Goal: Transaction & Acquisition: Purchase product/service

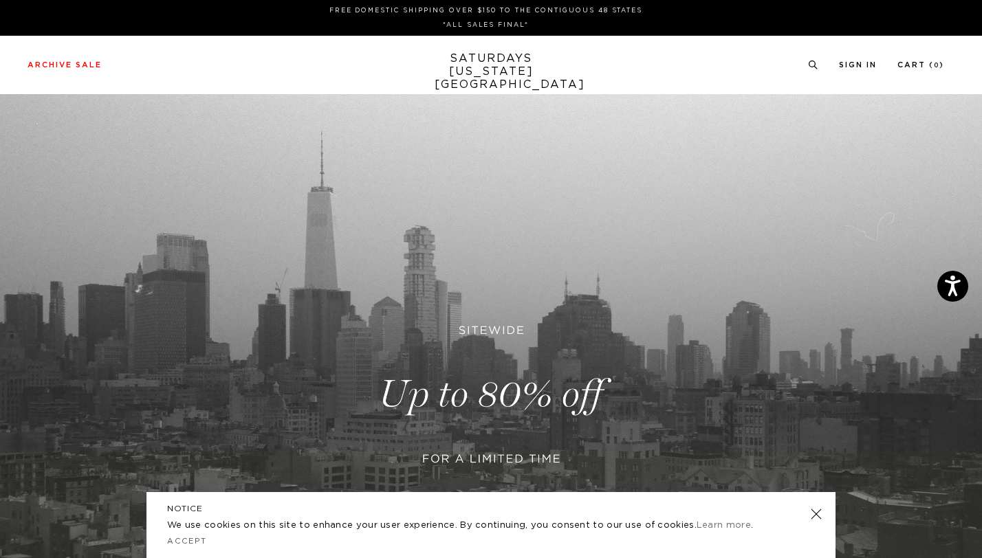
click at [507, 377] on link at bounding box center [491, 394] width 982 height 601
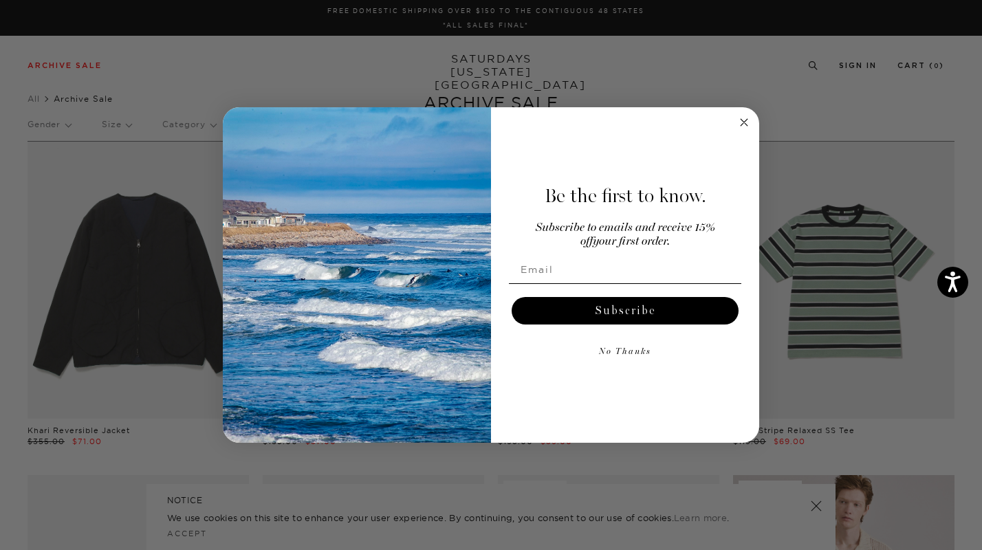
click at [744, 124] on circle "Close dialog" at bounding box center [745, 123] width 16 height 16
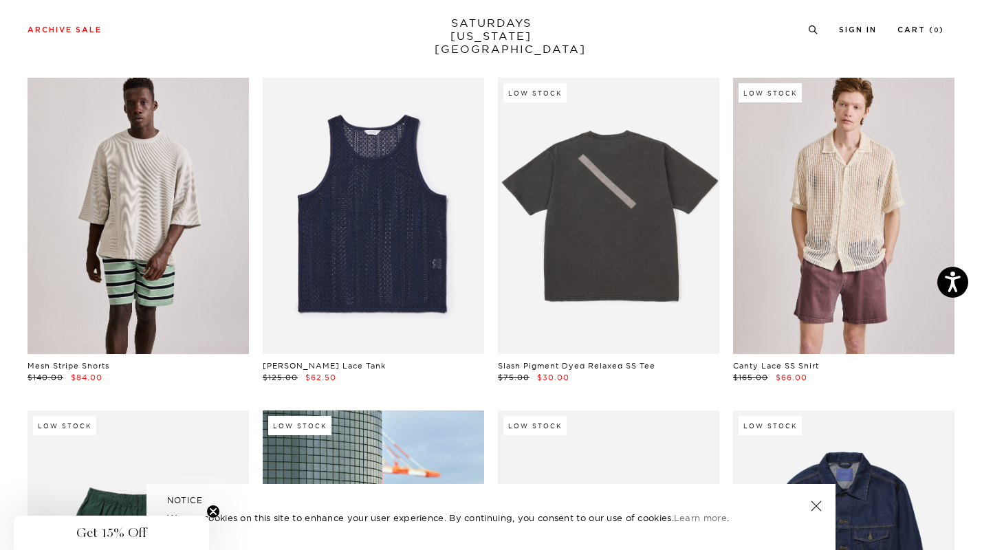
scroll to position [398, 0]
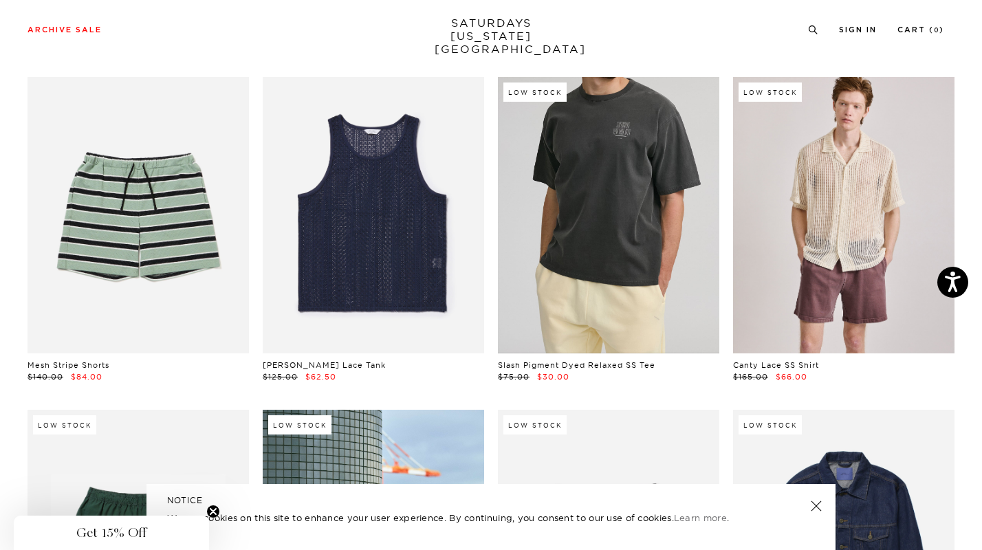
click at [620, 209] on link at bounding box center [608, 215] width 221 height 277
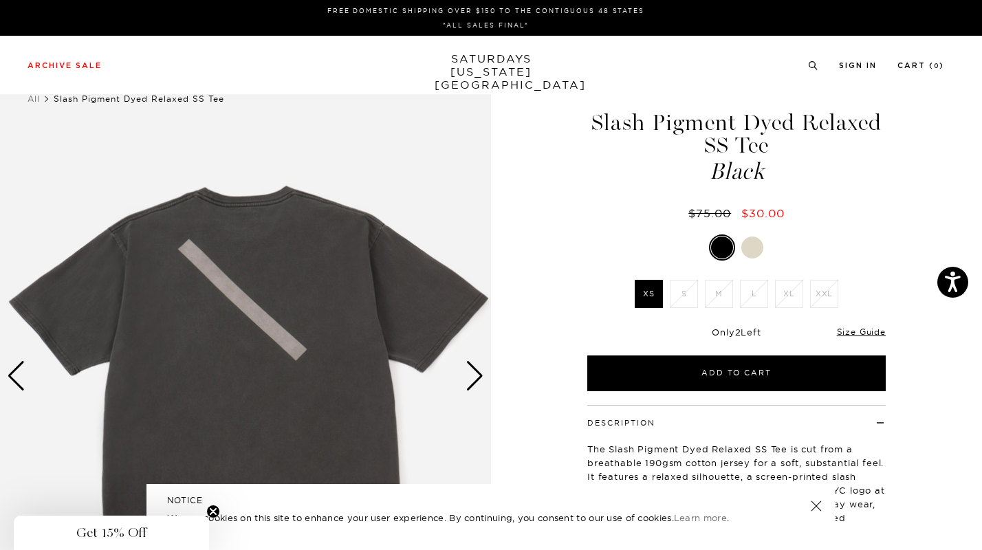
click at [475, 380] on div "Next slide" at bounding box center [475, 376] width 19 height 30
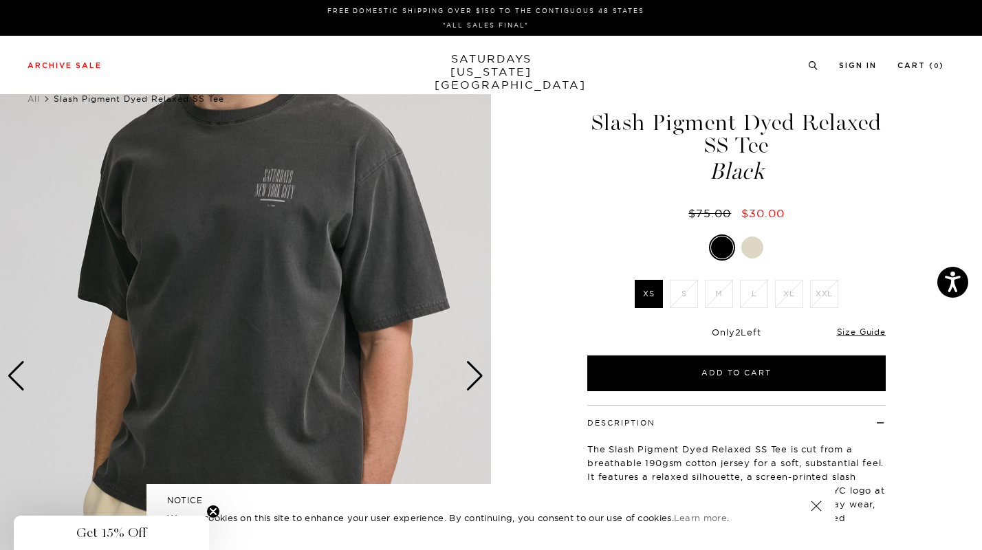
click at [754, 252] on div at bounding box center [752, 248] width 22 height 22
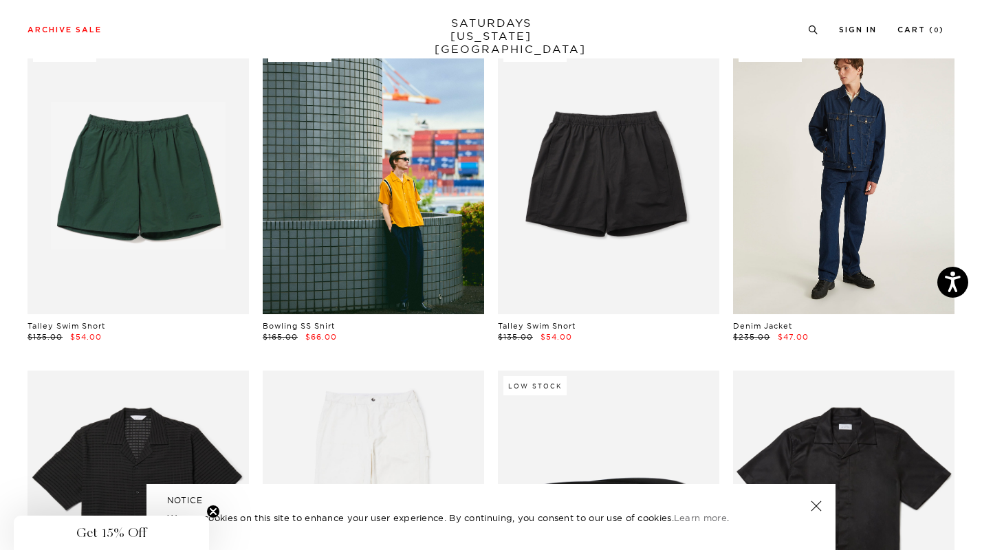
scroll to position [772, 0]
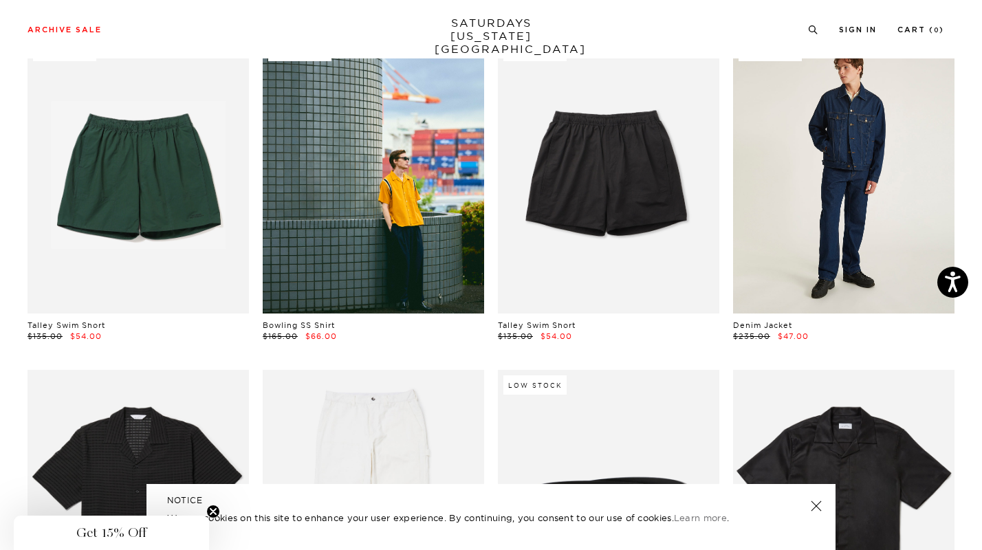
click at [882, 247] on link at bounding box center [843, 174] width 221 height 277
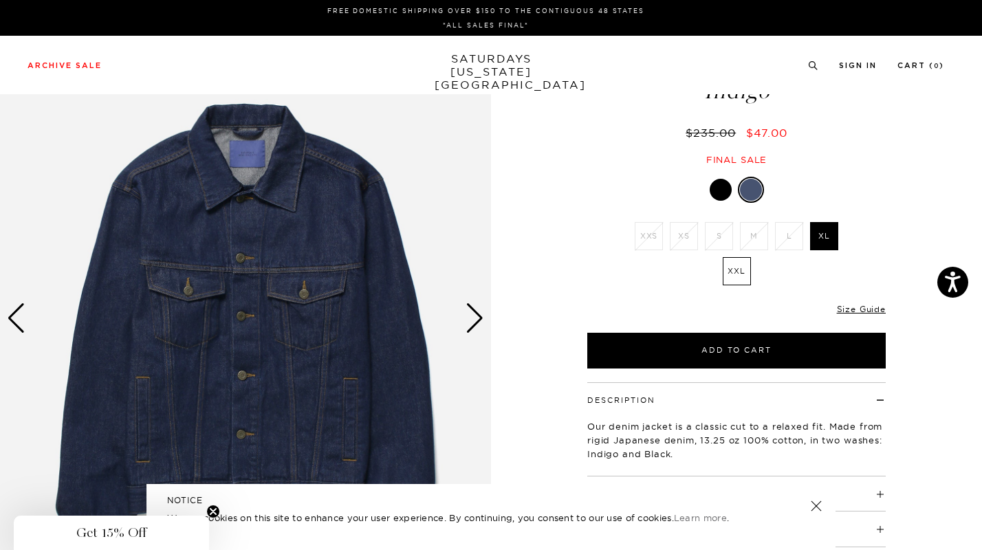
scroll to position [74, 0]
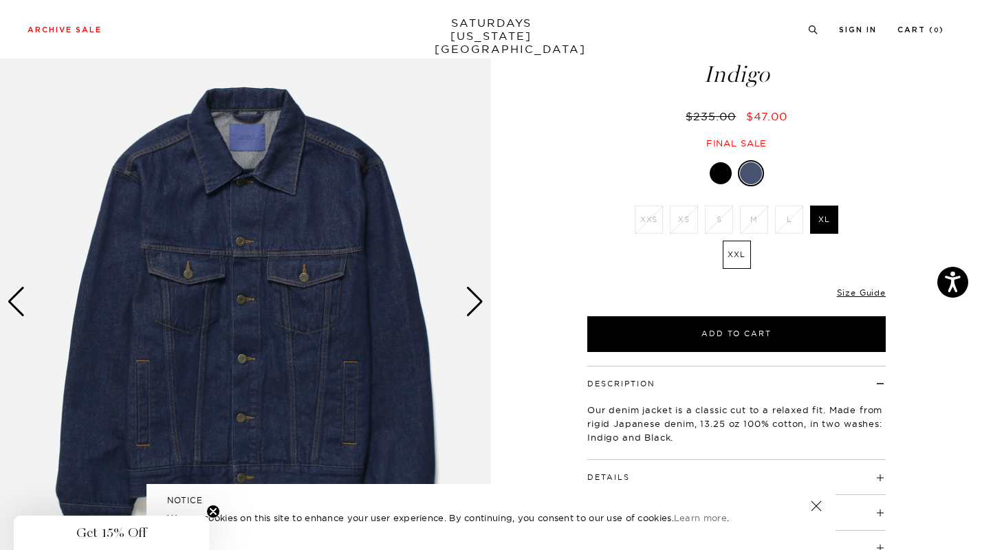
click at [479, 296] on div "Next slide" at bounding box center [475, 302] width 19 height 30
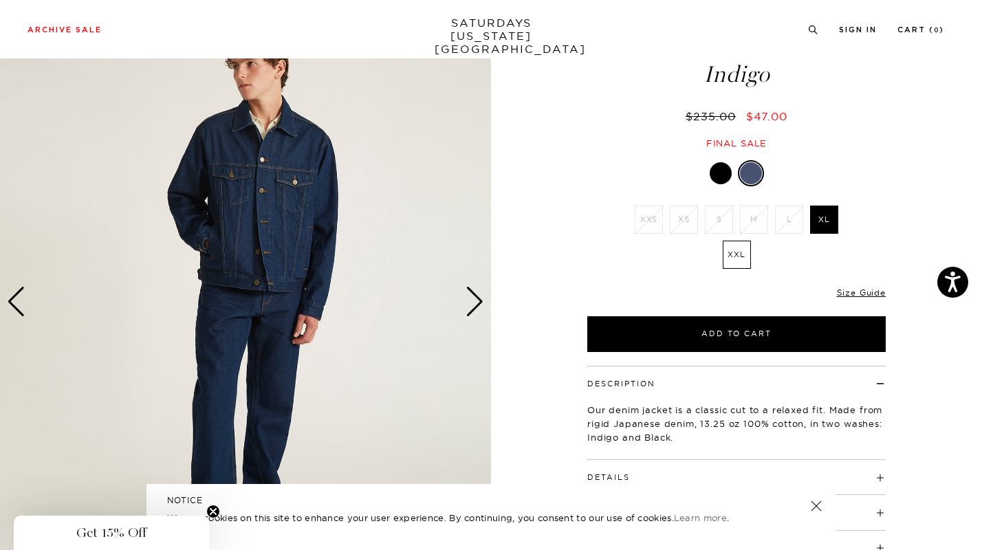
click at [479, 296] on div "Next slide" at bounding box center [475, 302] width 19 height 30
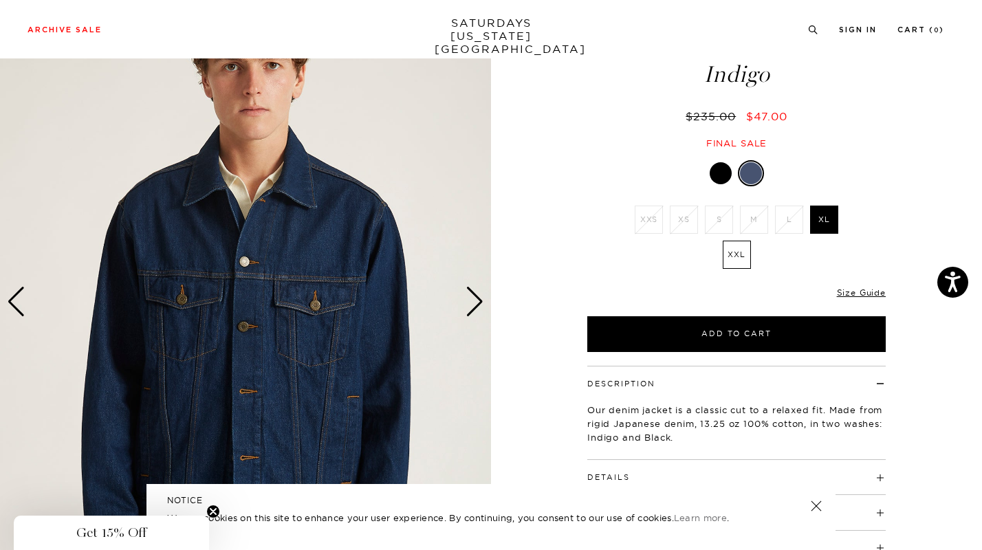
click at [479, 296] on div "Next slide" at bounding box center [475, 302] width 19 height 30
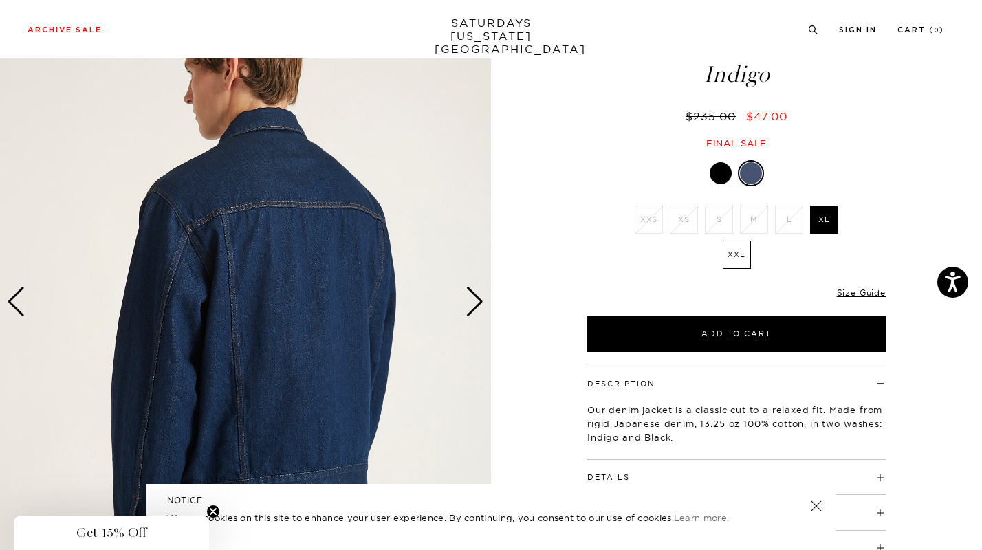
click at [479, 296] on div "Next slide" at bounding box center [475, 302] width 19 height 30
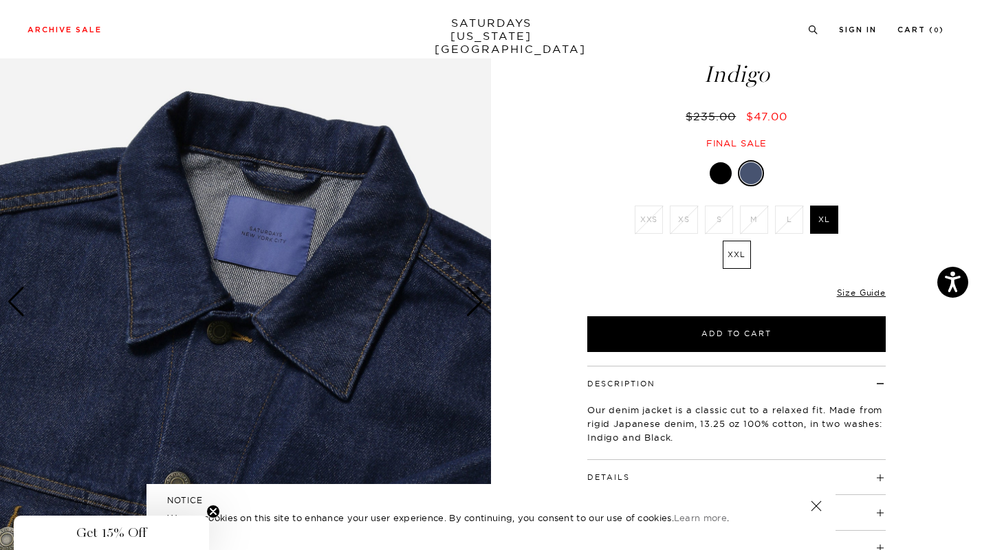
click at [479, 296] on div "Next slide" at bounding box center [475, 302] width 19 height 30
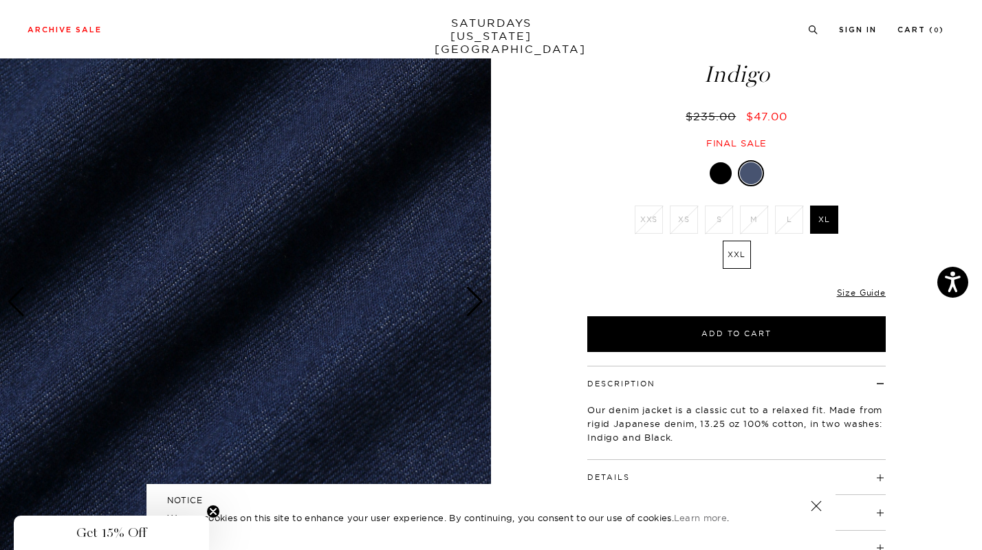
click at [479, 296] on div "Next slide" at bounding box center [475, 302] width 19 height 30
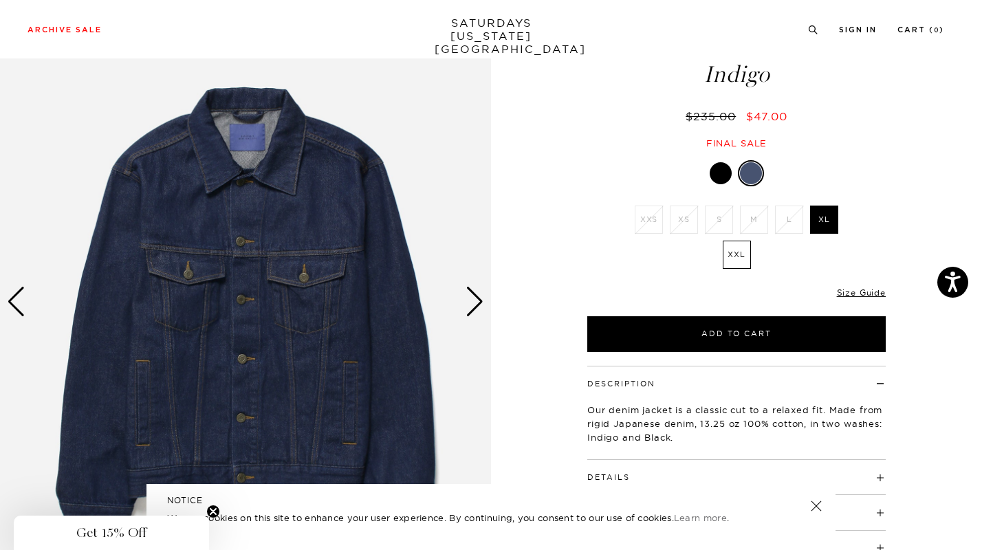
click at [809, 509] on link at bounding box center [816, 506] width 19 height 19
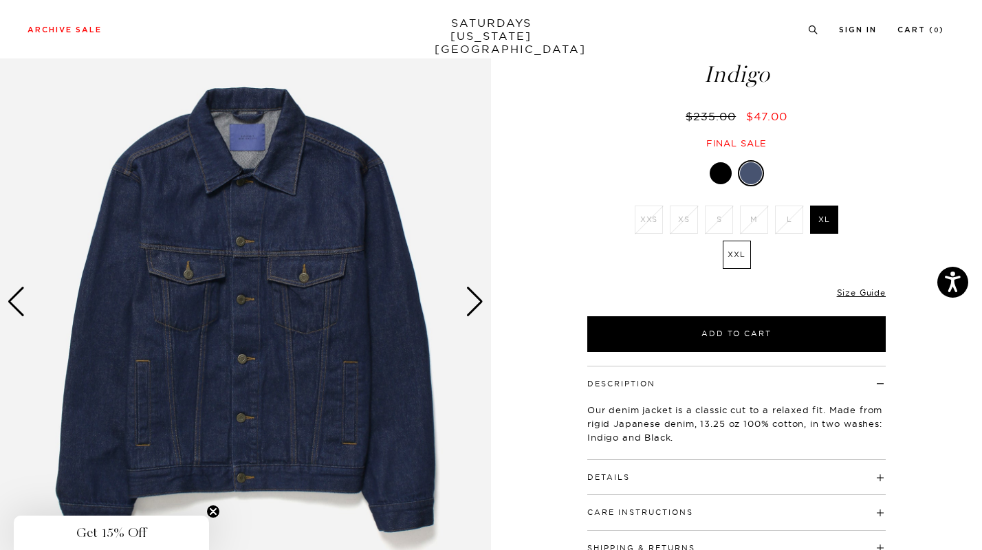
click at [719, 171] on div at bounding box center [721, 173] width 22 height 22
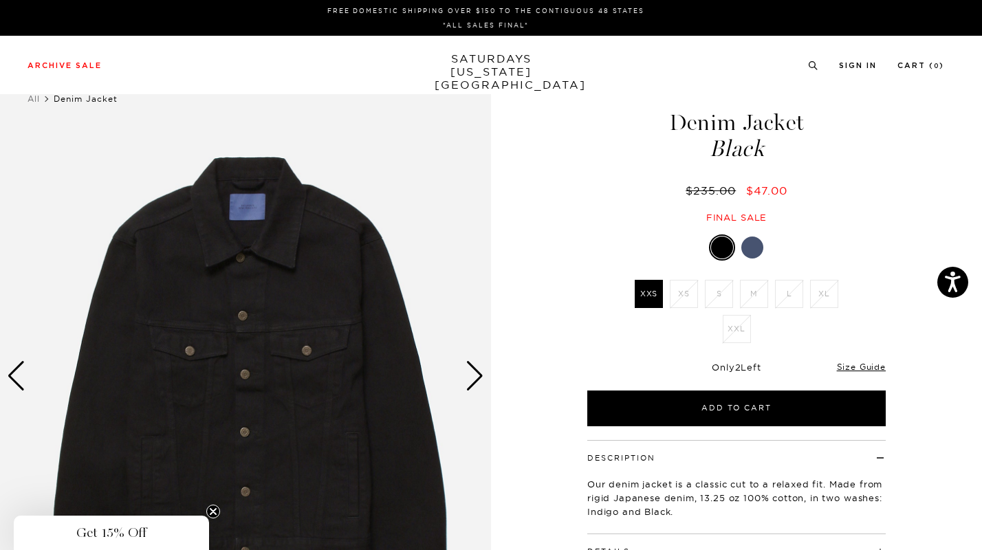
click at [751, 243] on div at bounding box center [752, 248] width 22 height 22
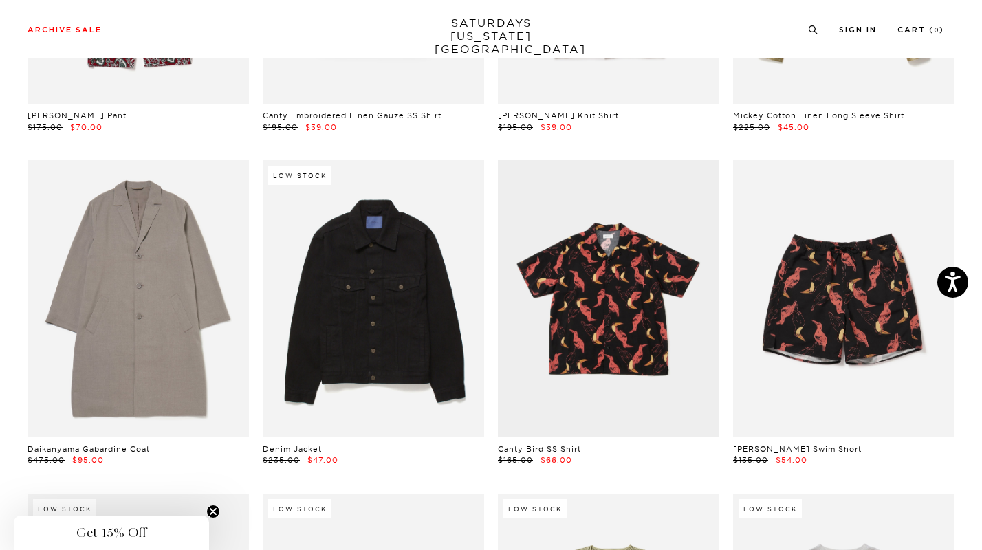
scroll to position [3981, 0]
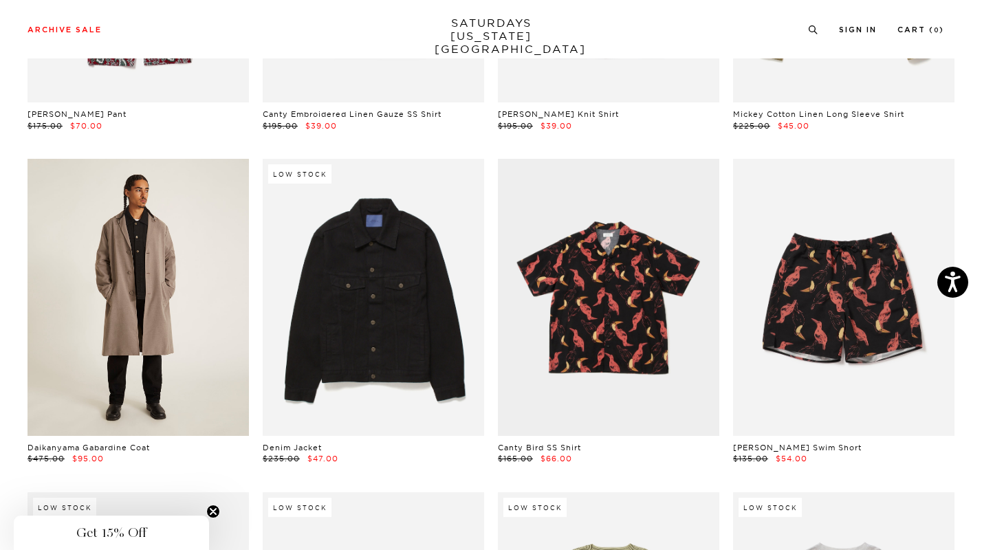
click at [206, 366] on link at bounding box center [138, 297] width 221 height 277
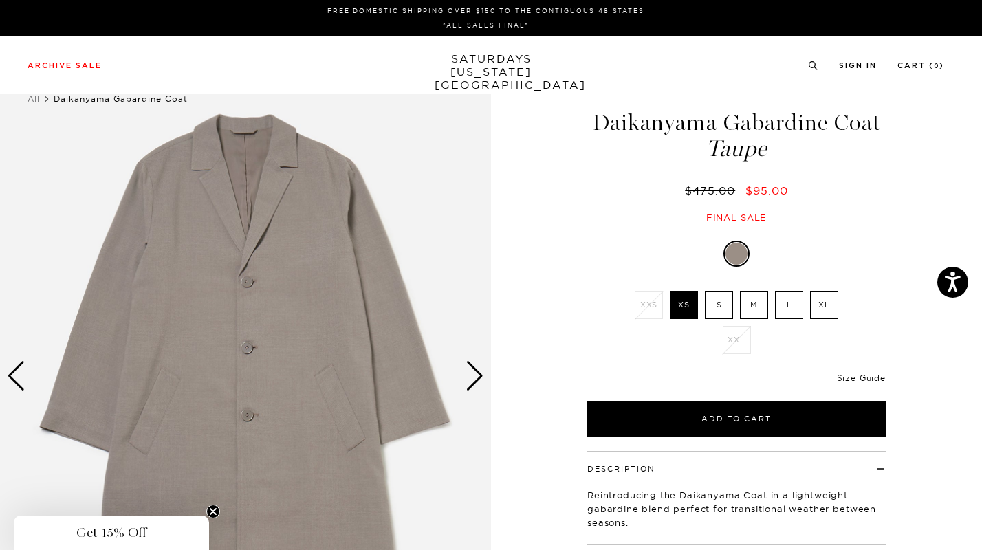
click at [787, 306] on label "L" at bounding box center [789, 305] width 28 height 28
click at [0, 0] on input "L" at bounding box center [0, 0] width 0 height 0
click at [472, 388] on div "Next slide" at bounding box center [475, 376] width 19 height 30
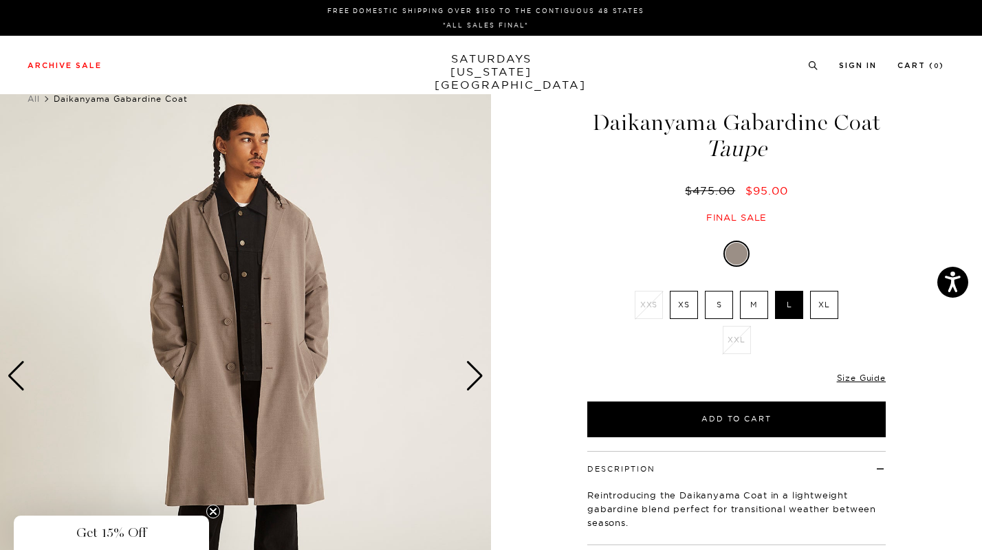
click at [472, 388] on div "Next slide" at bounding box center [475, 376] width 19 height 30
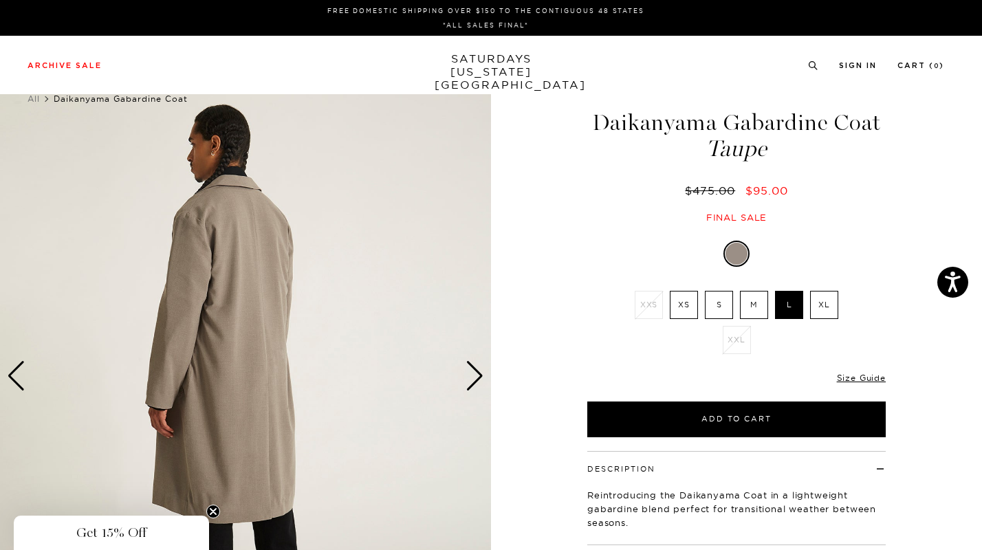
click at [472, 388] on div "Next slide" at bounding box center [475, 376] width 19 height 30
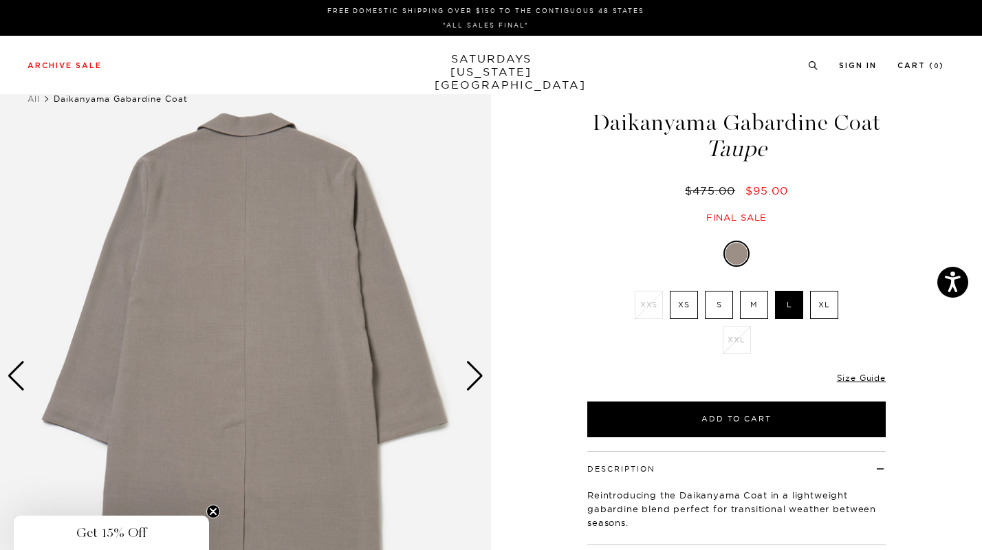
click at [472, 388] on div "Next slide" at bounding box center [475, 376] width 19 height 30
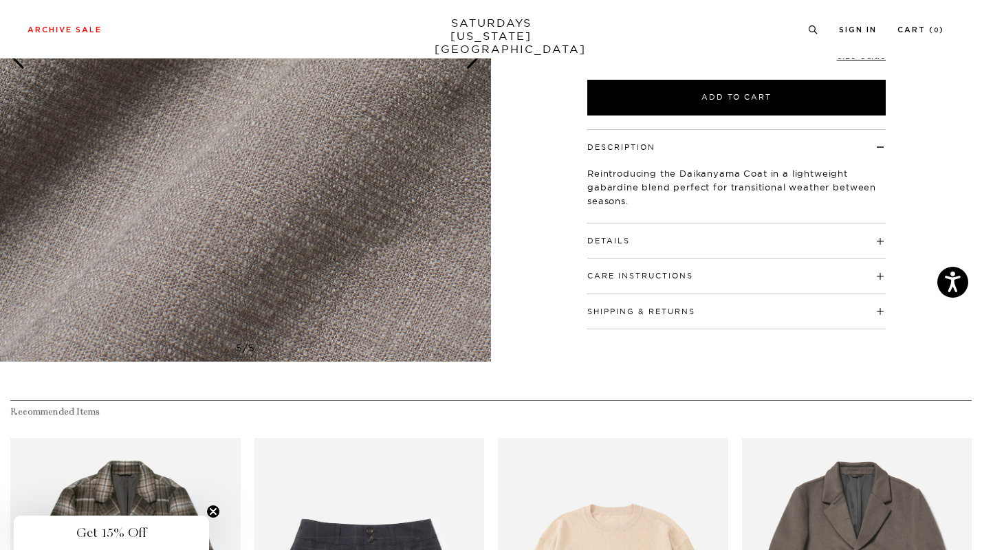
scroll to position [328, 8]
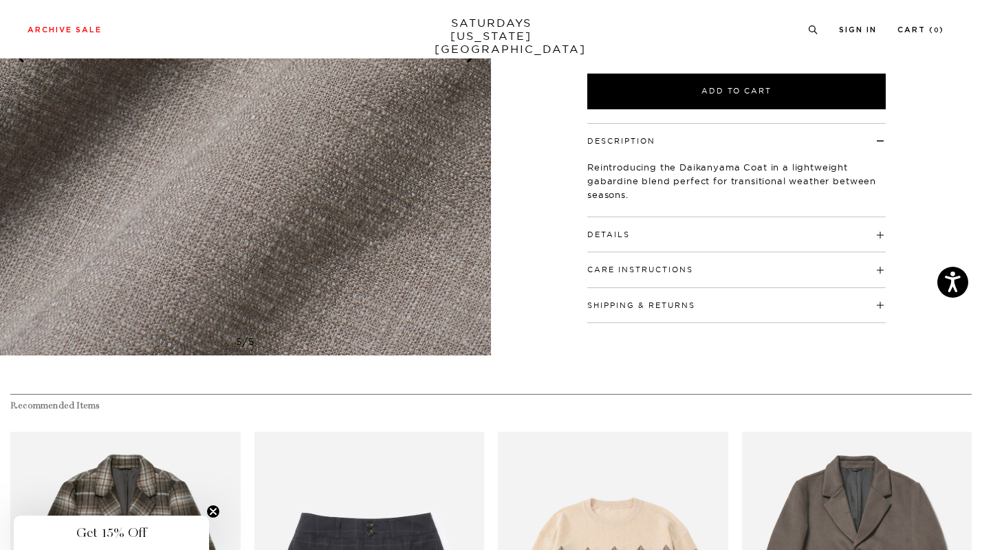
click at [640, 230] on h4 "Details" at bounding box center [736, 228] width 298 height 23
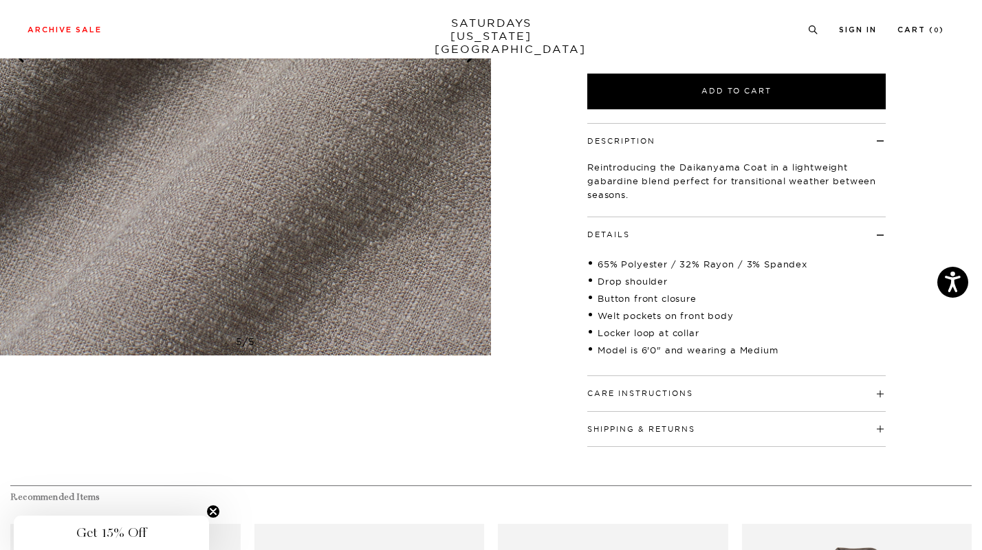
click at [640, 230] on h4 "Details" at bounding box center [736, 228] width 298 height 23
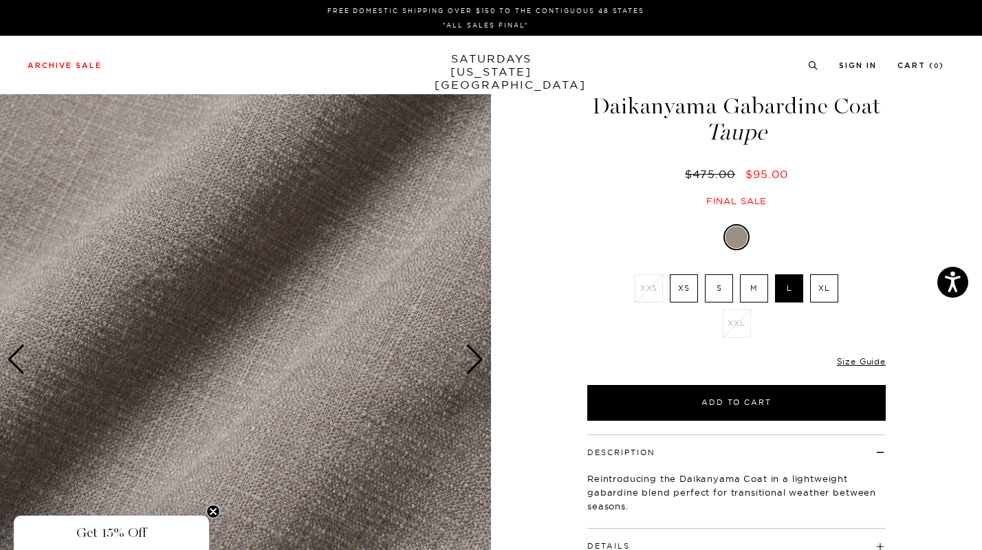
scroll to position [0, 8]
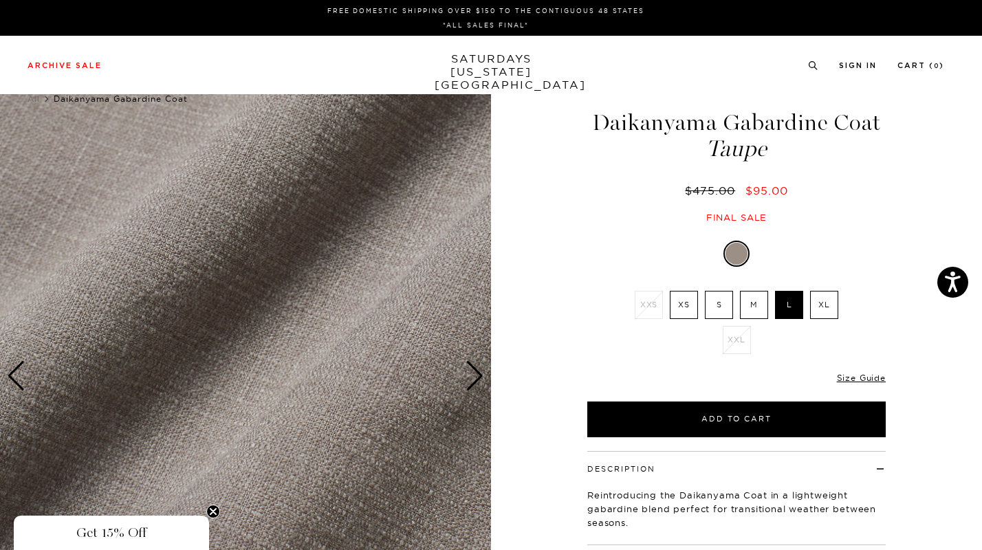
click at [466, 381] on div "Next slide" at bounding box center [475, 376] width 19 height 30
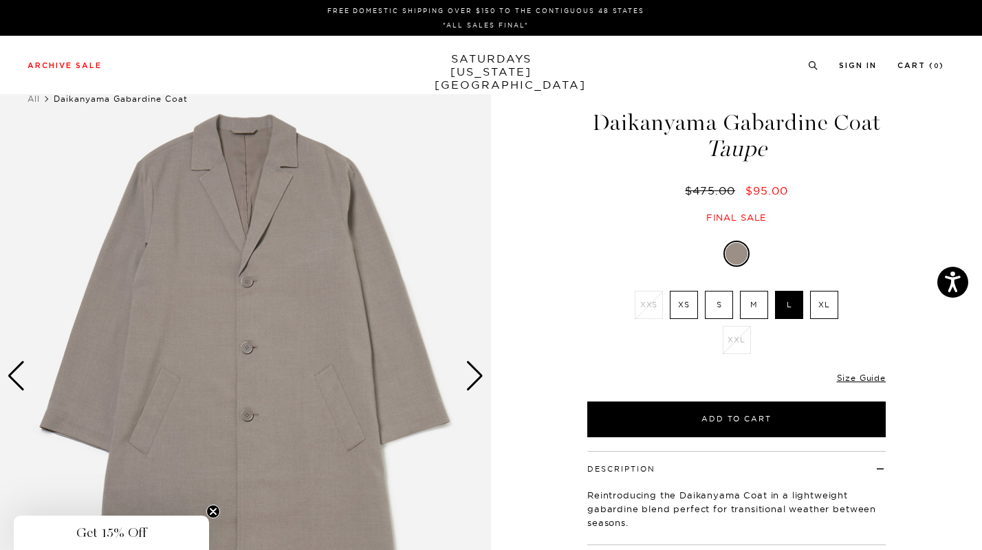
click at [466, 381] on div "Next slide" at bounding box center [475, 376] width 19 height 30
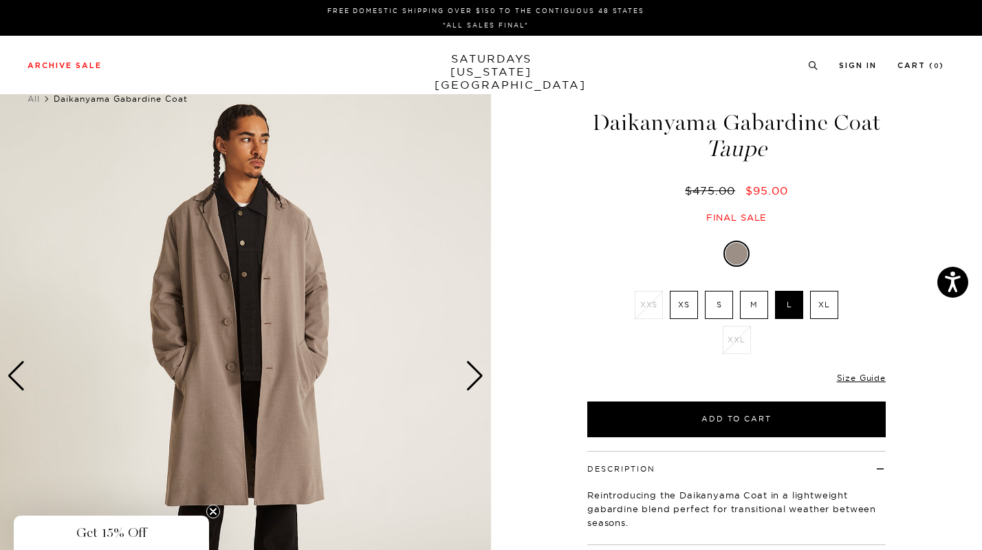
scroll to position [0, 0]
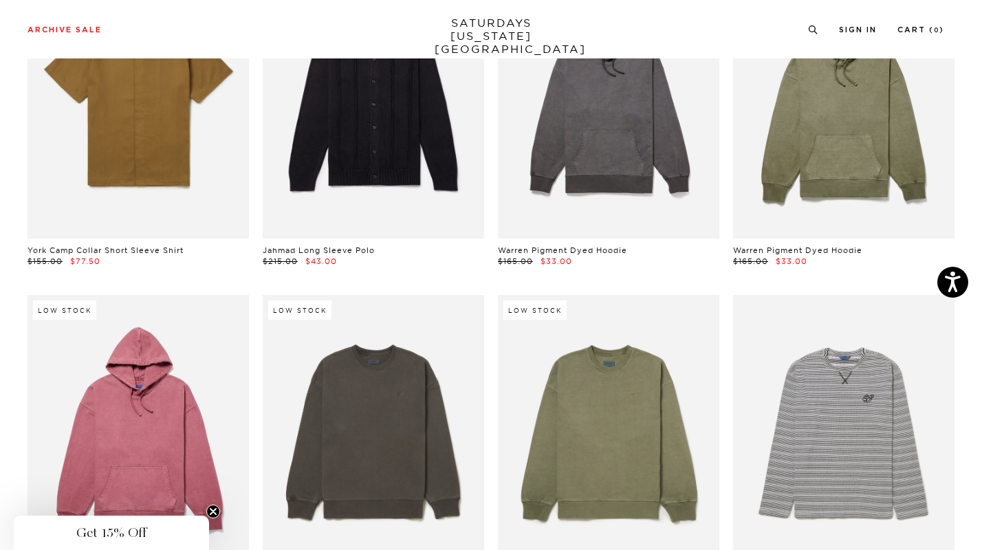
scroll to position [16946, 0]
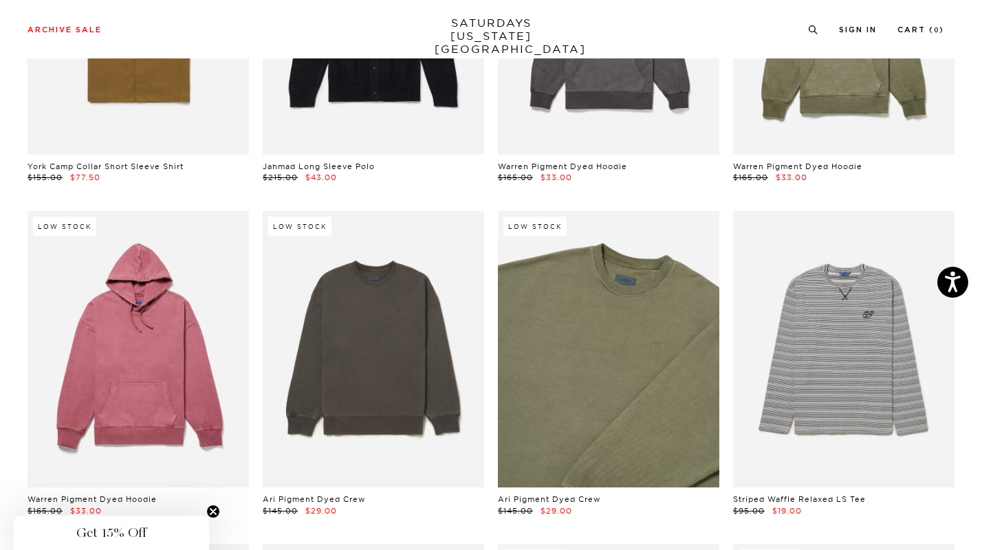
click at [595, 419] on link at bounding box center [608, 349] width 221 height 277
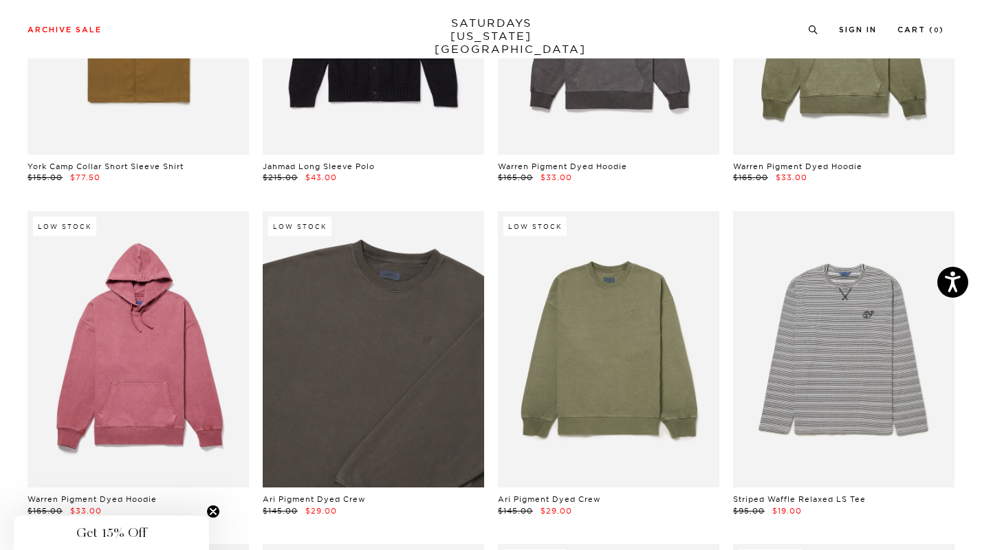
click at [436, 389] on link at bounding box center [373, 349] width 221 height 277
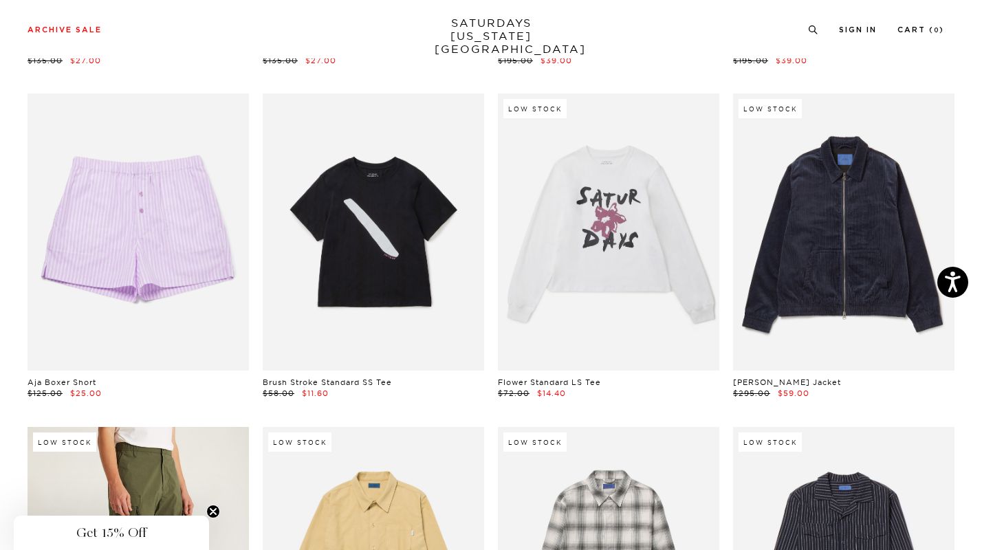
scroll to position [16060, 0]
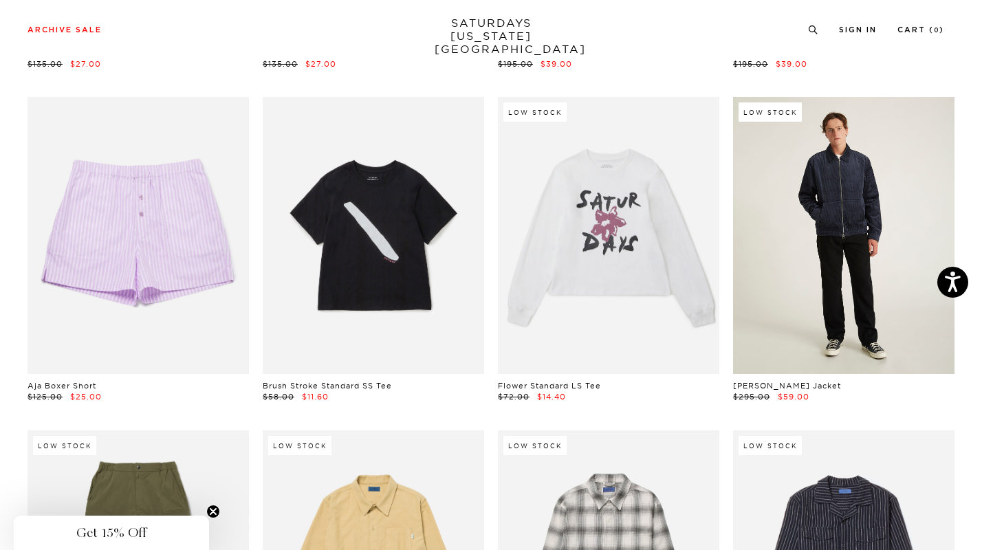
click at [882, 293] on link at bounding box center [843, 235] width 221 height 277
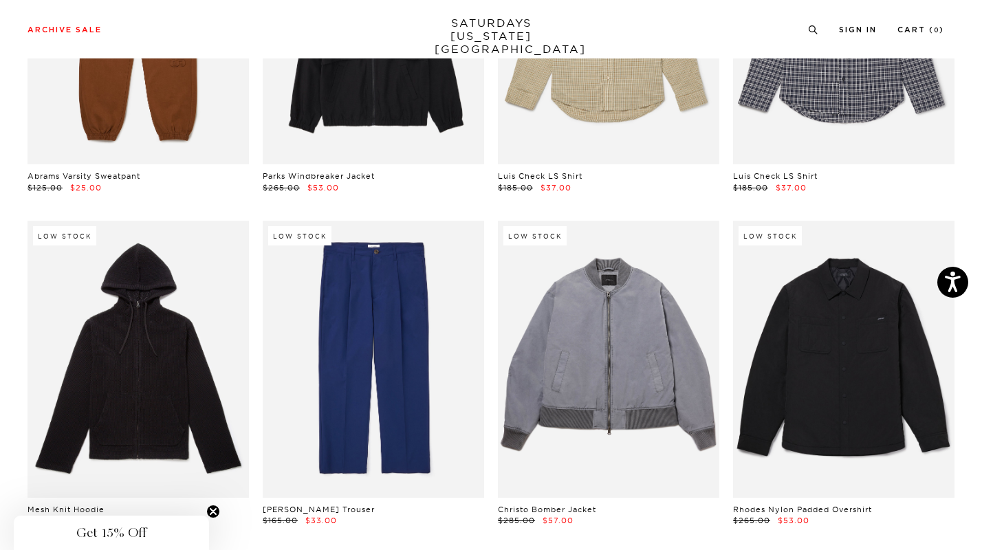
scroll to position [13938, 0]
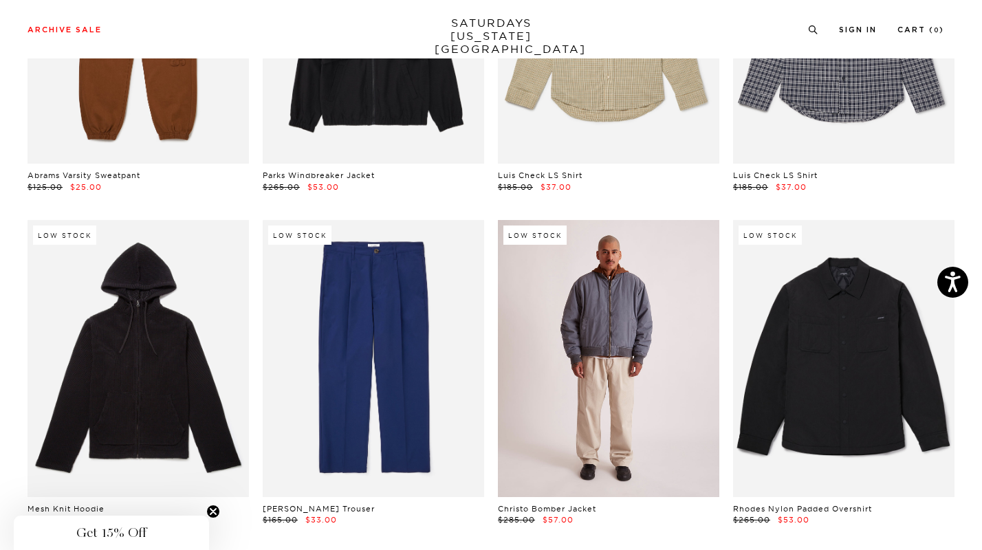
click at [665, 397] on link at bounding box center [608, 358] width 221 height 277
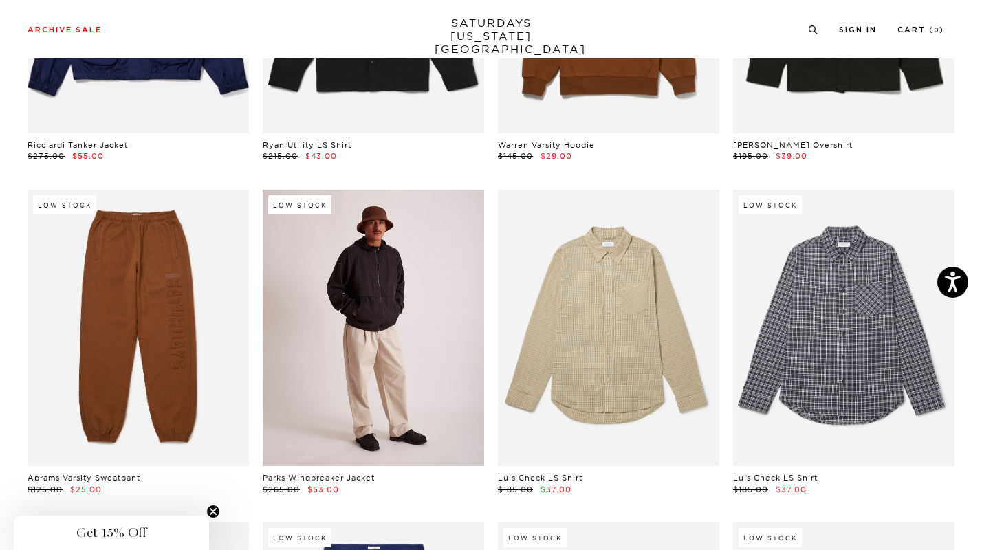
scroll to position [13646, 0]
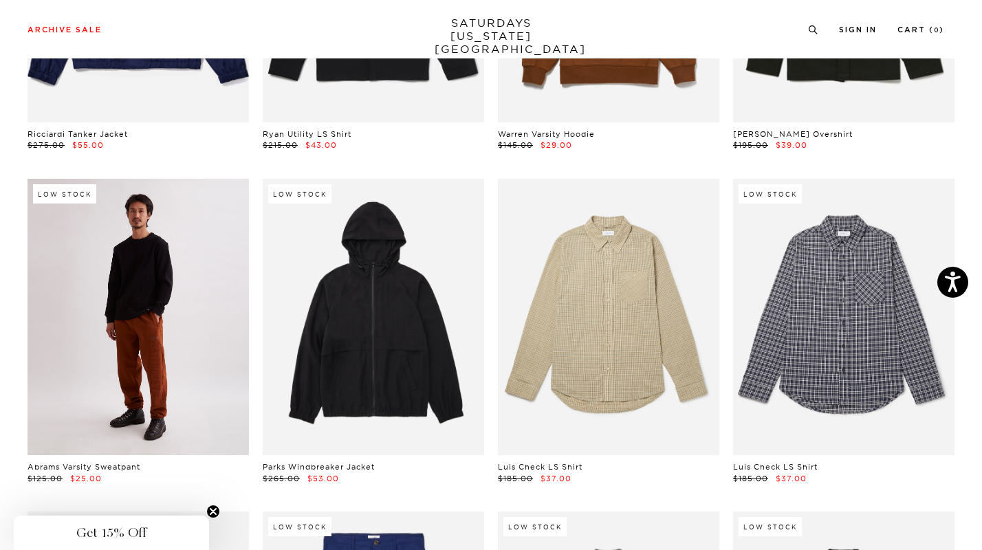
click at [187, 336] on link at bounding box center [138, 317] width 221 height 277
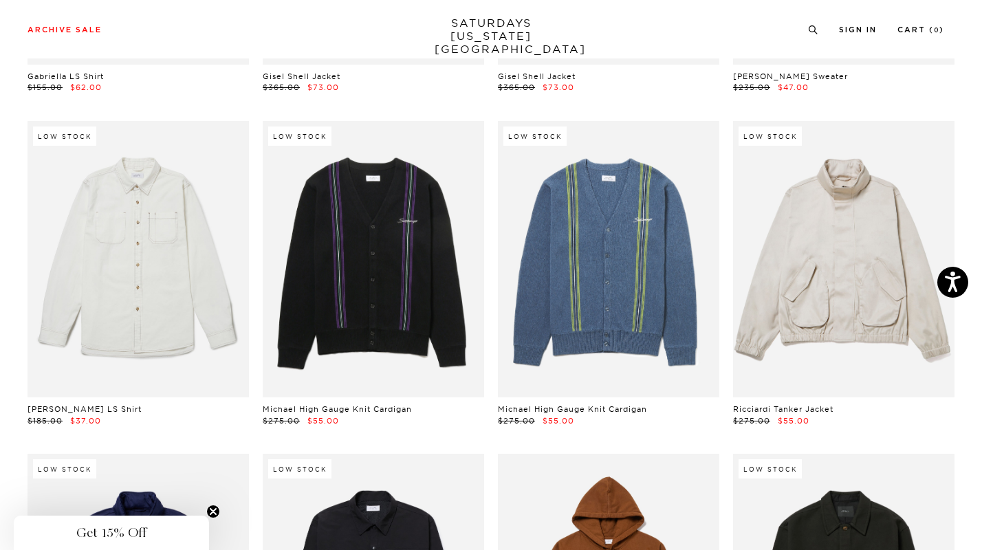
scroll to position [13033, 0]
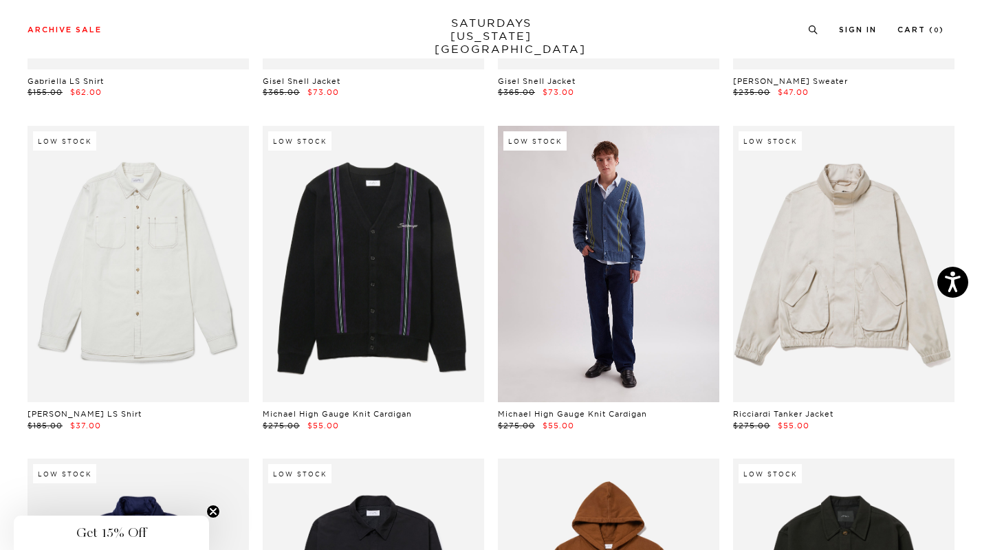
click at [605, 305] on link at bounding box center [608, 264] width 221 height 277
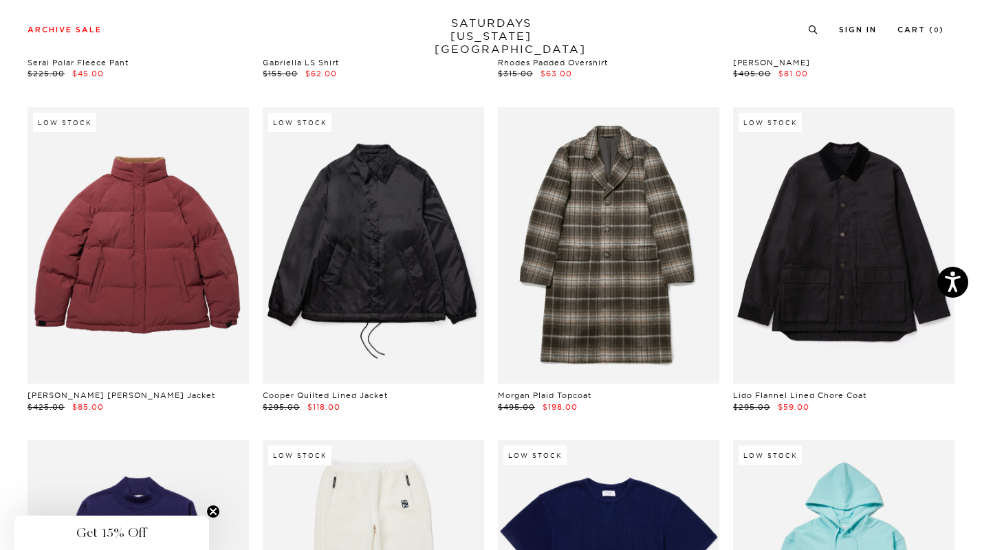
scroll to position [11048, 0]
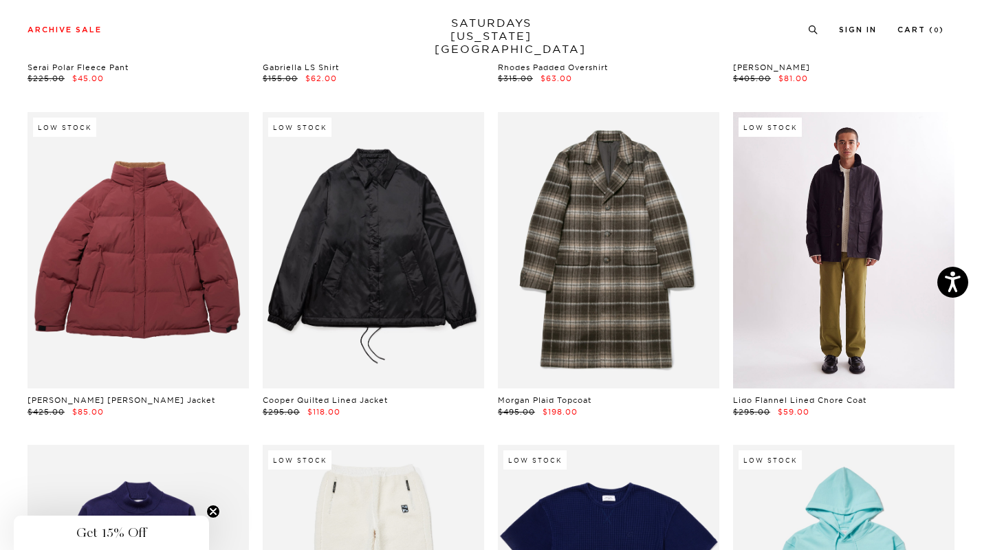
click at [876, 292] on link at bounding box center [843, 250] width 221 height 277
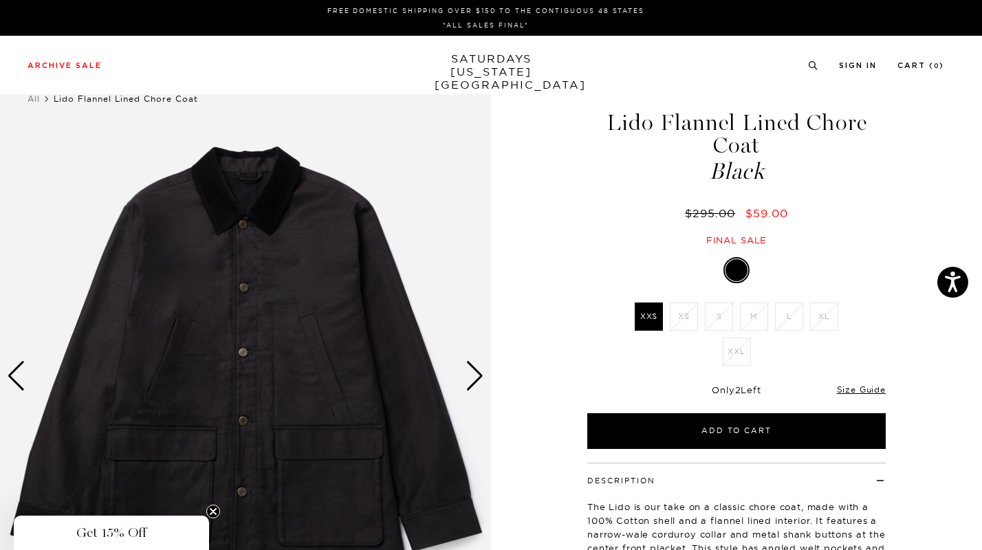
click at [470, 382] on div "Next slide" at bounding box center [475, 376] width 19 height 30
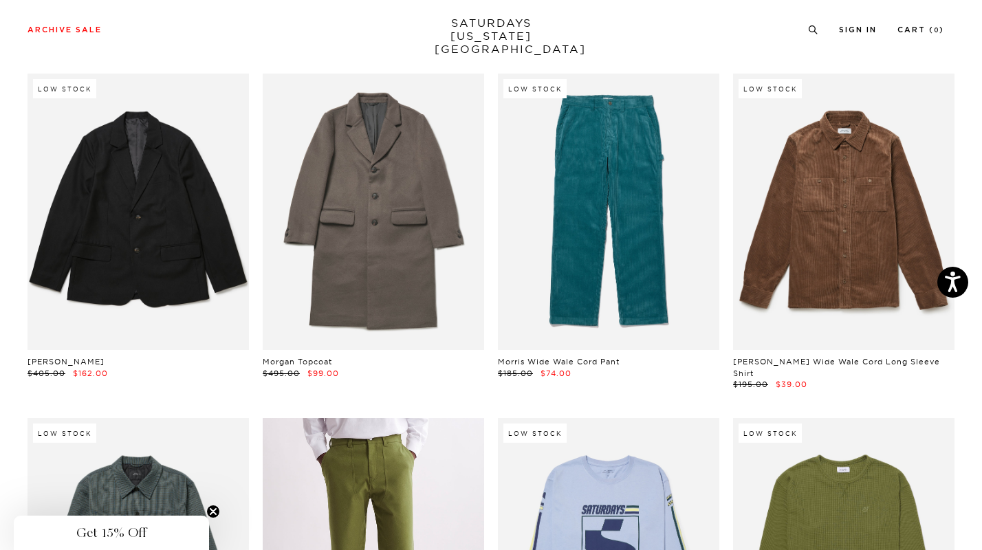
scroll to position [10085, 0]
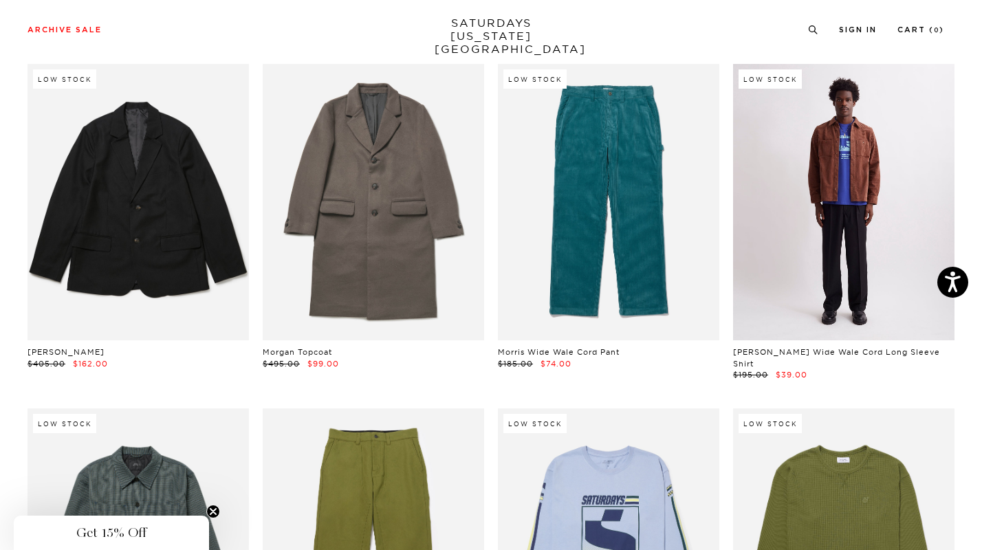
click at [858, 231] on link at bounding box center [843, 202] width 221 height 277
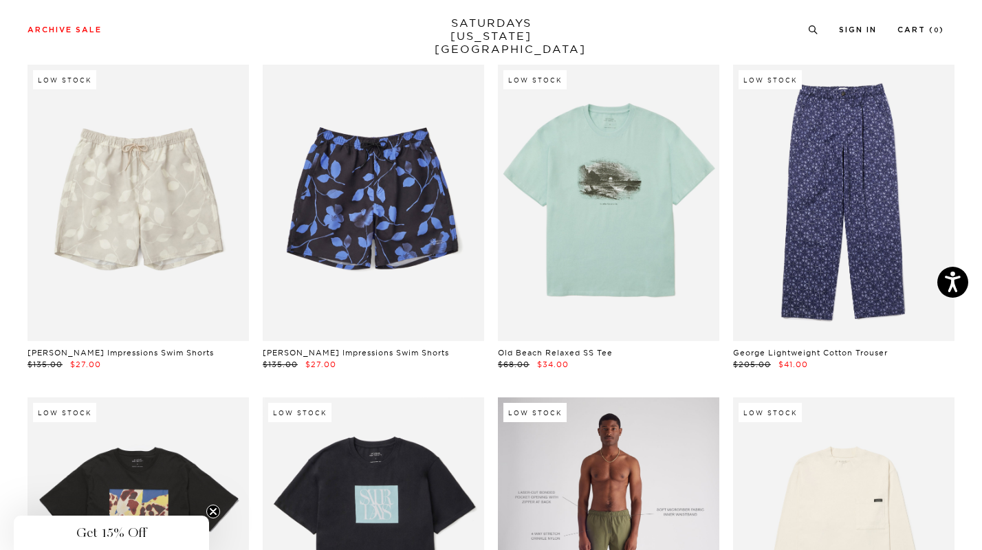
scroll to position [5074, 0]
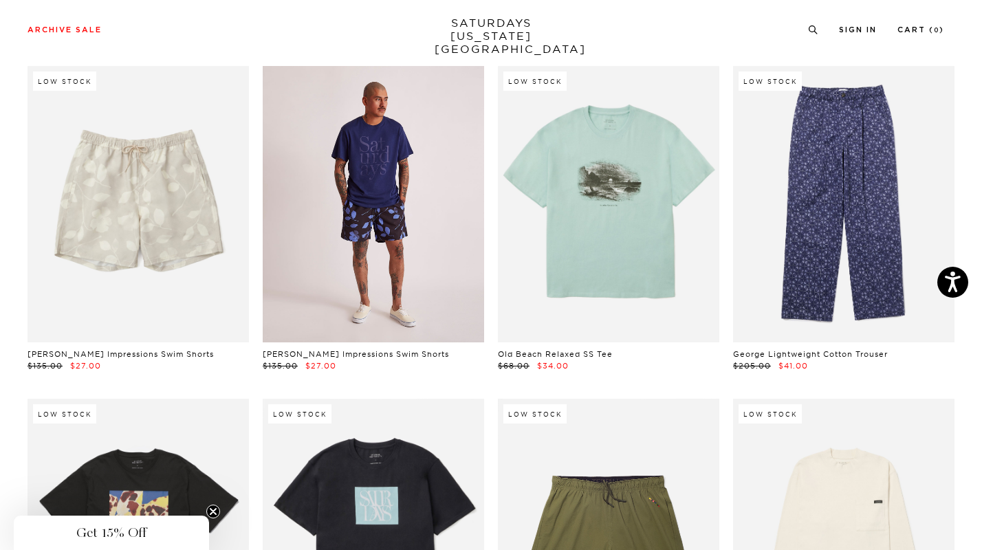
click at [441, 287] on link at bounding box center [373, 204] width 221 height 277
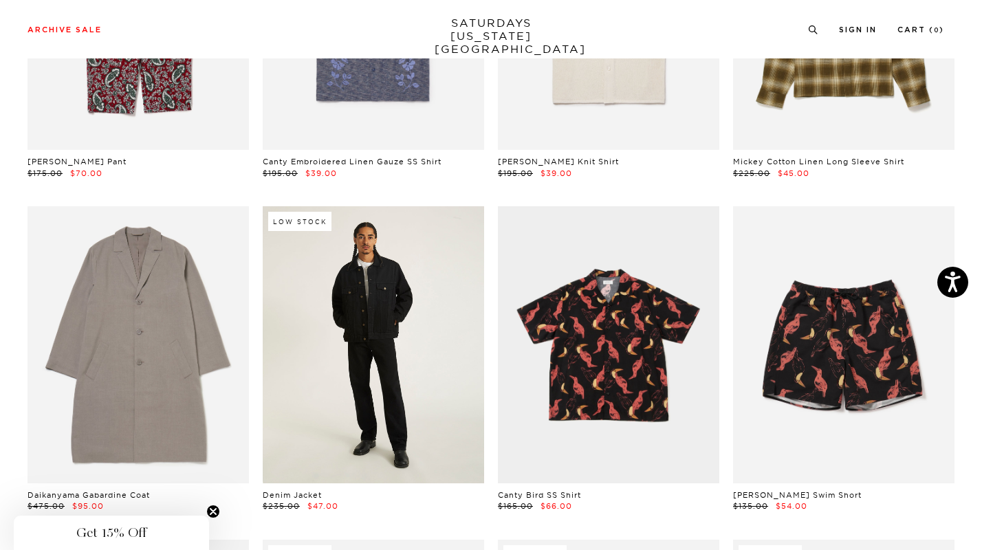
scroll to position [3933, 0]
click at [431, 397] on link at bounding box center [373, 345] width 221 height 277
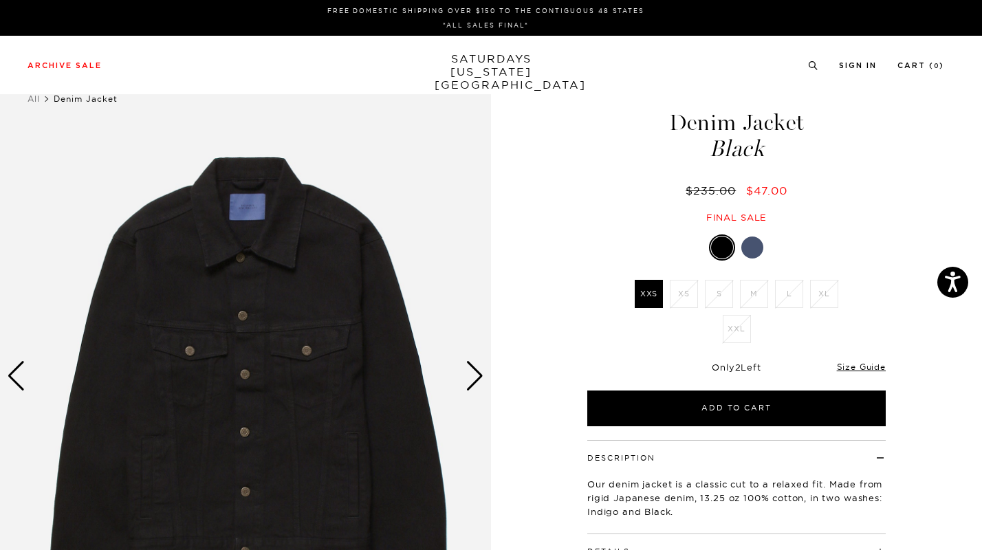
click at [756, 242] on div at bounding box center [752, 248] width 22 height 22
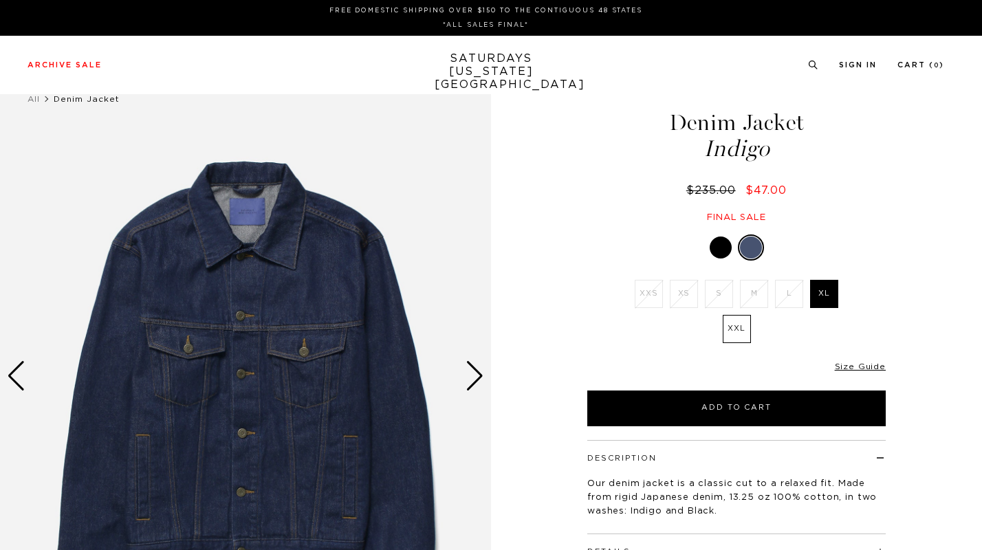
click at [834, 288] on label "XL" at bounding box center [824, 294] width 28 height 28
click at [0, 0] on input "XL" at bounding box center [0, 0] width 0 height 0
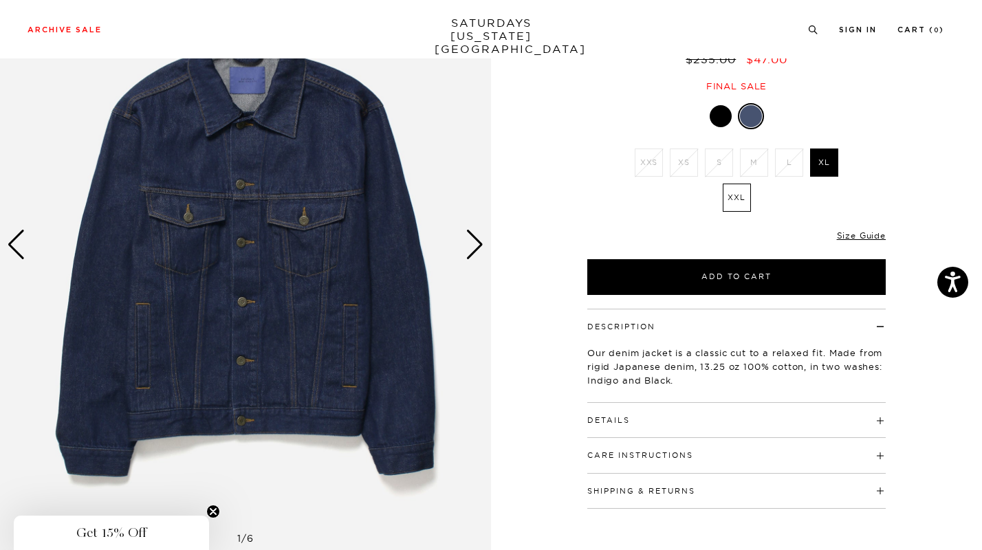
scroll to position [133, 0]
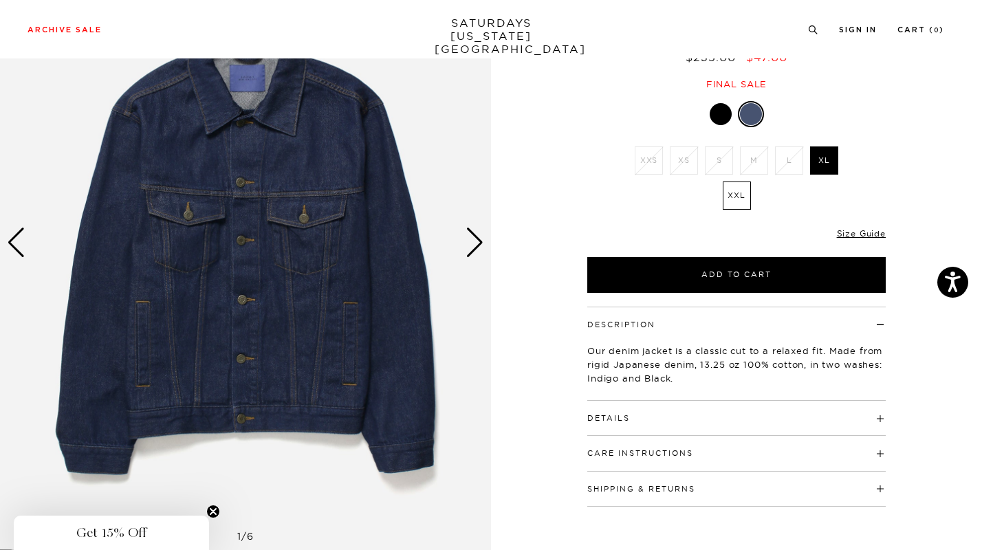
click at [706, 408] on h4 "Details" at bounding box center [736, 412] width 298 height 23
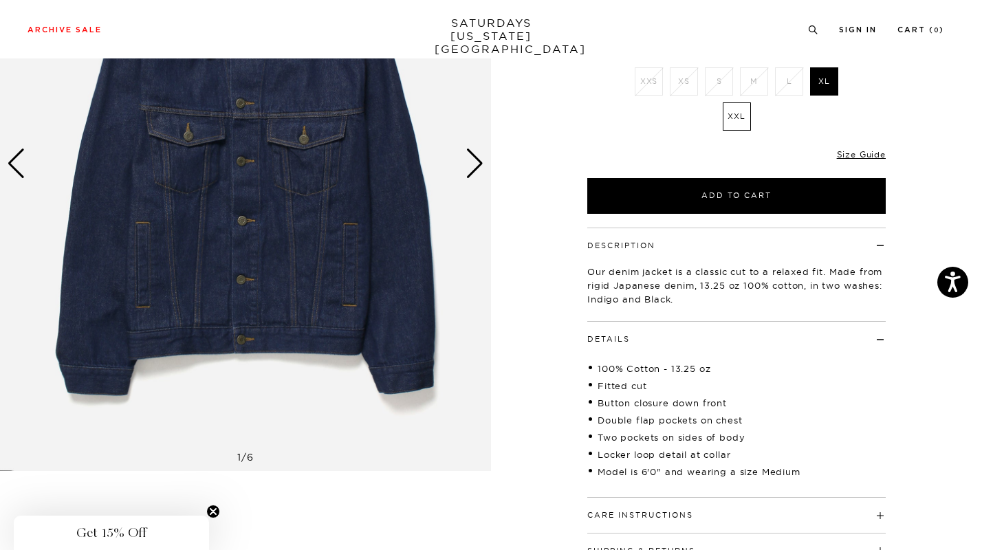
scroll to position [224, 0]
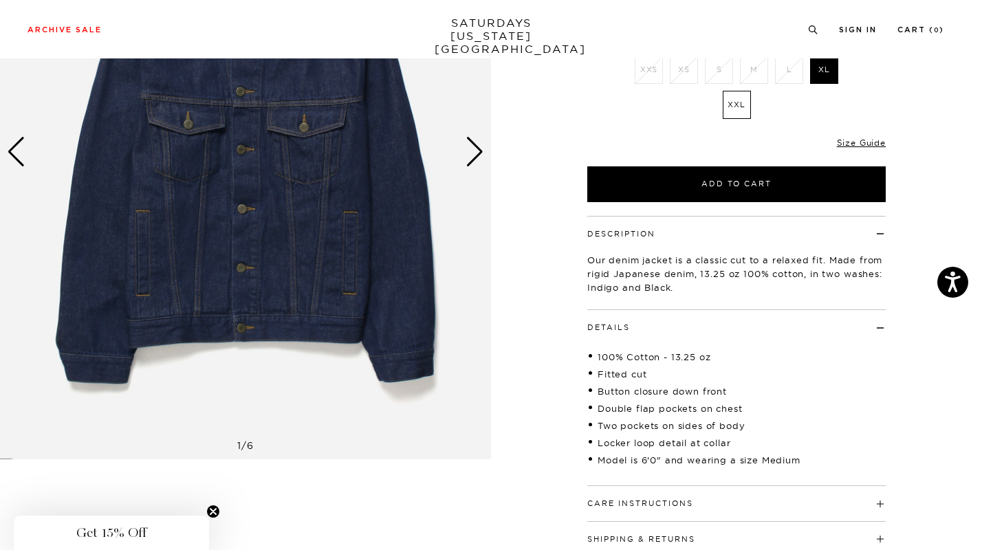
click at [734, 321] on h4 "Details" at bounding box center [736, 321] width 298 height 23
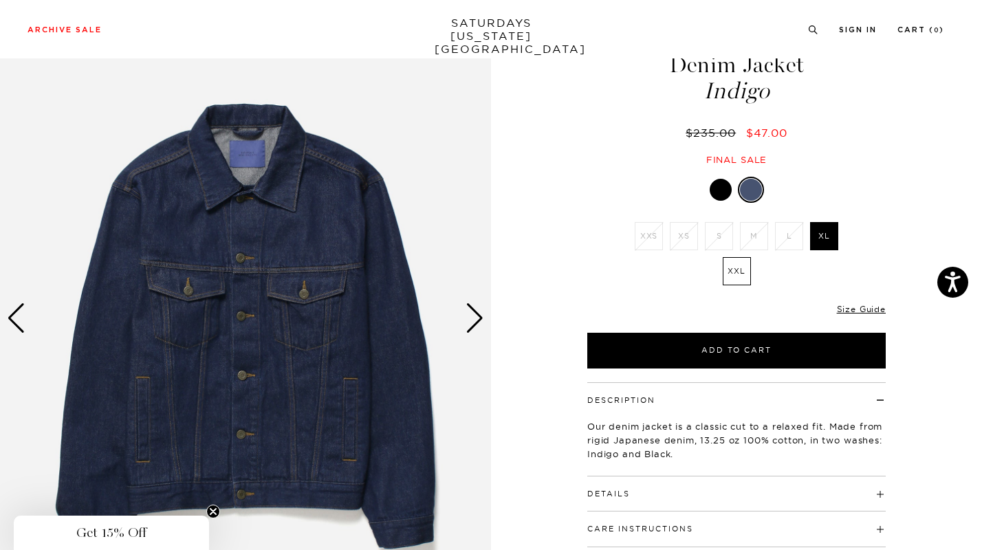
scroll to position [61, 0]
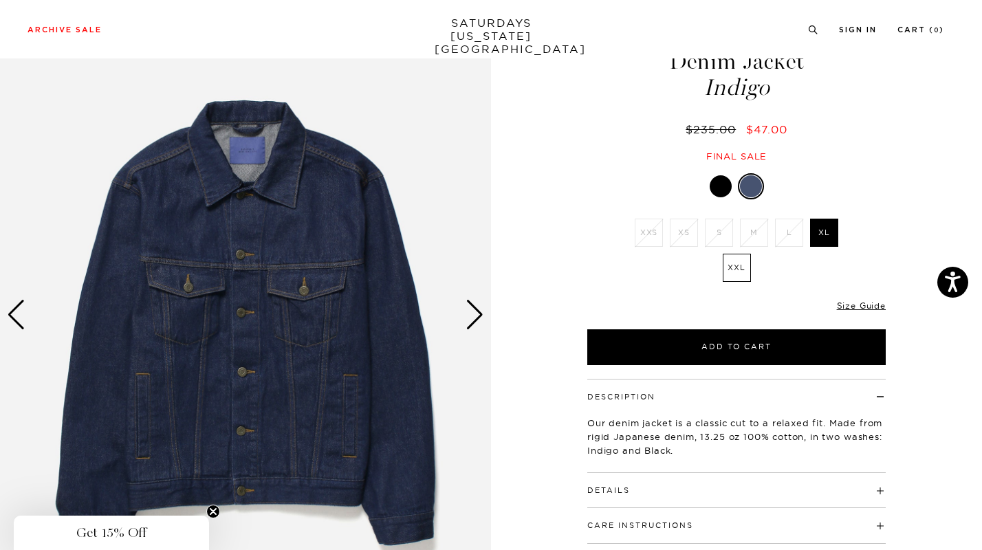
click at [477, 313] on div "Next slide" at bounding box center [475, 315] width 19 height 30
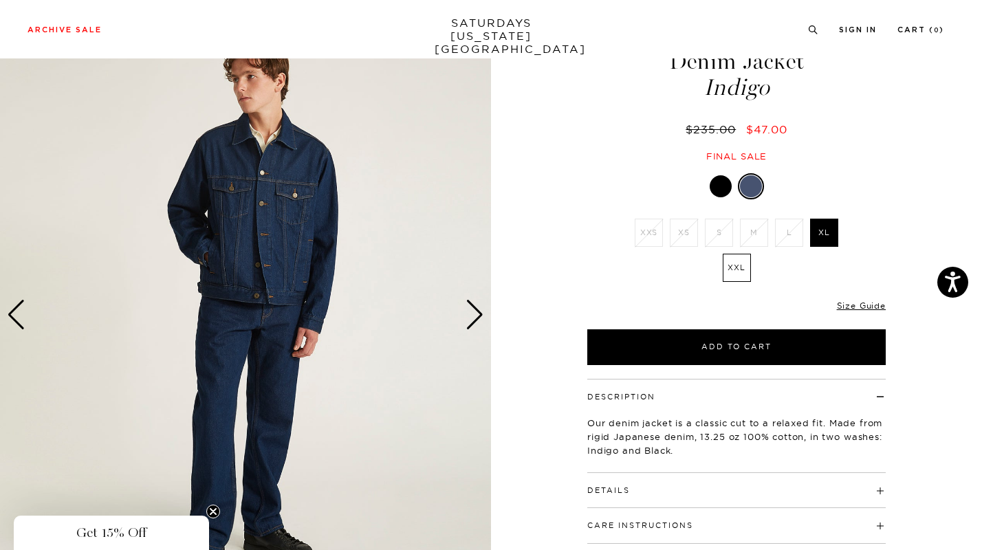
click at [477, 313] on div "Next slide" at bounding box center [475, 315] width 19 height 30
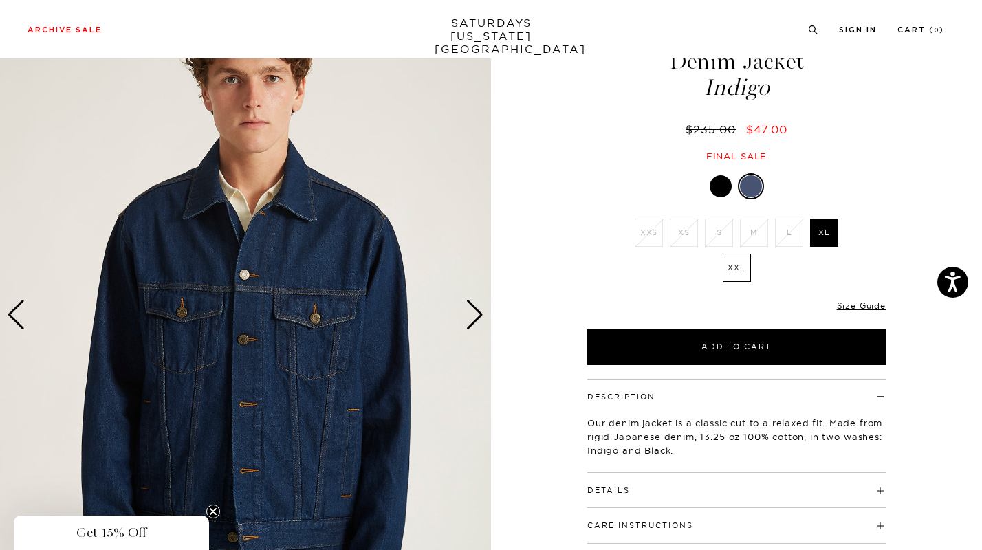
click at [477, 313] on div "Next slide" at bounding box center [475, 315] width 19 height 30
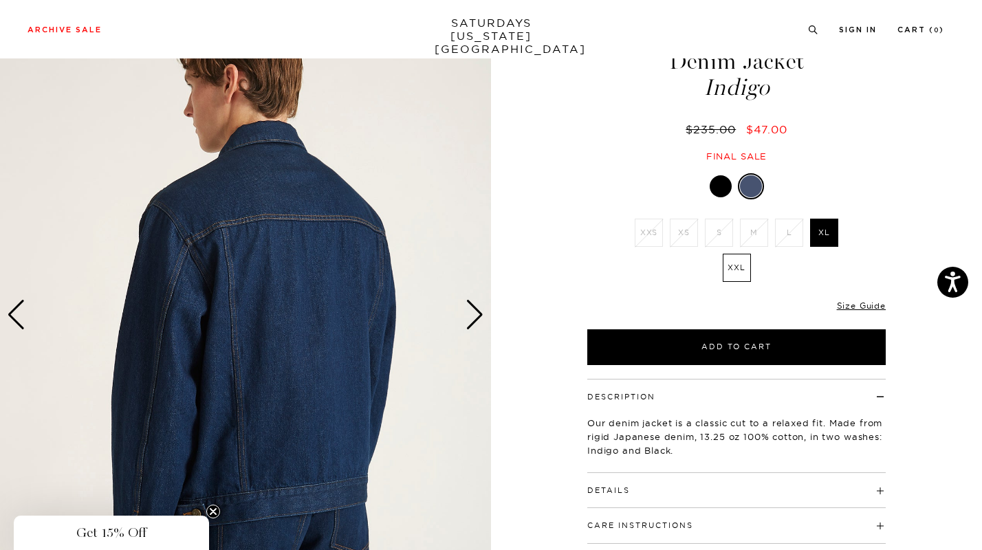
click at [477, 313] on div "Next slide" at bounding box center [475, 315] width 19 height 30
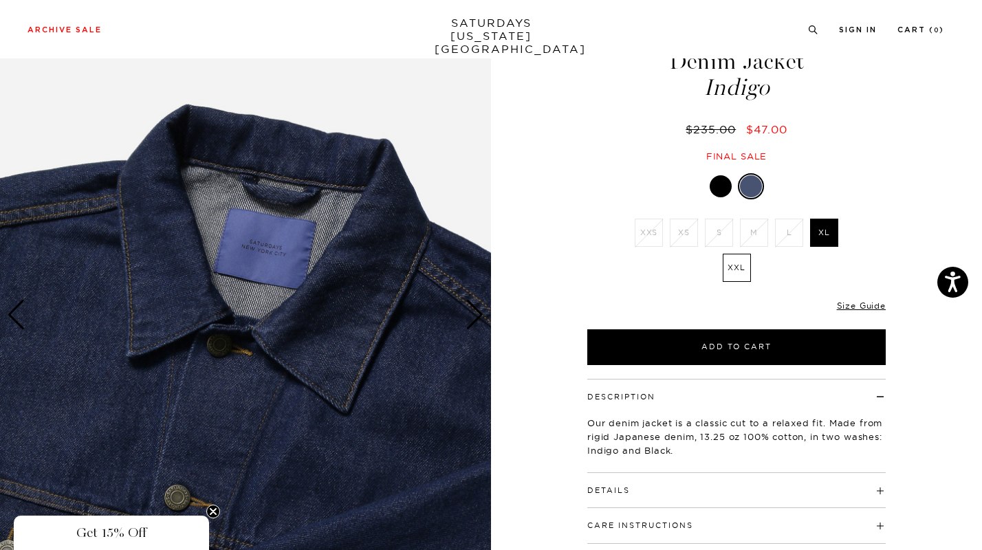
click at [477, 313] on div "Next slide" at bounding box center [475, 315] width 19 height 30
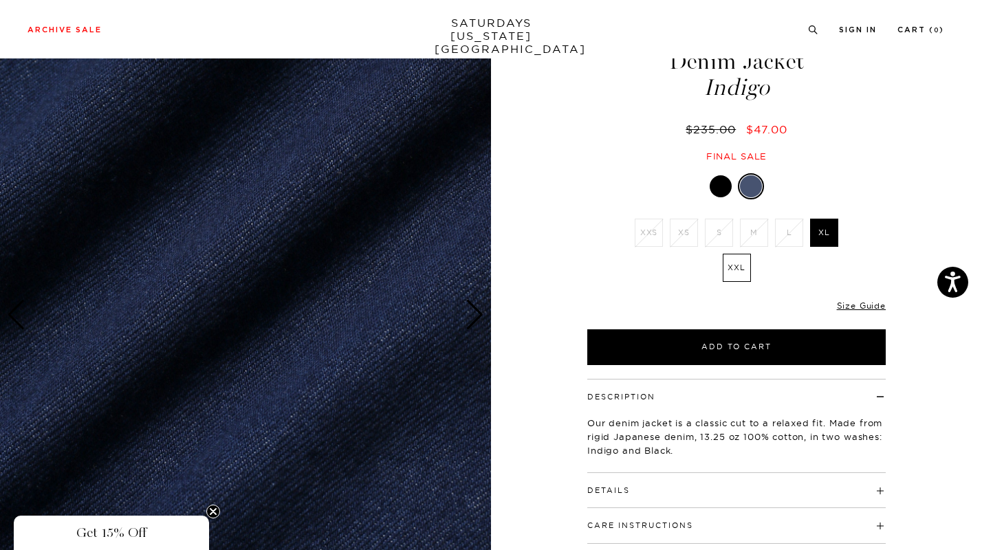
click at [477, 313] on div "Next slide" at bounding box center [475, 315] width 19 height 30
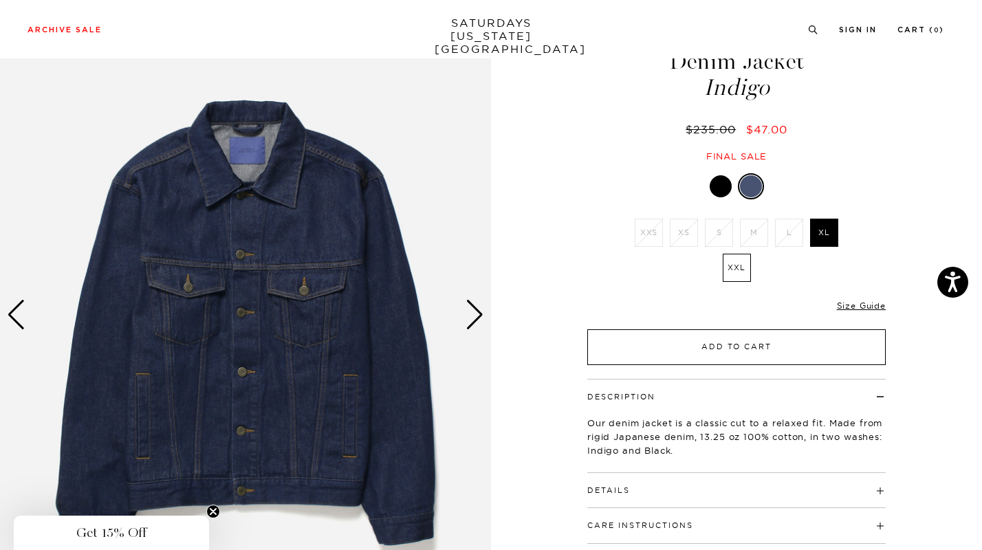
click at [695, 351] on button "Add to Cart" at bounding box center [736, 347] width 298 height 36
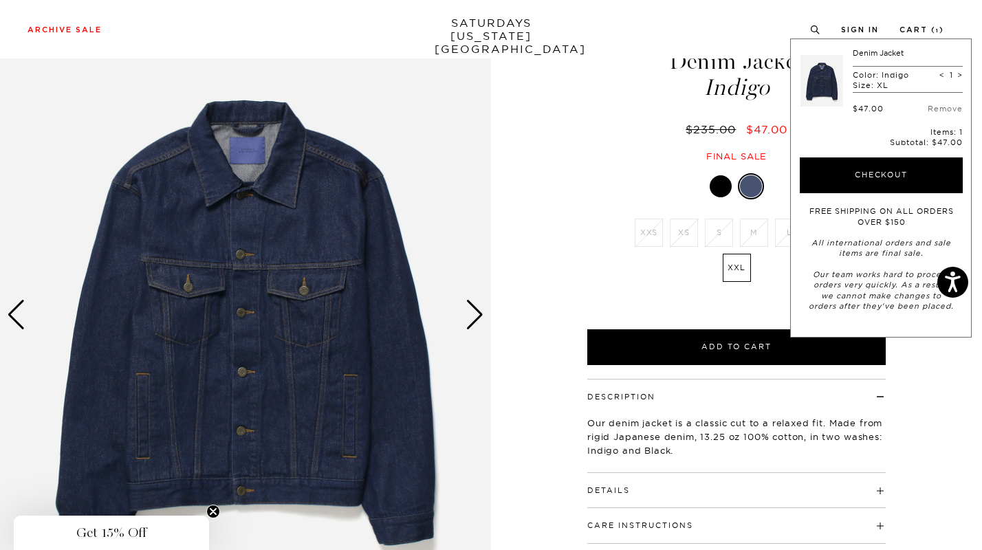
click at [595, 287] on div "Indigo XXS XS S M L XL XXL XXS" at bounding box center [737, 269] width 344 height 192
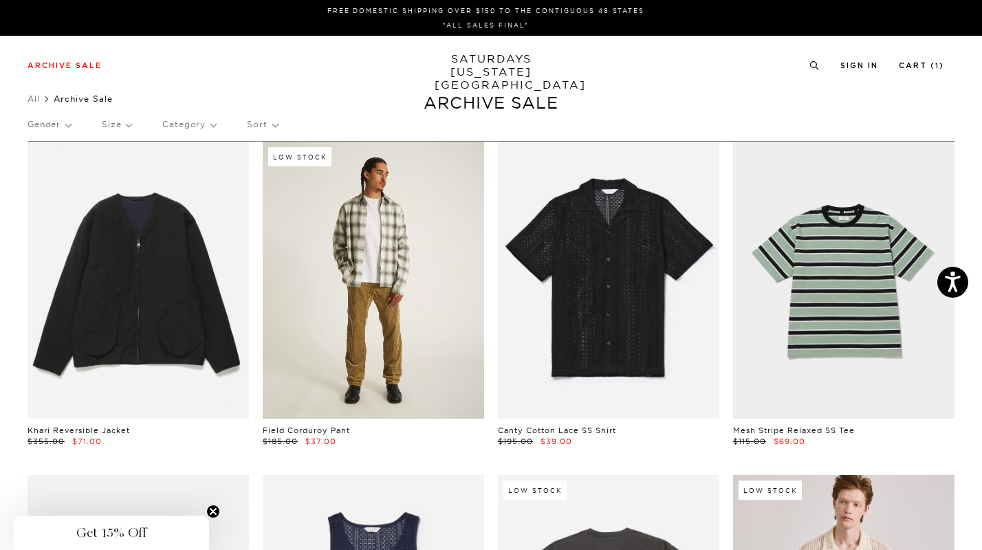
click at [413, 336] on link at bounding box center [373, 280] width 221 height 277
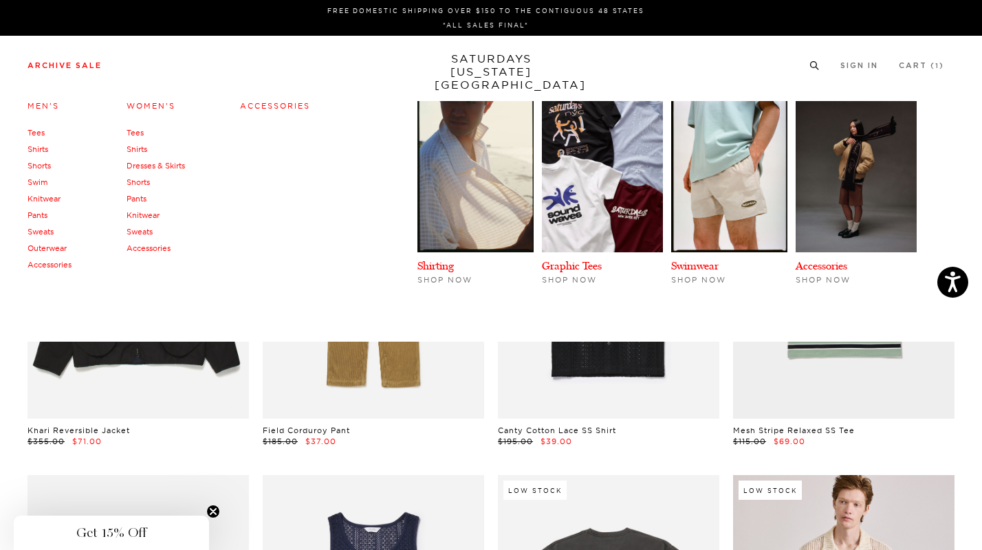
click at [41, 179] on link "Swim" at bounding box center [38, 182] width 20 height 10
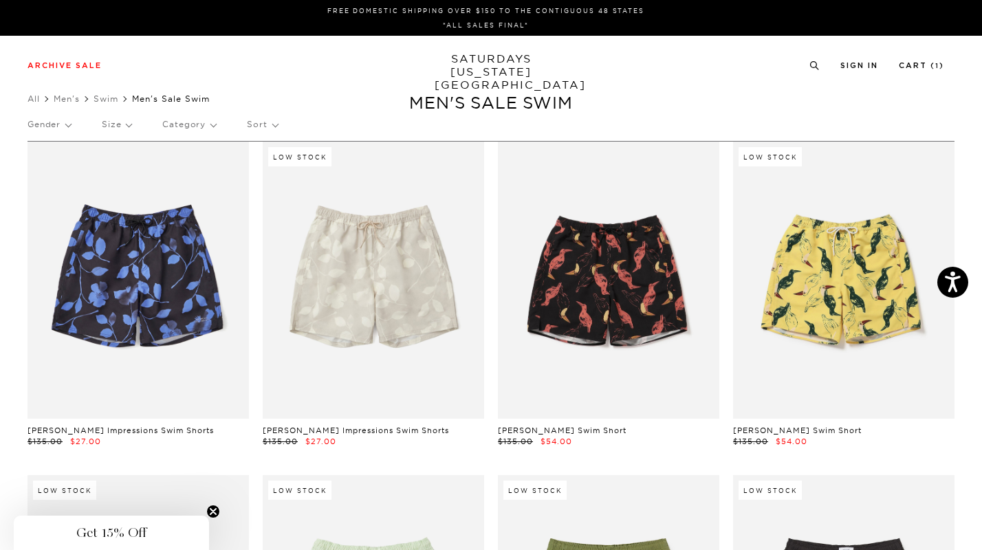
click at [127, 124] on p "Size" at bounding box center [117, 125] width 30 height 32
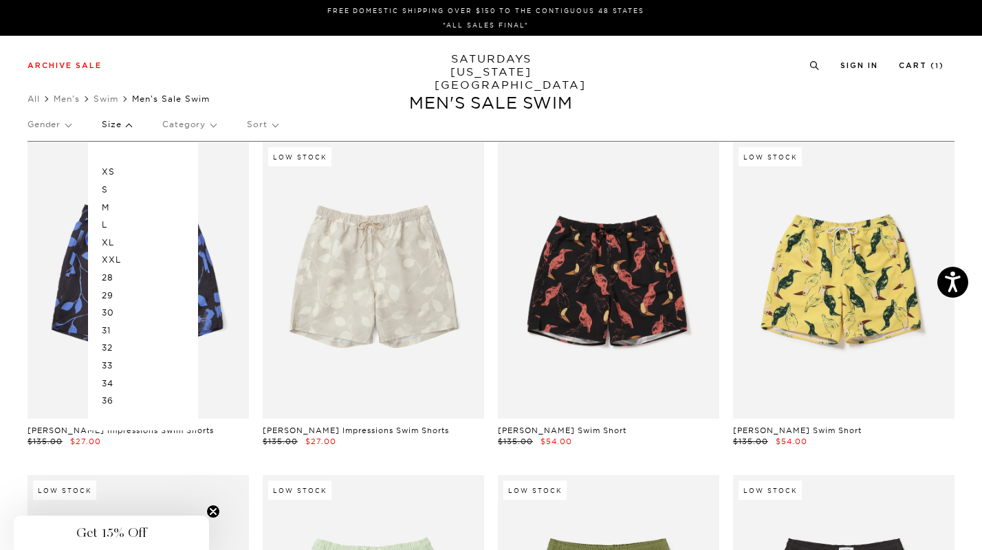
click at [104, 227] on p "L" at bounding box center [143, 225] width 83 height 18
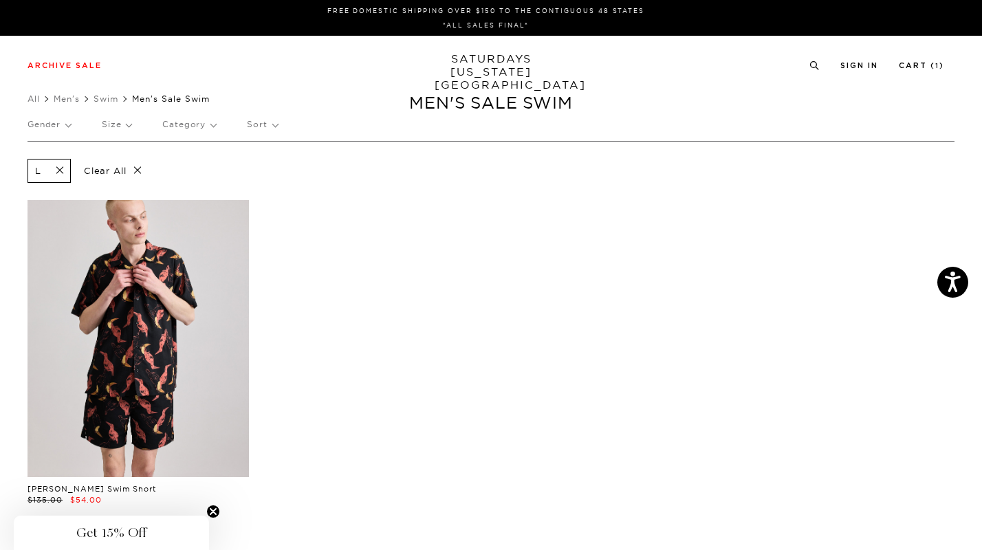
click at [214, 343] on link at bounding box center [138, 338] width 221 height 277
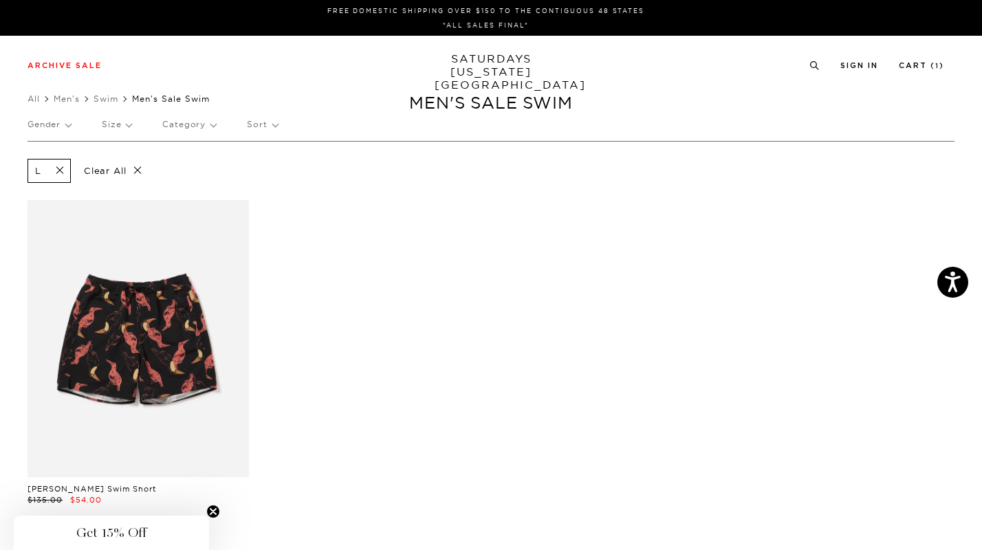
click at [67, 168] on span at bounding box center [55, 170] width 29 height 13
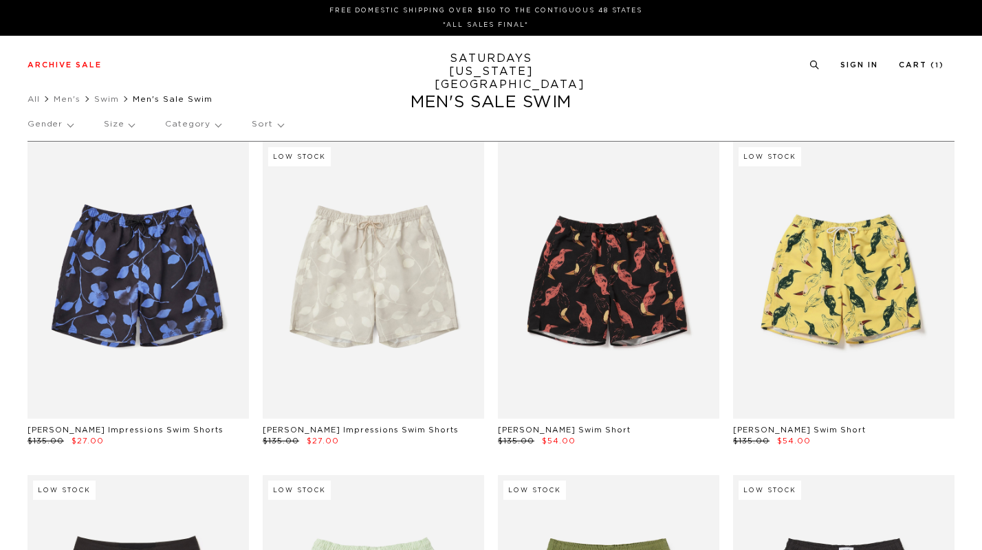
click at [116, 123] on p "Size" at bounding box center [119, 125] width 30 height 32
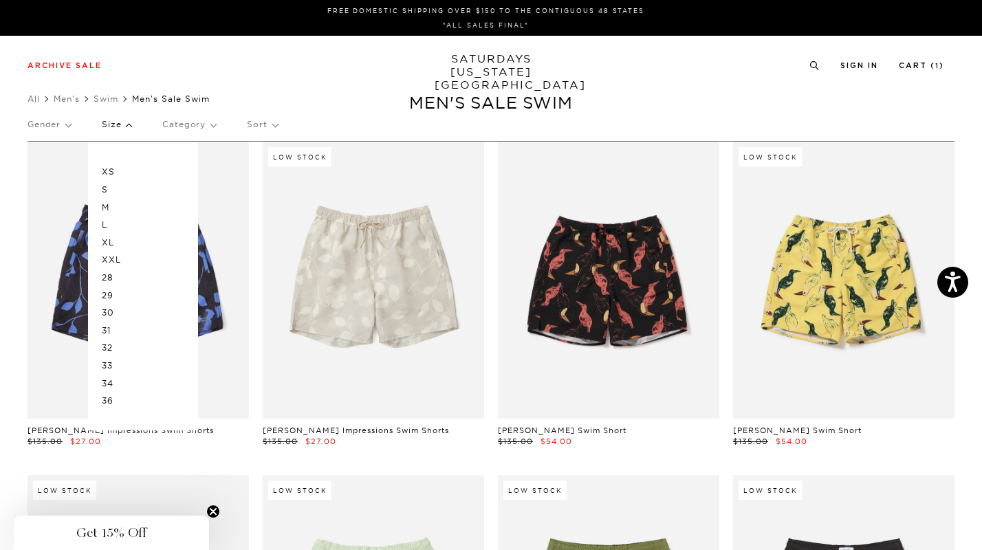
click at [109, 293] on p "29" at bounding box center [143, 296] width 83 height 18
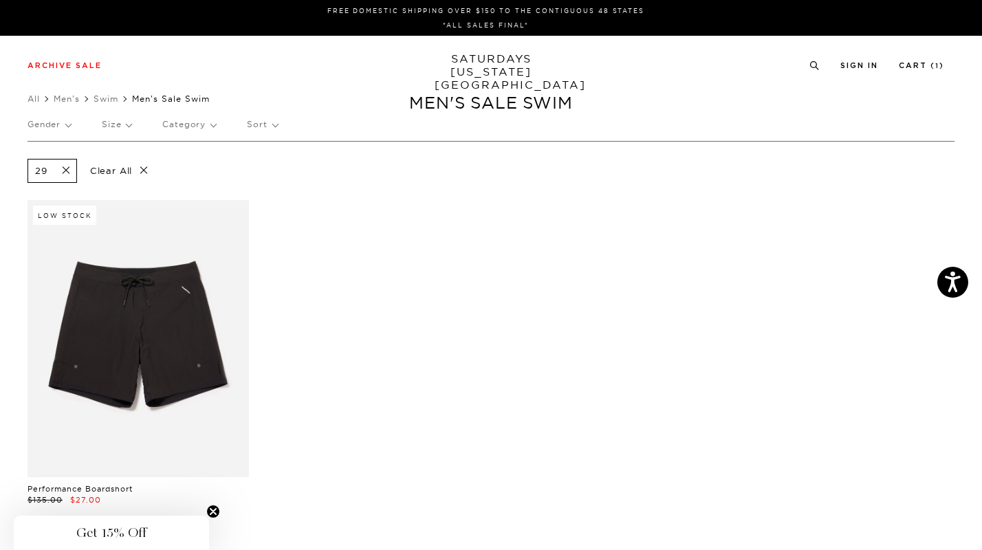
click at [125, 121] on p "Size" at bounding box center [117, 125] width 30 height 32
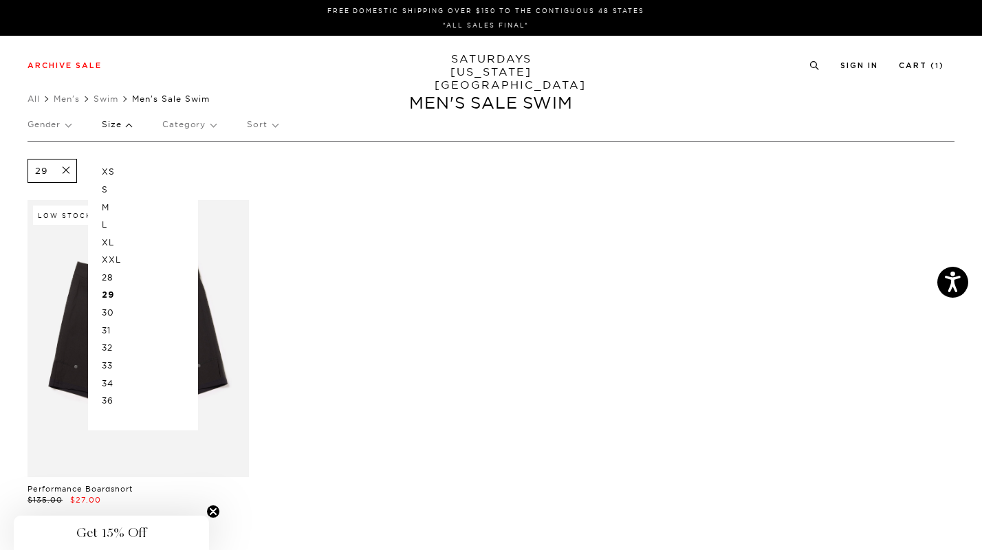
click at [108, 310] on p "30" at bounding box center [143, 313] width 83 height 18
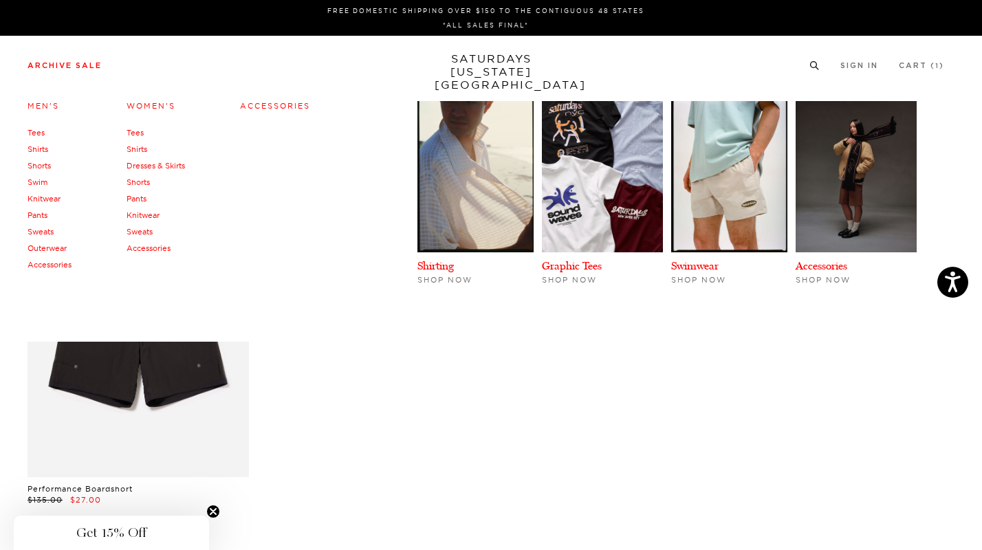
click at [50, 100] on h4 "Men's" at bounding box center [50, 106] width 44 height 19
click at [42, 100] on h4 "Men's" at bounding box center [50, 106] width 44 height 19
click at [42, 109] on link "Men's" at bounding box center [44, 106] width 32 height 10
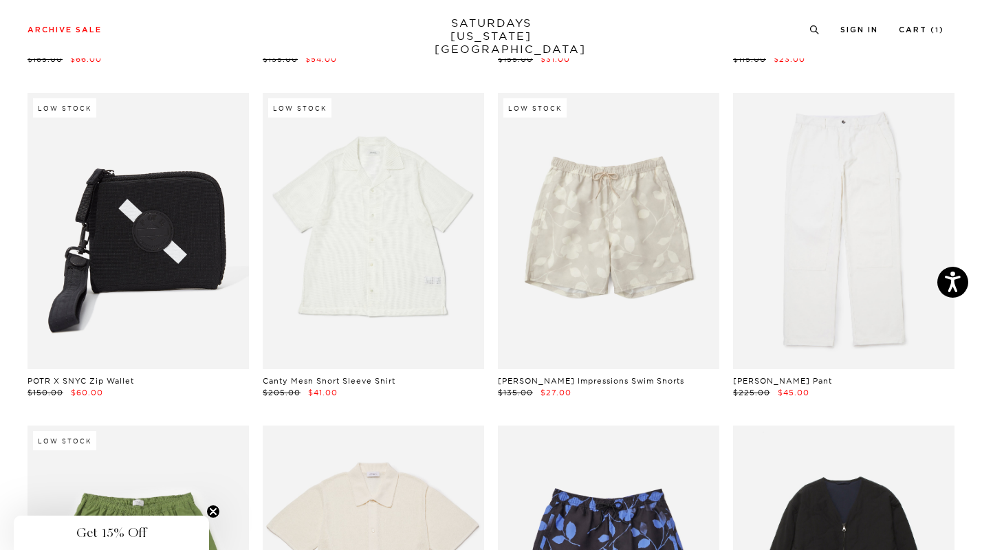
scroll to position [2386, 0]
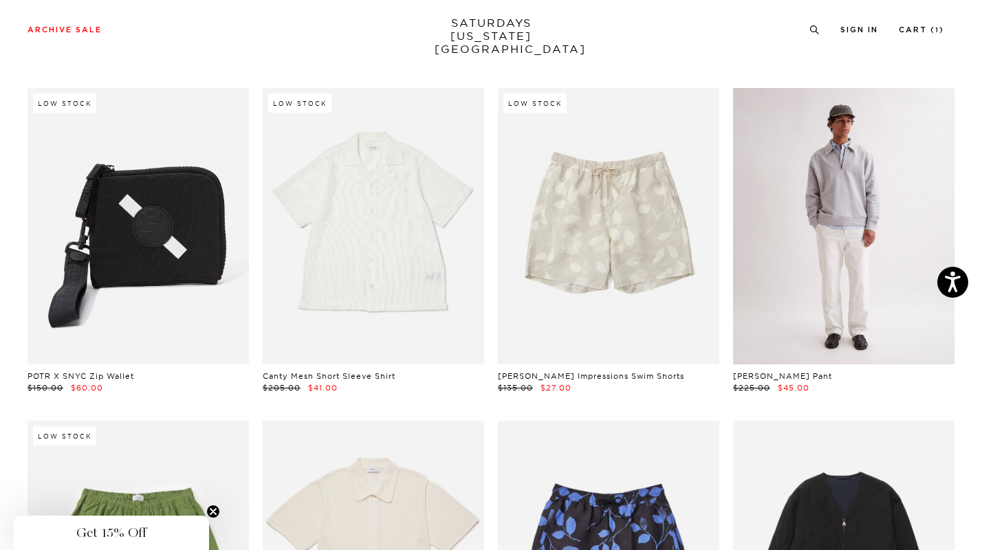
click at [818, 271] on link at bounding box center [843, 226] width 221 height 277
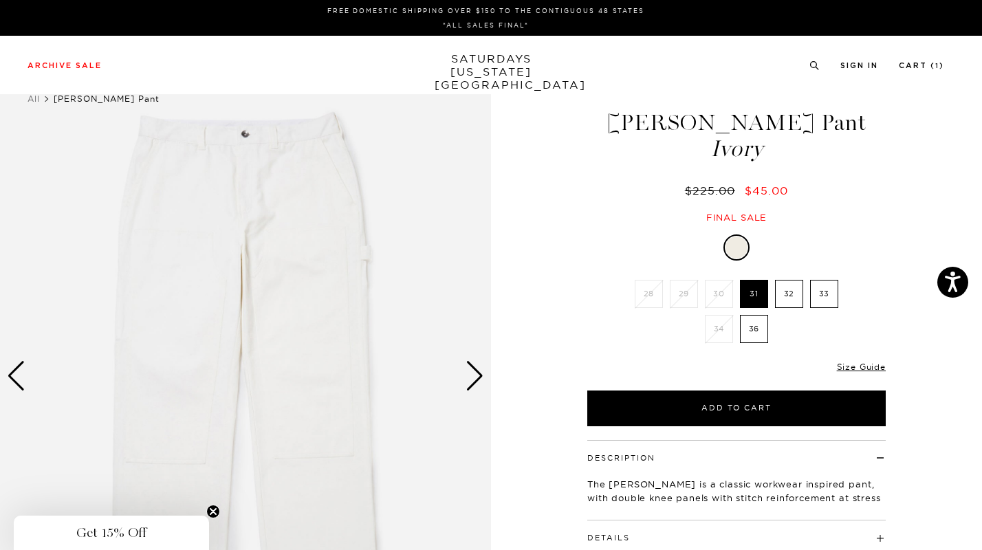
click at [477, 373] on div "Next slide" at bounding box center [475, 376] width 19 height 30
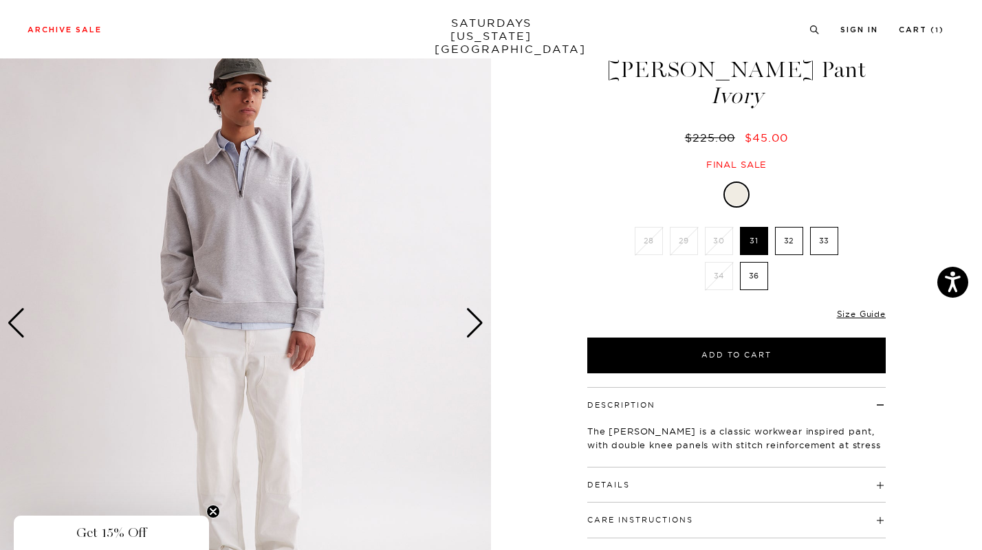
scroll to position [51, 0]
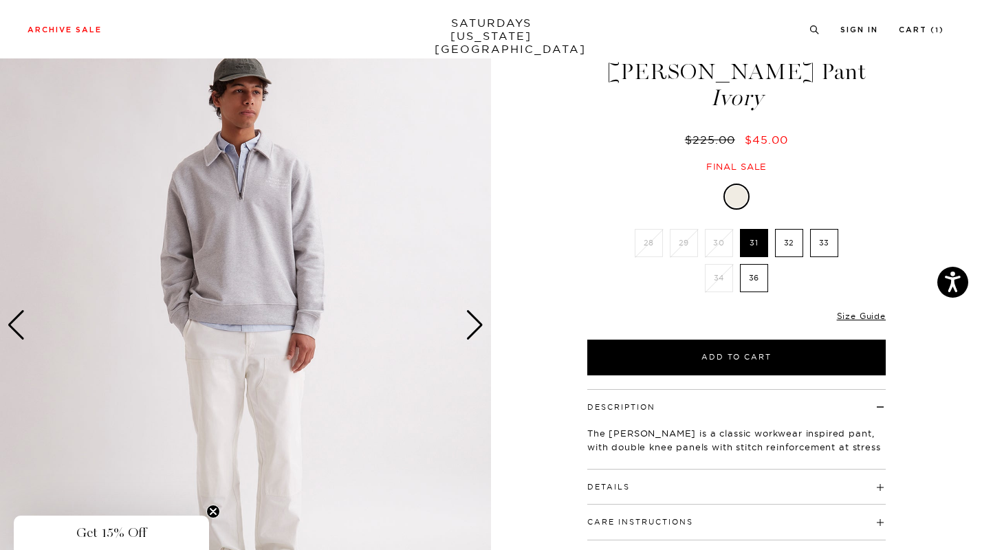
click at [474, 320] on div "Next slide" at bounding box center [475, 325] width 19 height 30
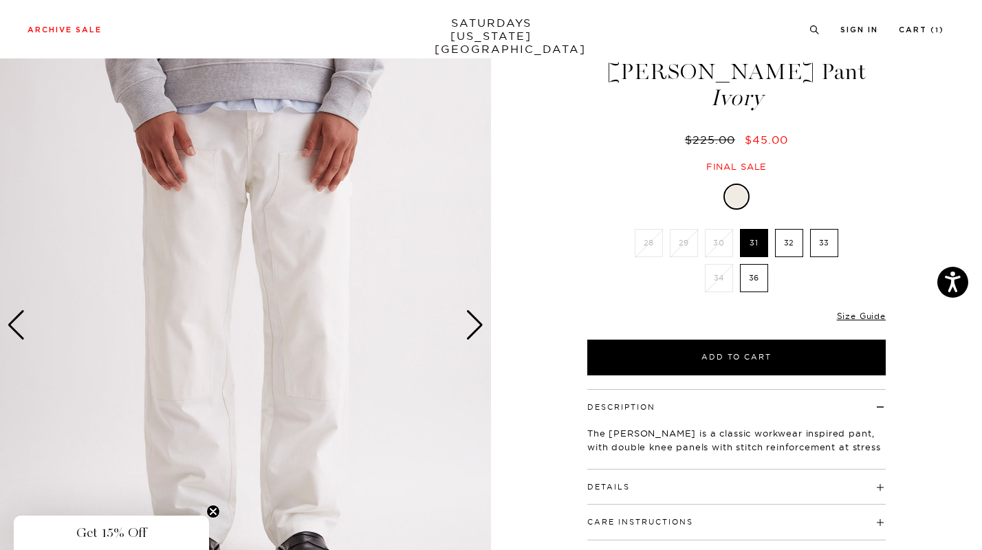
click at [474, 320] on div "Next slide" at bounding box center [475, 325] width 19 height 30
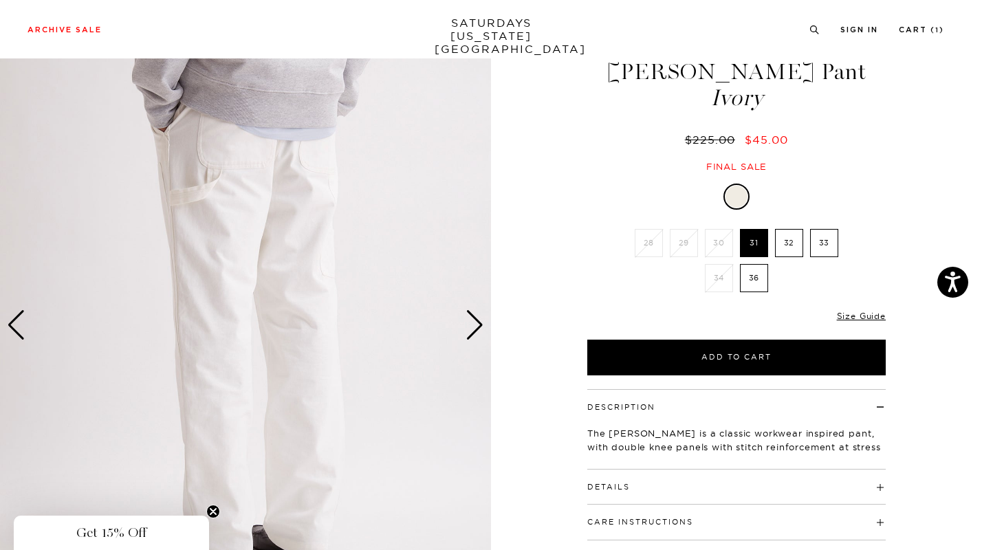
click at [474, 320] on div "Next slide" at bounding box center [475, 325] width 19 height 30
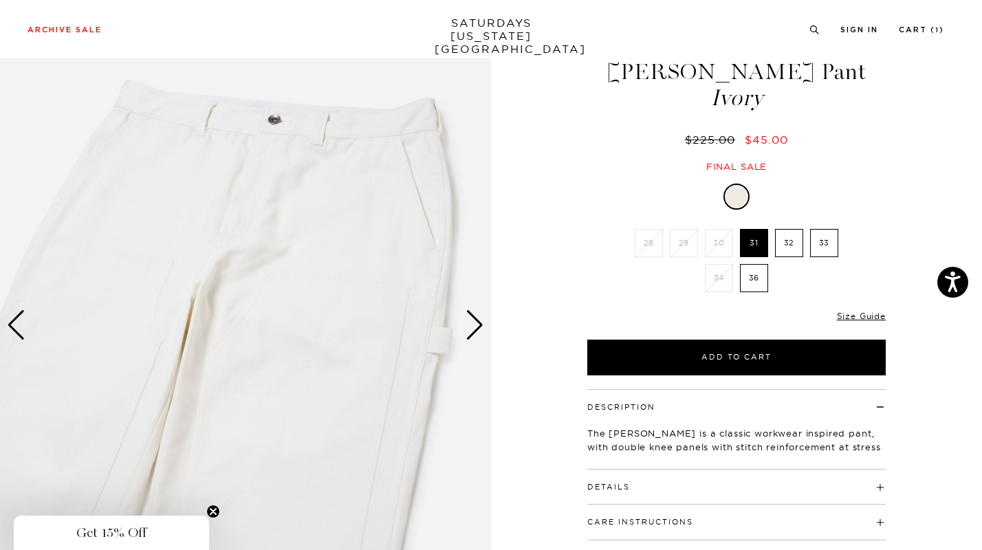
click at [474, 320] on div "Next slide" at bounding box center [475, 325] width 19 height 30
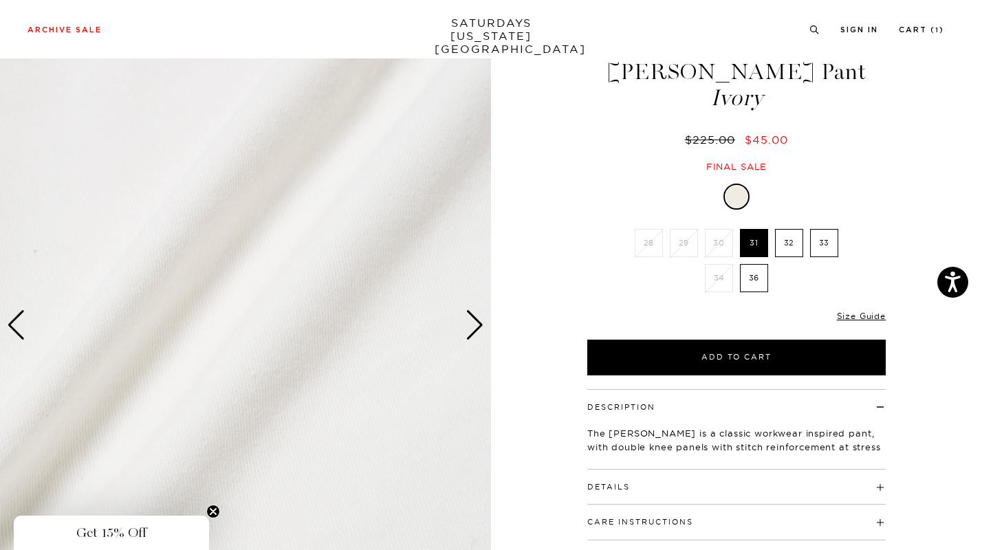
click at [474, 320] on div "Next slide" at bounding box center [475, 325] width 19 height 30
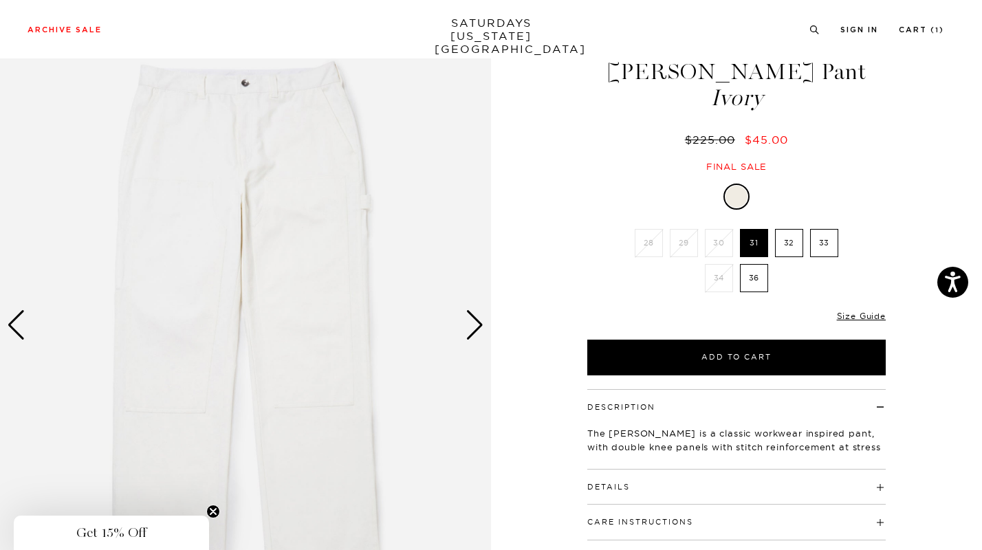
click at [474, 320] on div "Next slide" at bounding box center [475, 325] width 19 height 30
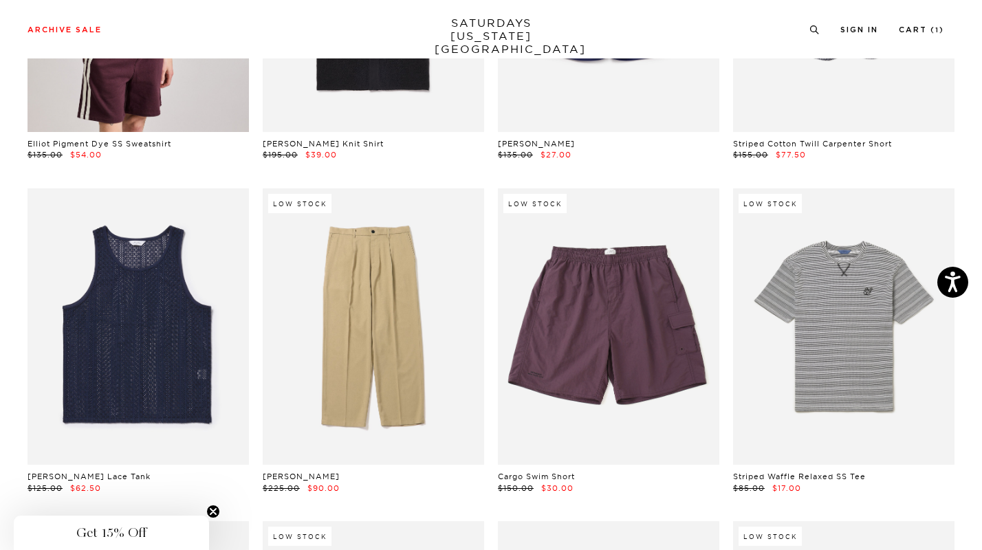
scroll to position [4281, 0]
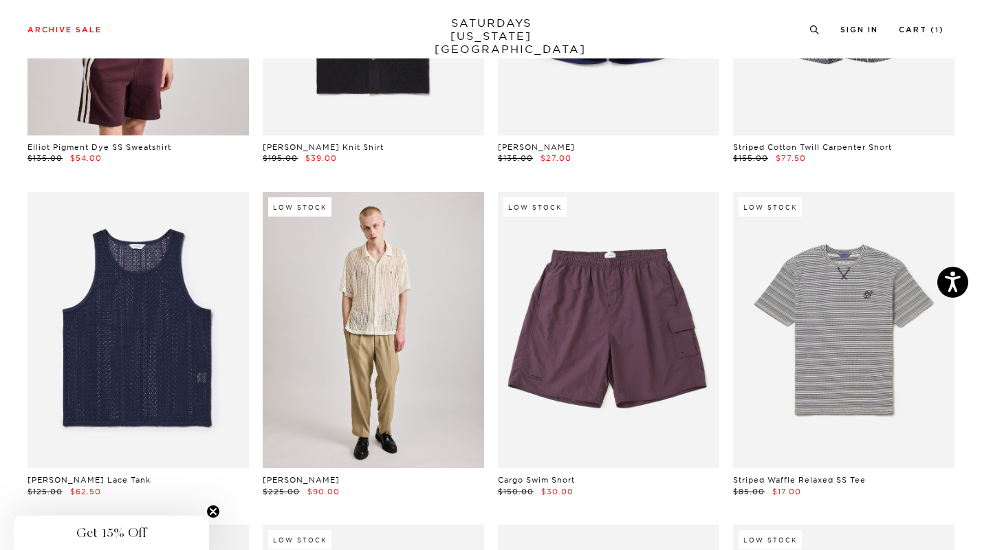
click at [388, 339] on link at bounding box center [373, 330] width 221 height 277
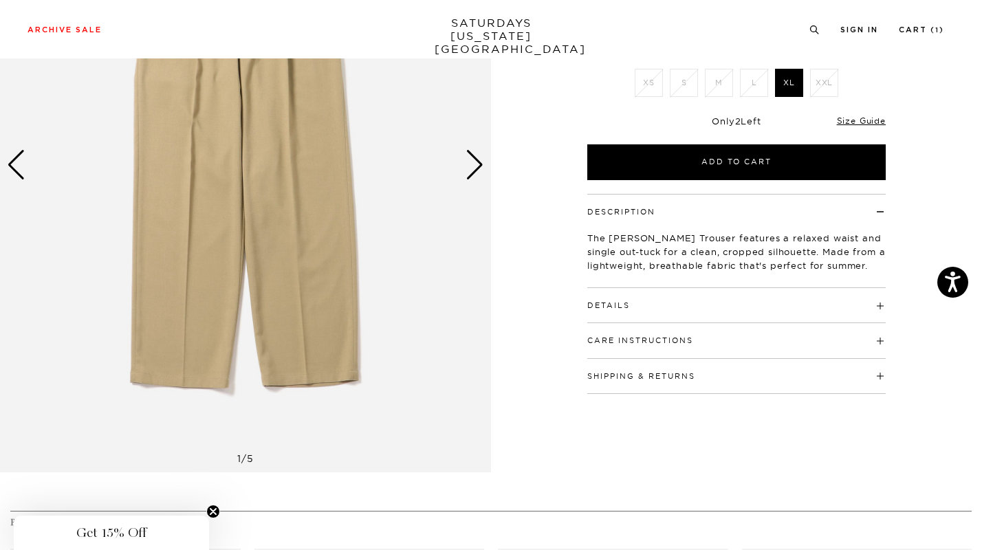
scroll to position [135, 0]
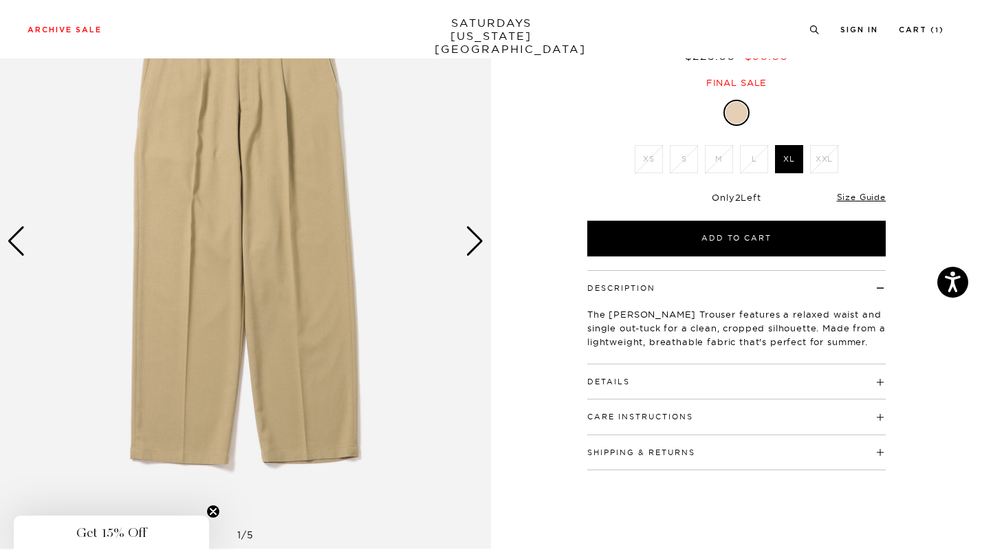
click at [470, 247] on div "Next slide" at bounding box center [475, 241] width 19 height 30
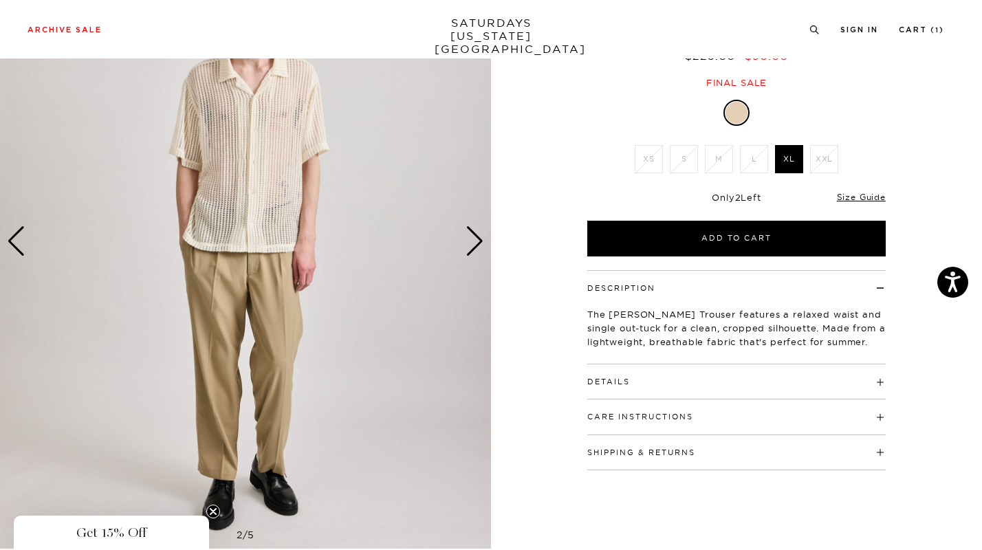
click at [470, 247] on div "Next slide" at bounding box center [475, 241] width 19 height 30
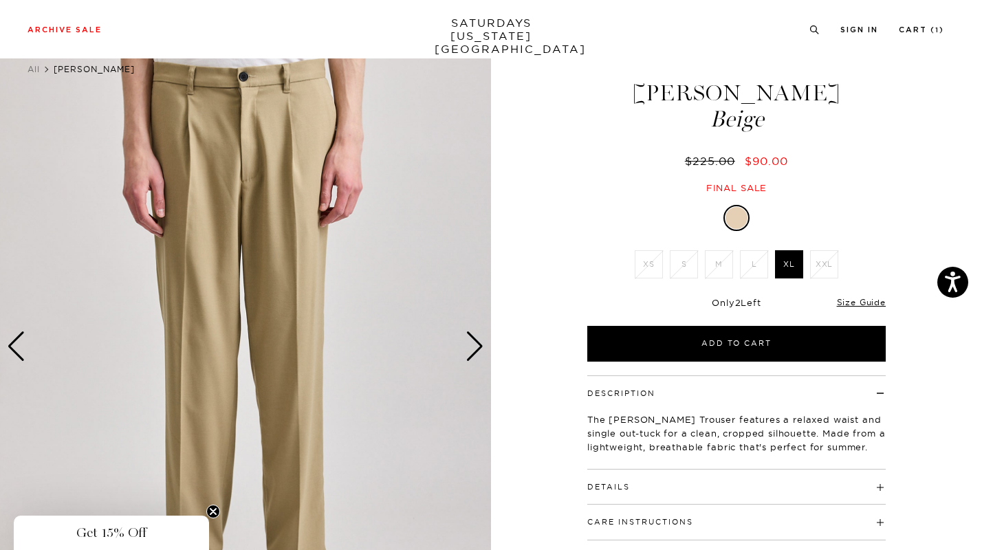
scroll to position [0, 0]
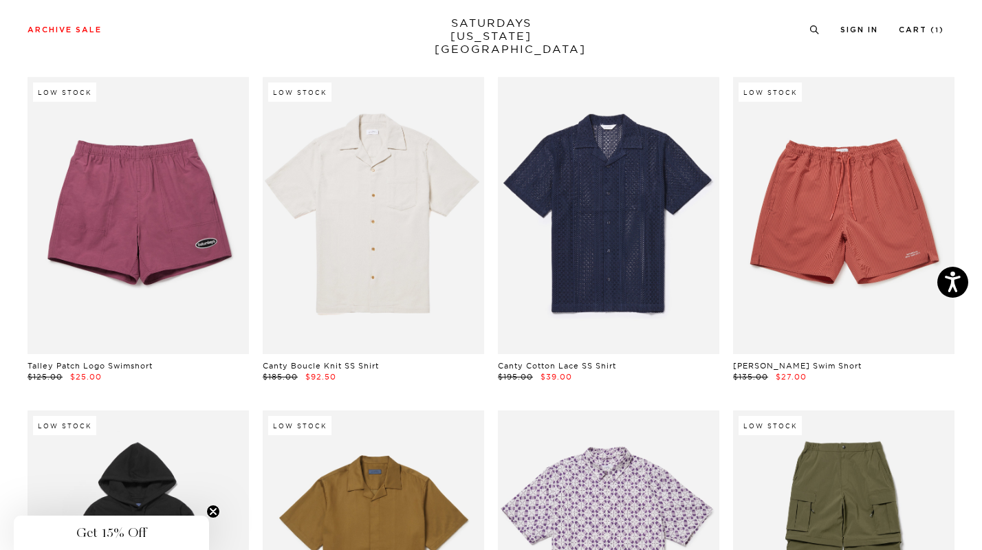
scroll to position [4730, 0]
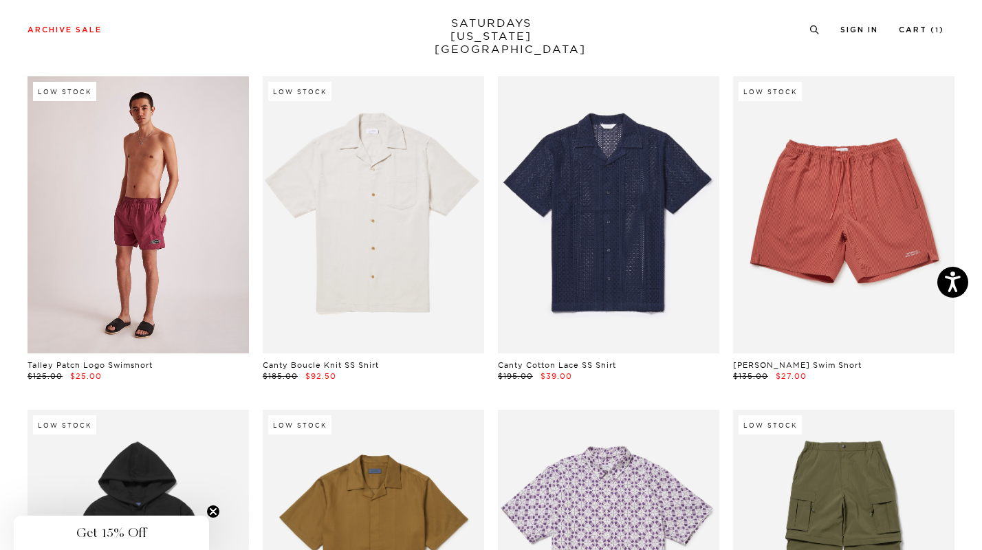
click at [146, 274] on link at bounding box center [138, 214] width 221 height 277
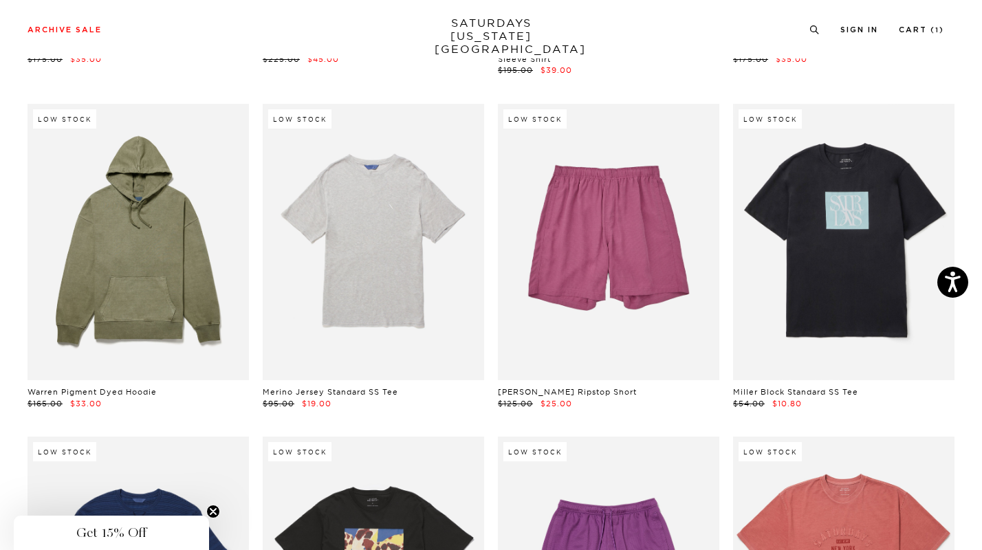
scroll to position [6047, 0]
click at [824, 294] on link at bounding box center [843, 241] width 221 height 277
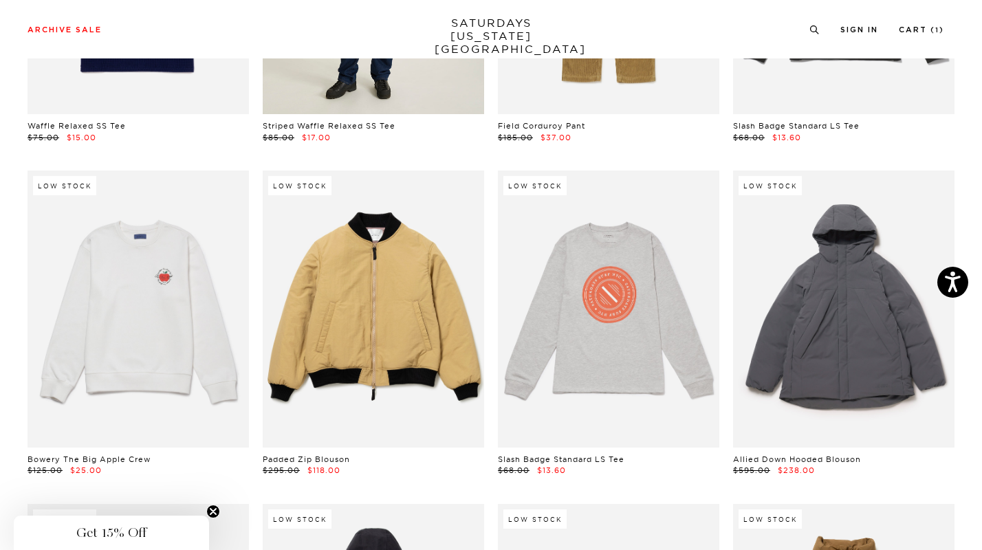
scroll to position [6982, 0]
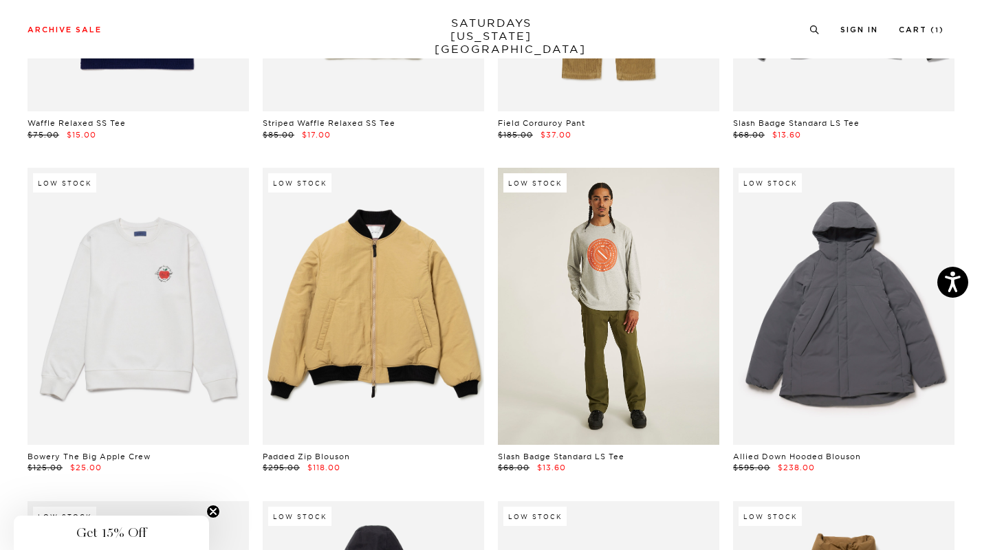
click at [550, 363] on link at bounding box center [608, 306] width 221 height 277
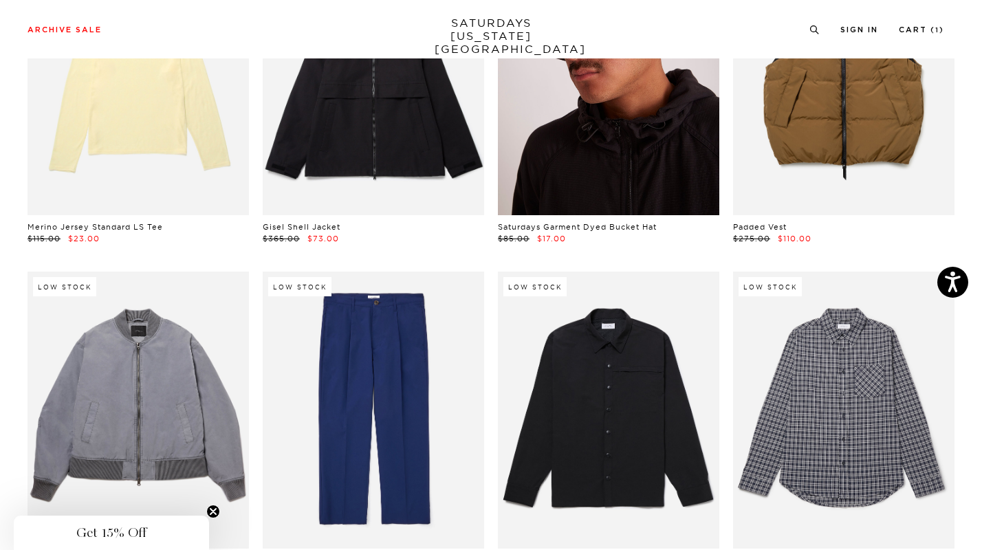
scroll to position [7601, 0]
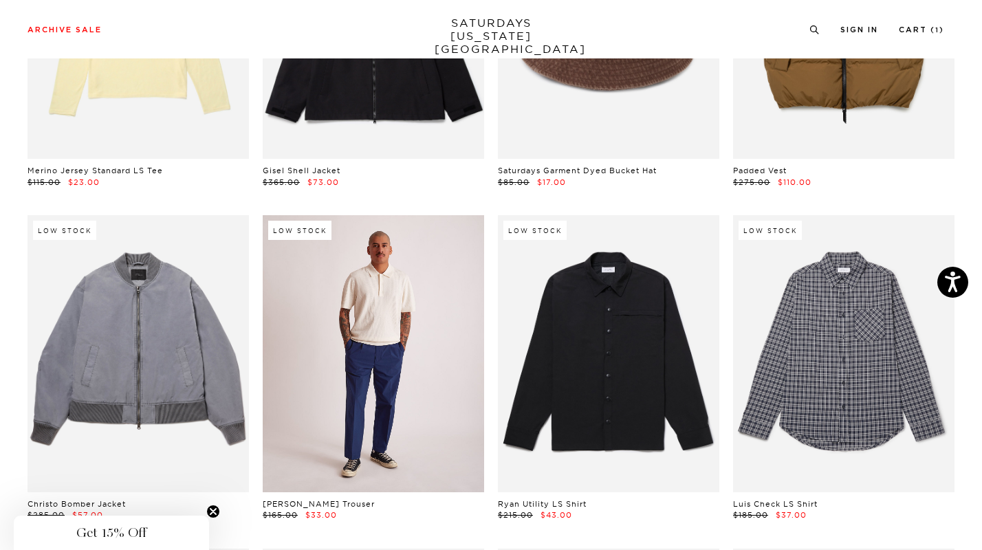
click at [399, 360] on link at bounding box center [373, 353] width 221 height 277
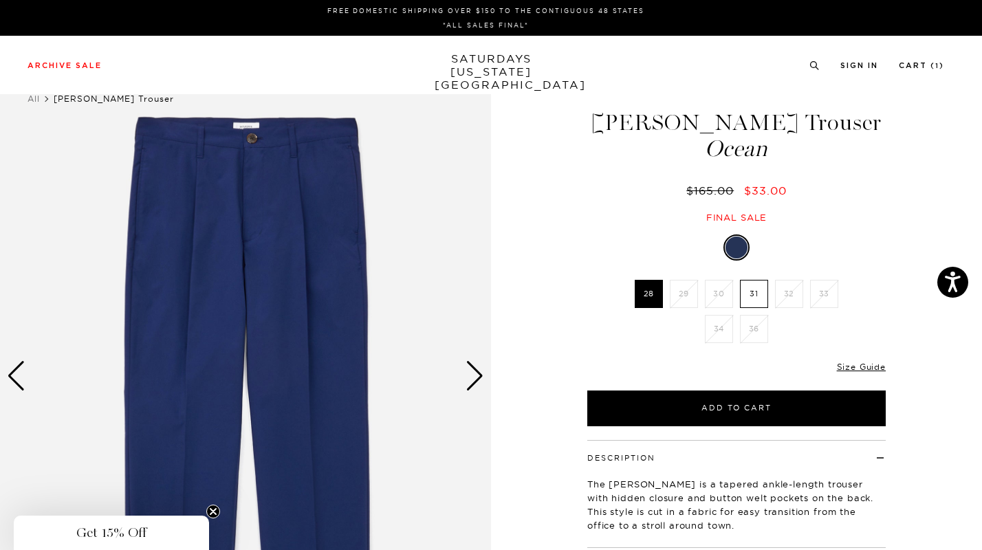
click at [759, 290] on label "31" at bounding box center [754, 294] width 28 height 28
click at [0, 0] on input "31" at bounding box center [0, 0] width 0 height 0
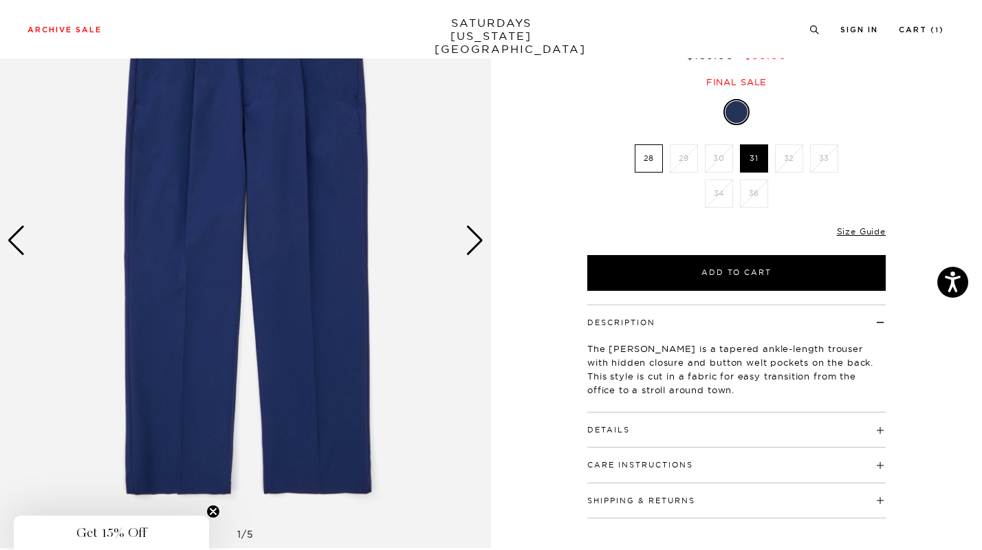
scroll to position [108, 0]
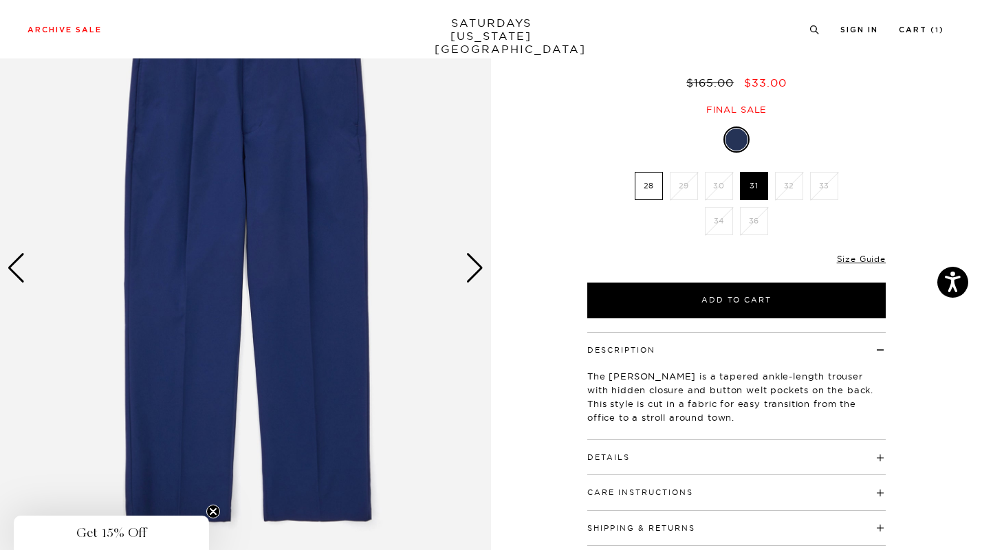
click at [482, 265] on div "Next slide" at bounding box center [475, 268] width 19 height 30
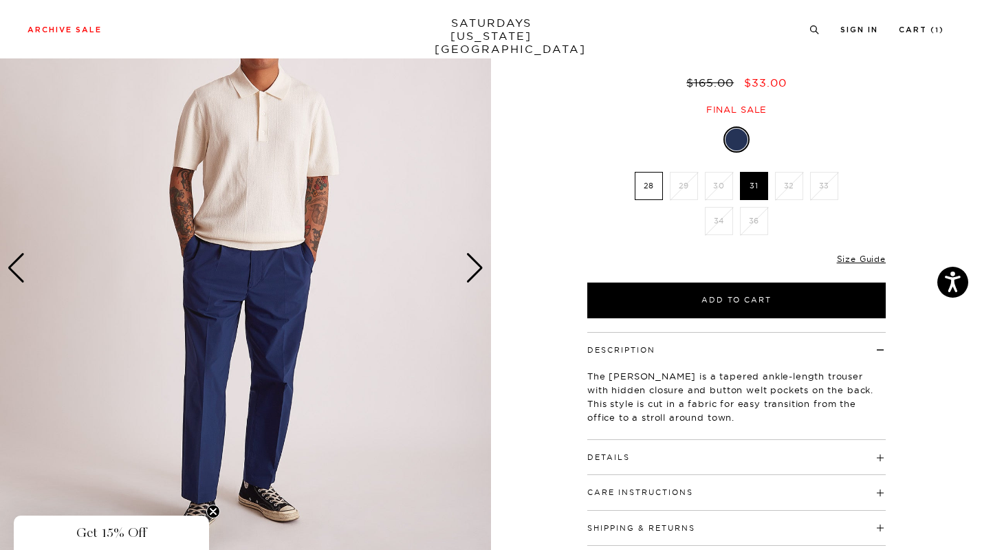
click at [482, 265] on div "Next slide" at bounding box center [475, 268] width 19 height 30
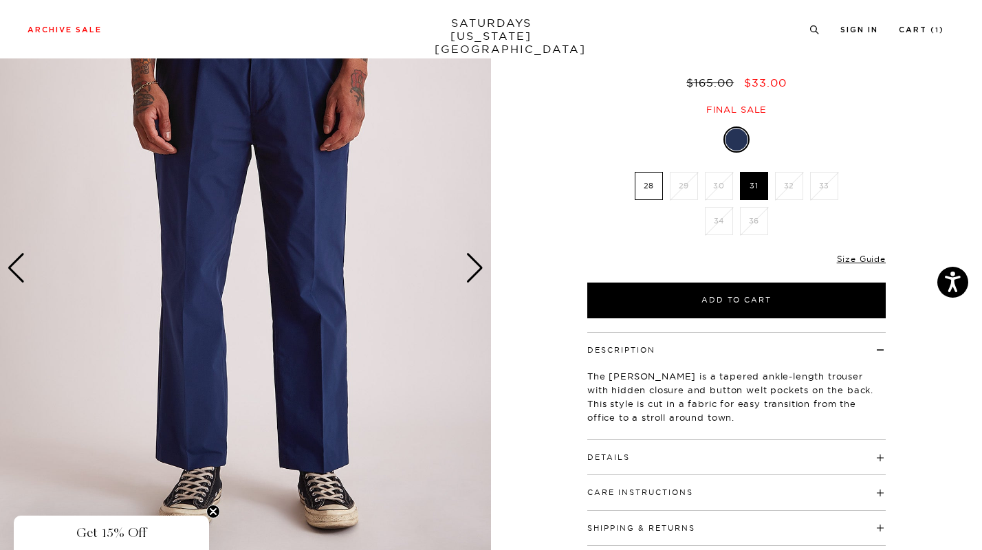
click at [482, 265] on div "Next slide" at bounding box center [475, 268] width 19 height 30
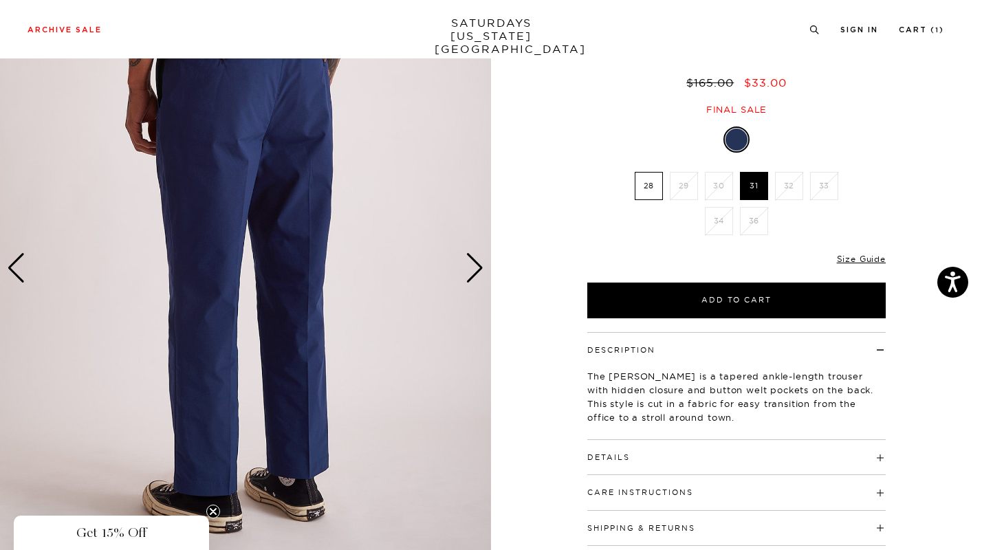
scroll to position [0, 0]
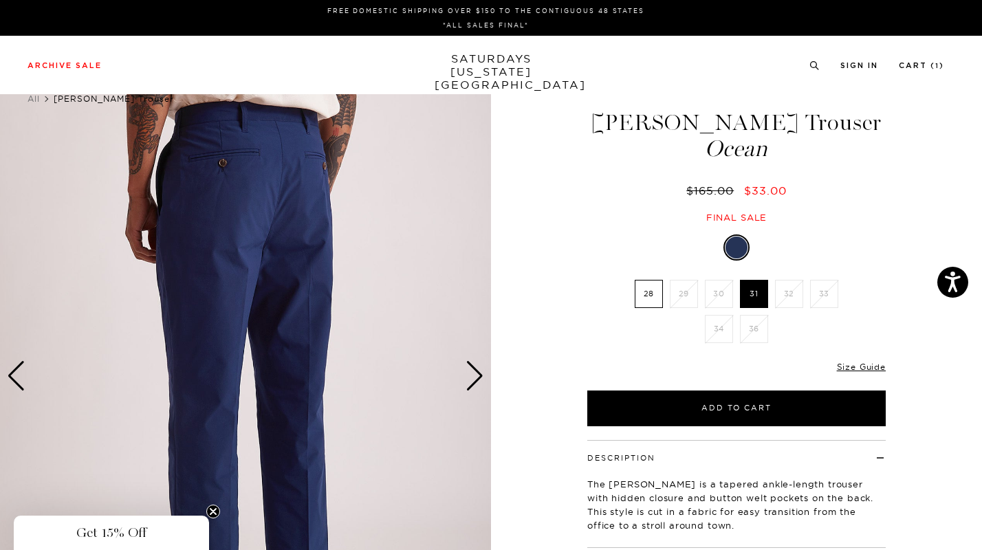
click at [476, 369] on div "Next slide" at bounding box center [475, 376] width 19 height 30
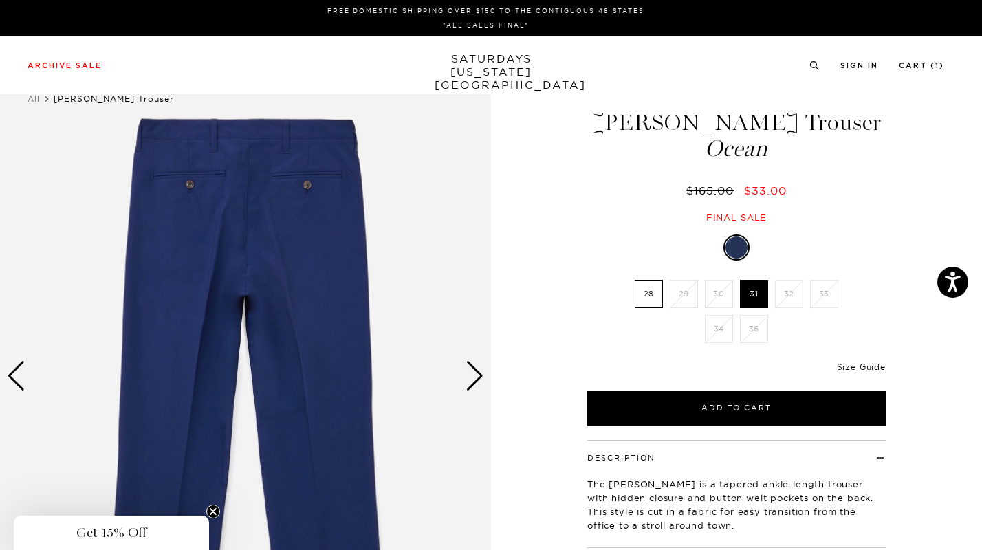
click at [476, 369] on div "Next slide" at bounding box center [475, 376] width 19 height 30
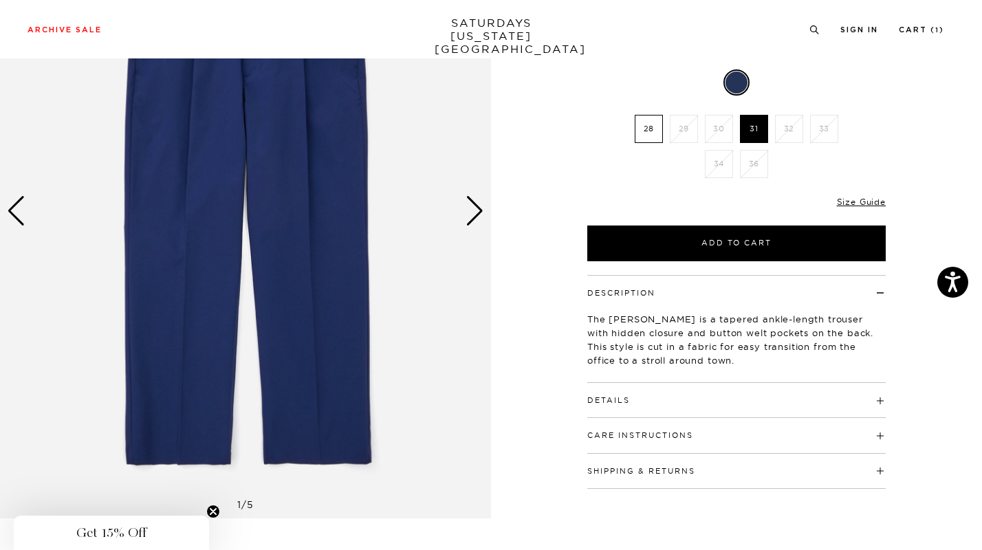
scroll to position [138, 0]
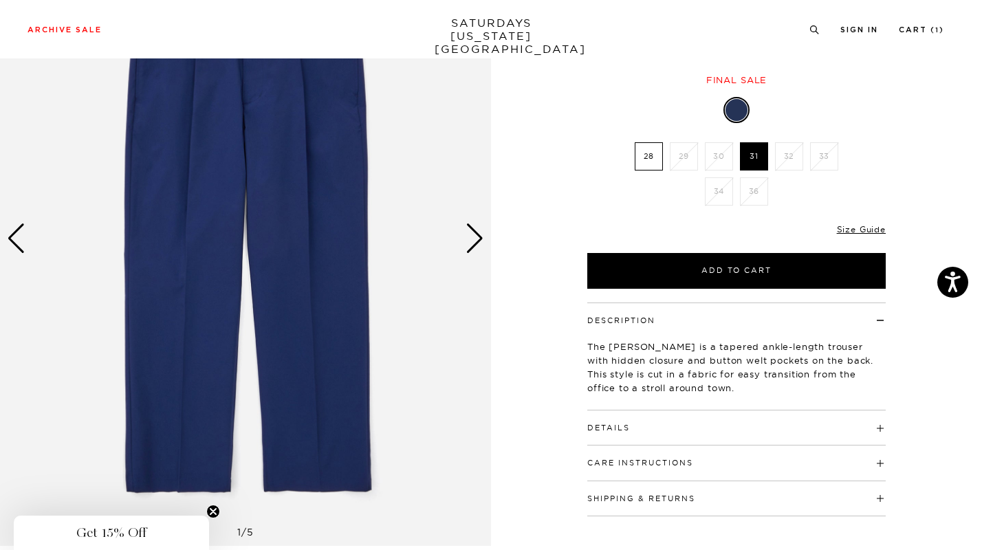
click at [467, 249] on div "Next slide" at bounding box center [475, 238] width 19 height 30
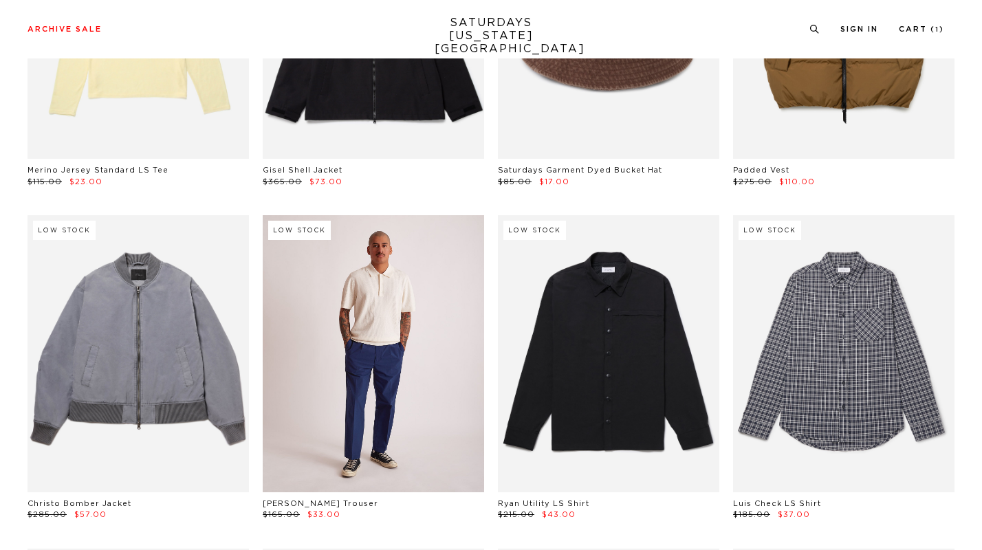
scroll to position [7601, 0]
click at [417, 353] on link at bounding box center [373, 353] width 221 height 277
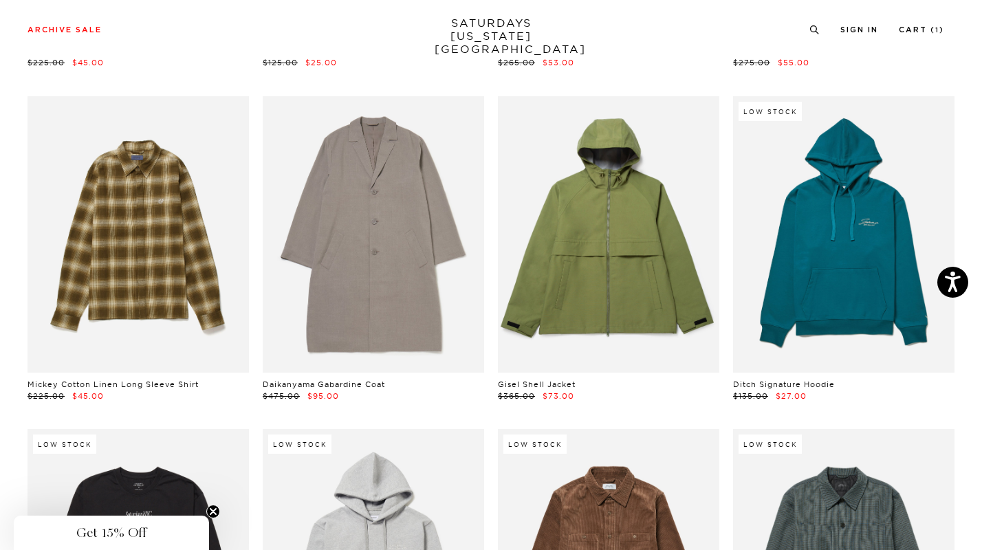
scroll to position [8727, 0]
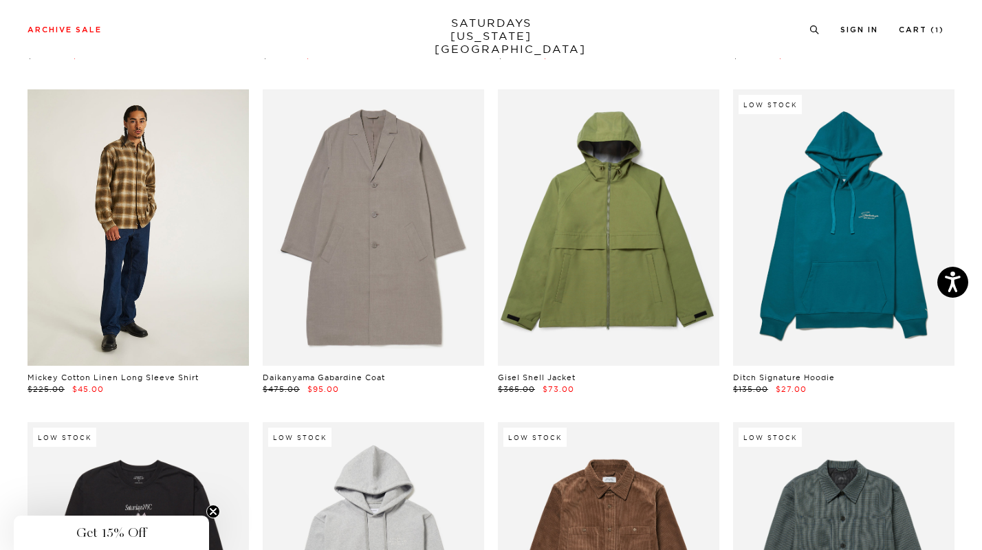
click at [157, 237] on link at bounding box center [138, 227] width 221 height 277
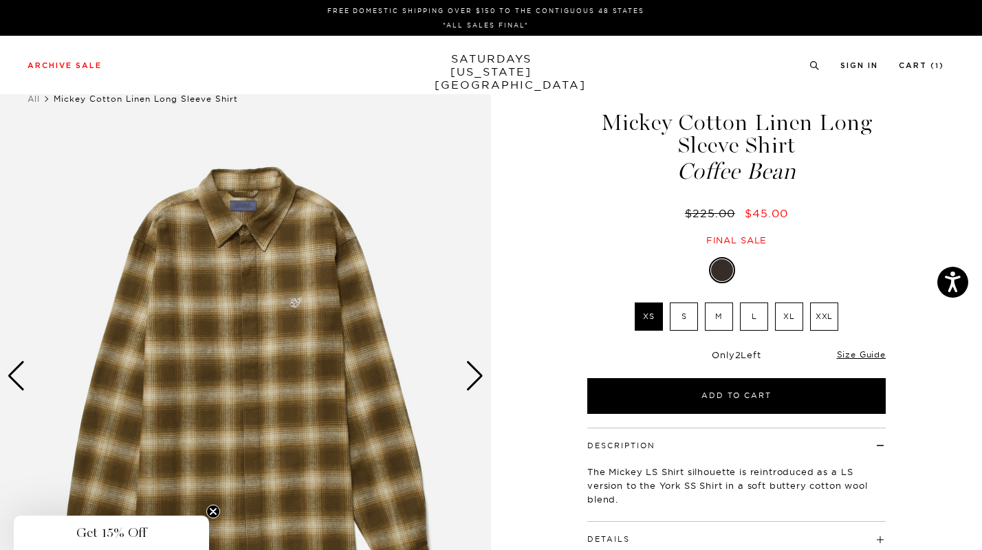
click at [481, 380] on div "Next slide" at bounding box center [475, 376] width 19 height 30
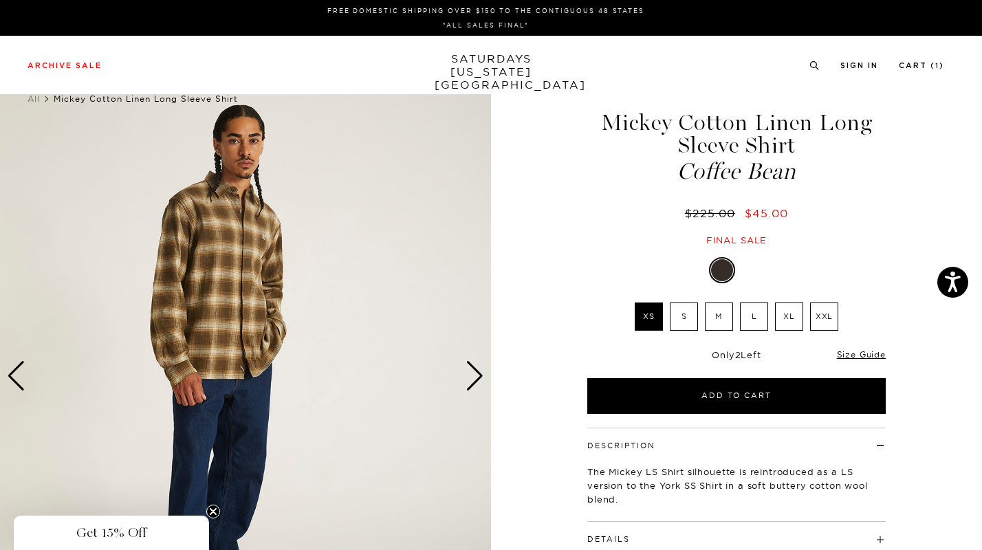
click at [481, 380] on div "Next slide" at bounding box center [475, 376] width 19 height 30
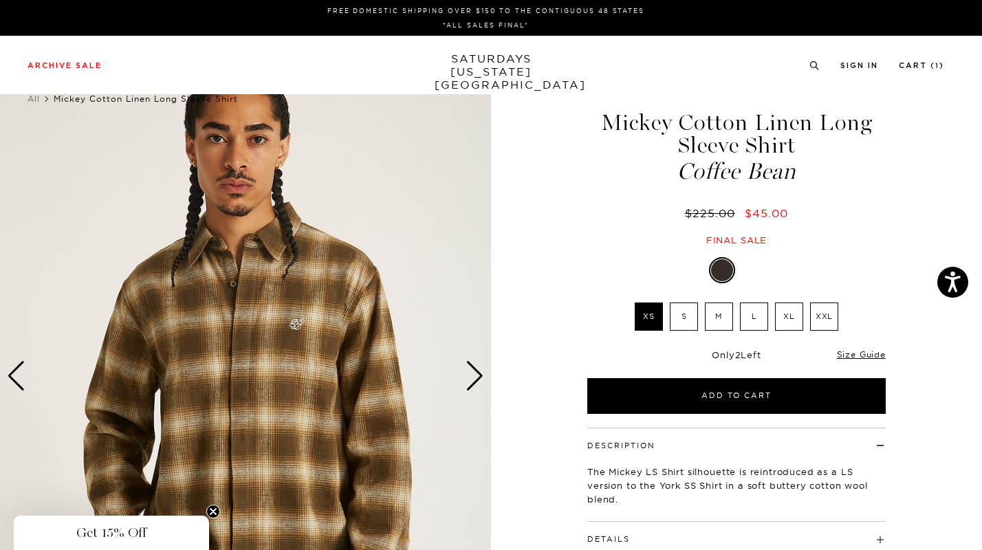
click at [481, 380] on div "Next slide" at bounding box center [475, 376] width 19 height 30
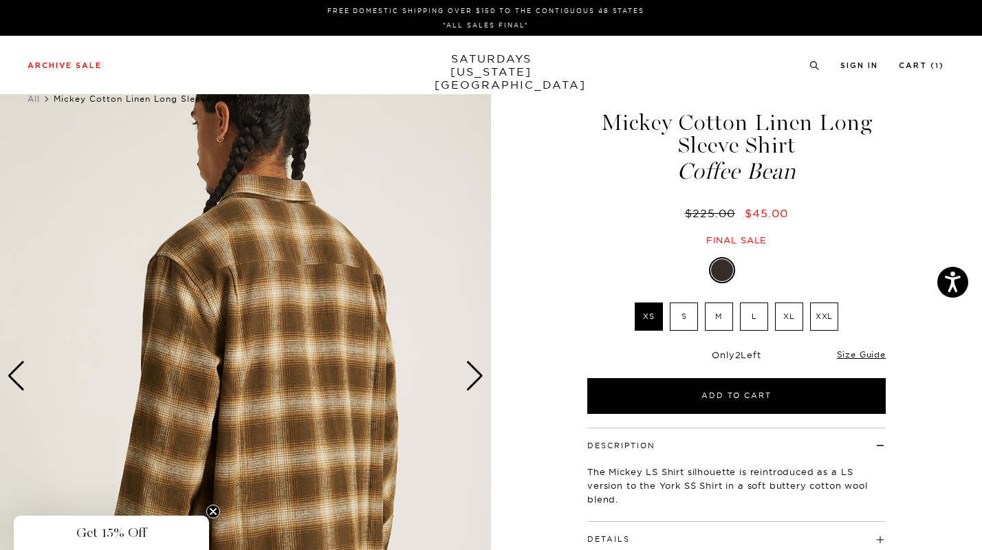
click at [481, 380] on div "Next slide" at bounding box center [475, 376] width 19 height 30
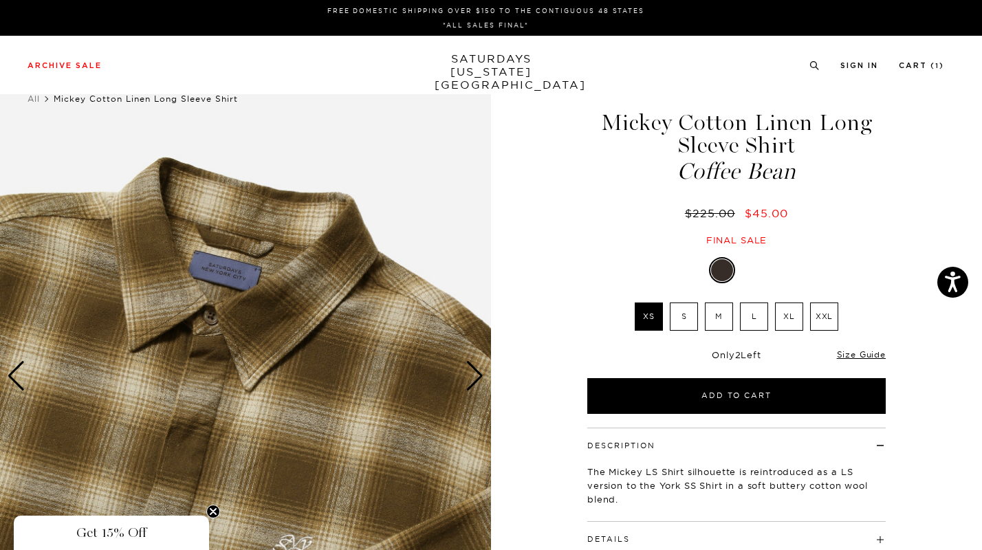
click at [481, 380] on div "Next slide" at bounding box center [475, 376] width 19 height 30
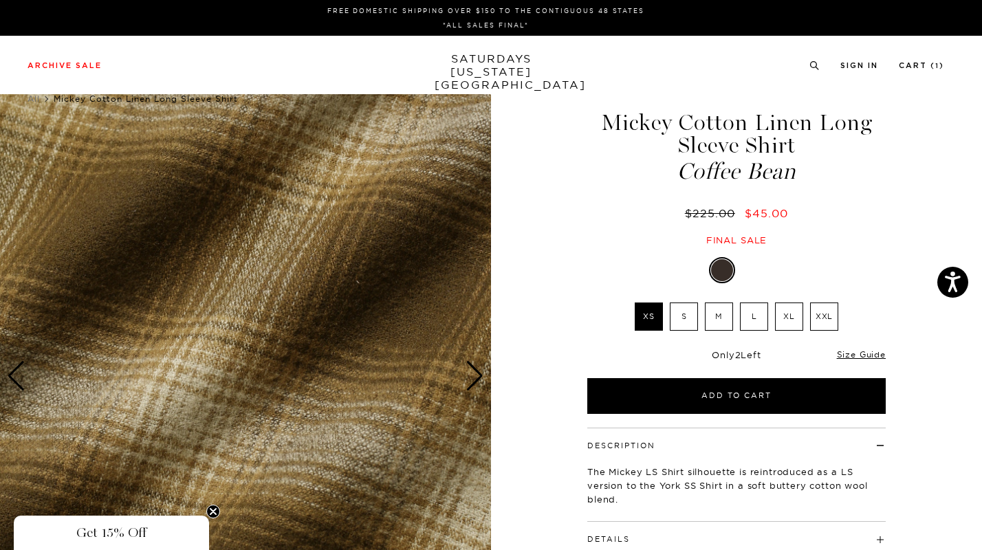
click at [481, 380] on div "Next slide" at bounding box center [475, 376] width 19 height 30
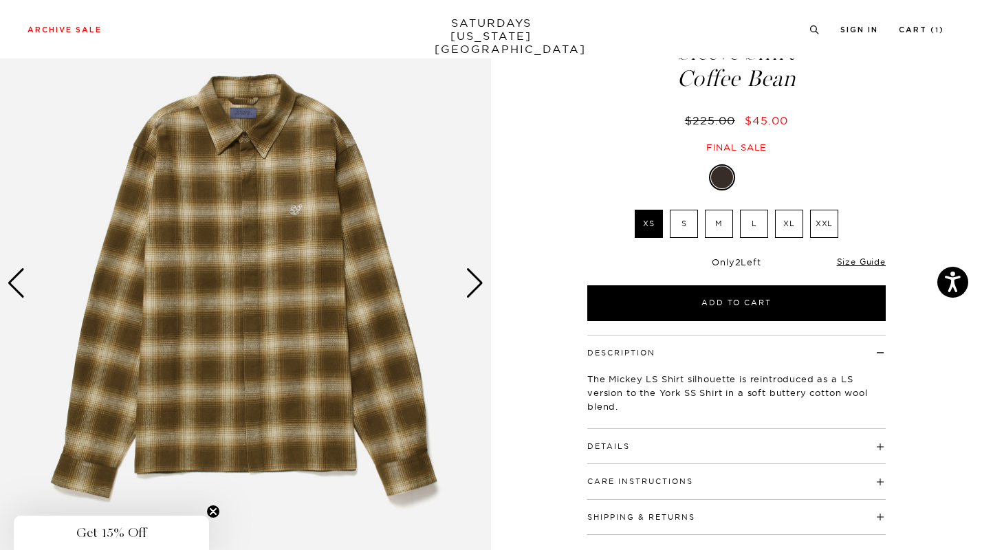
scroll to position [92, 0]
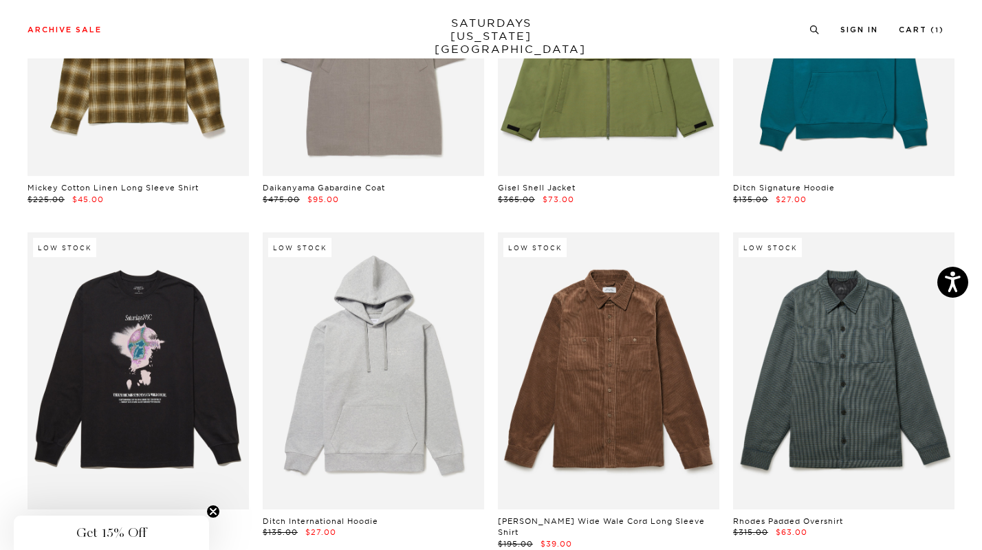
scroll to position [9007, 0]
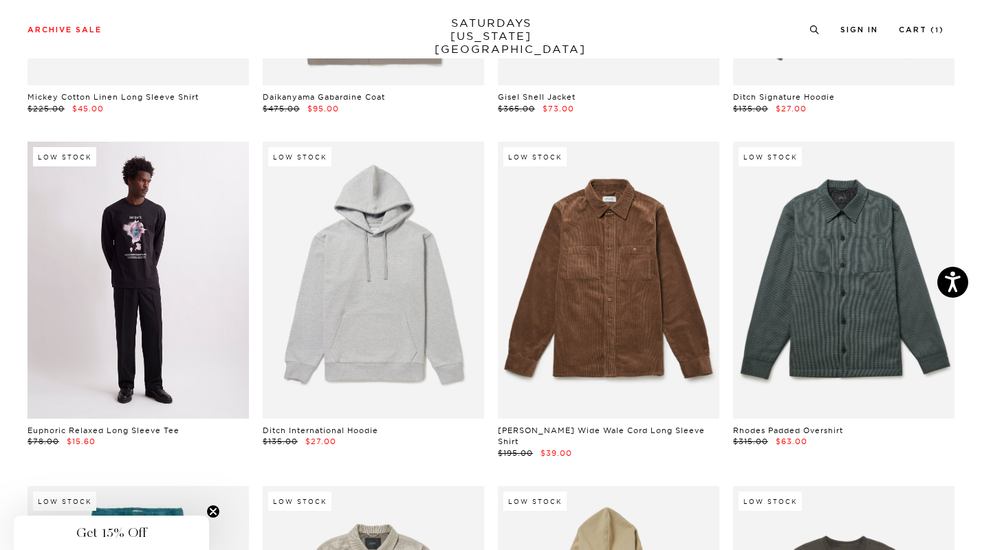
click at [175, 329] on link at bounding box center [138, 280] width 221 height 277
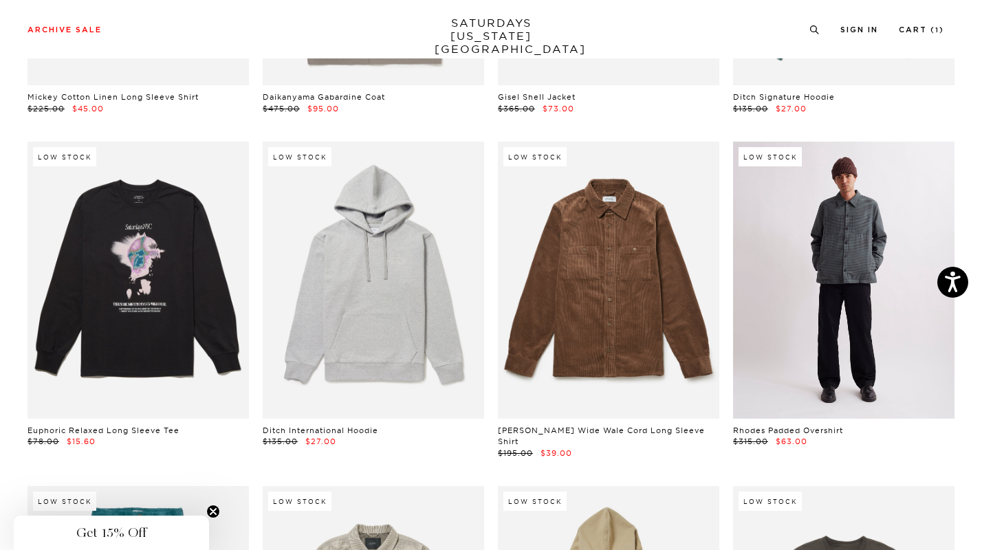
click at [840, 296] on link at bounding box center [843, 280] width 221 height 277
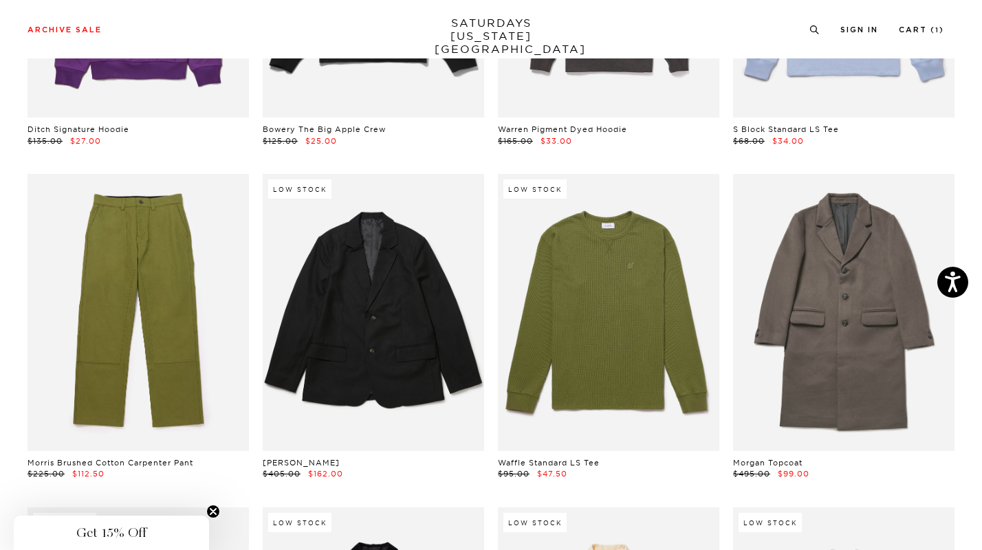
scroll to position [9989, 0]
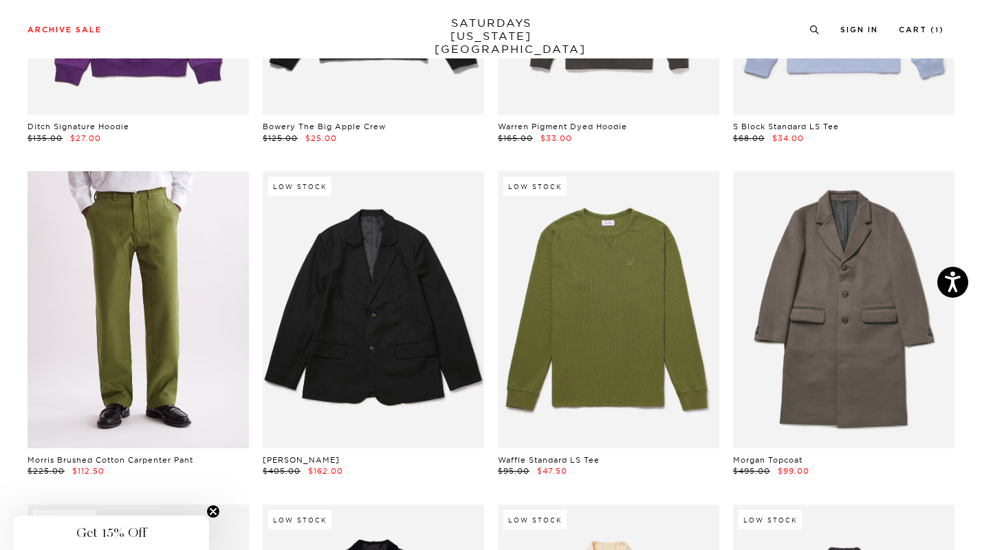
click at [165, 329] on link at bounding box center [138, 309] width 221 height 277
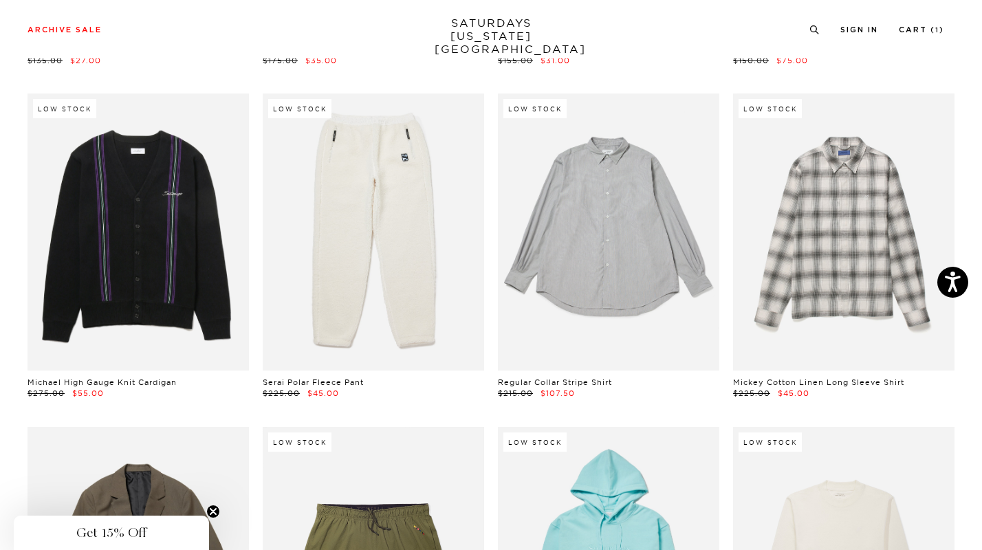
scroll to position [13405, 0]
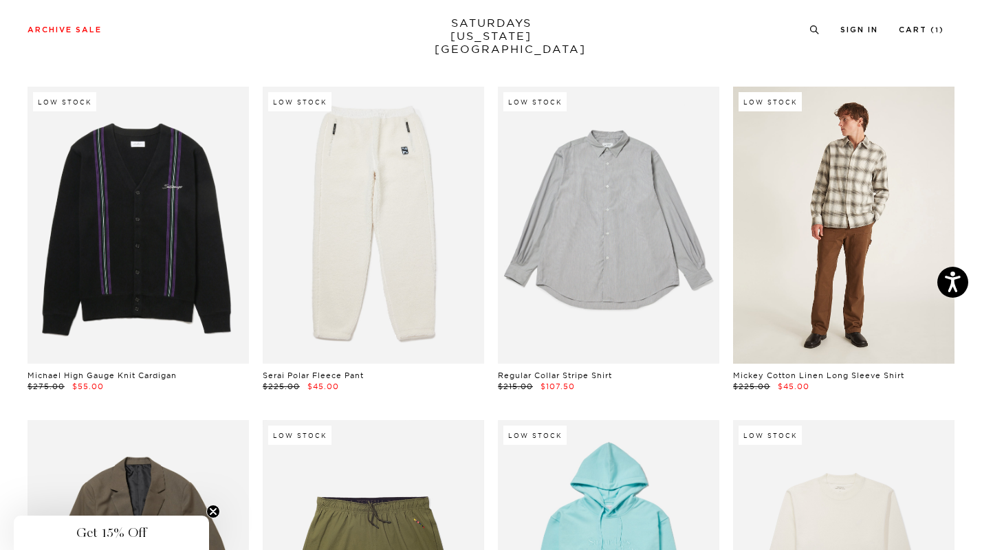
click at [805, 257] on link at bounding box center [843, 225] width 221 height 277
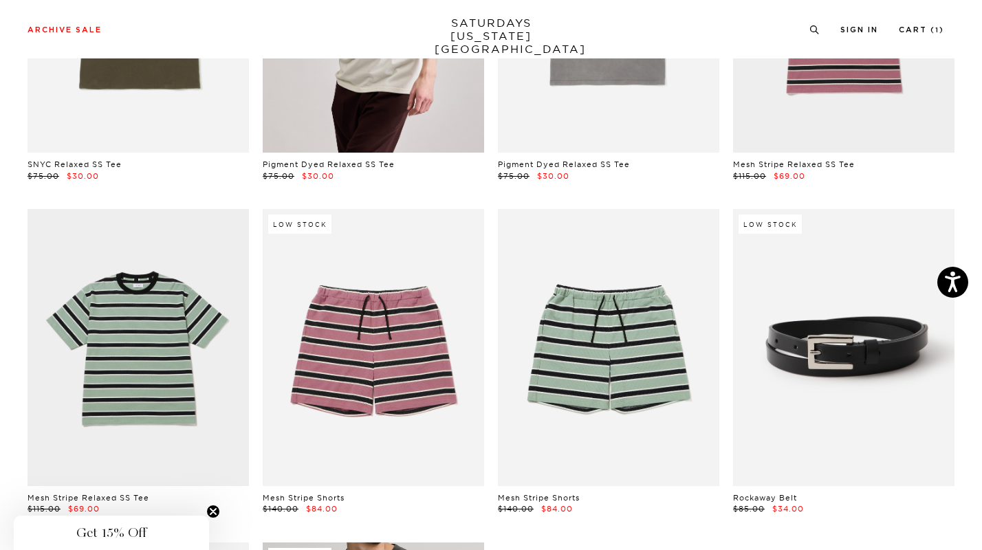
scroll to position [15993, 0]
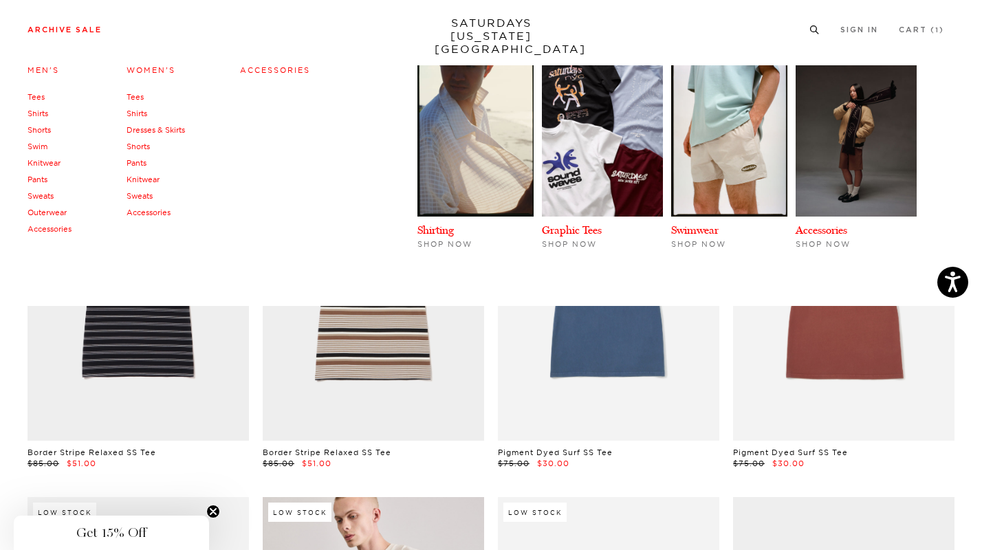
click at [40, 143] on link "Swim" at bounding box center [38, 147] width 20 height 10
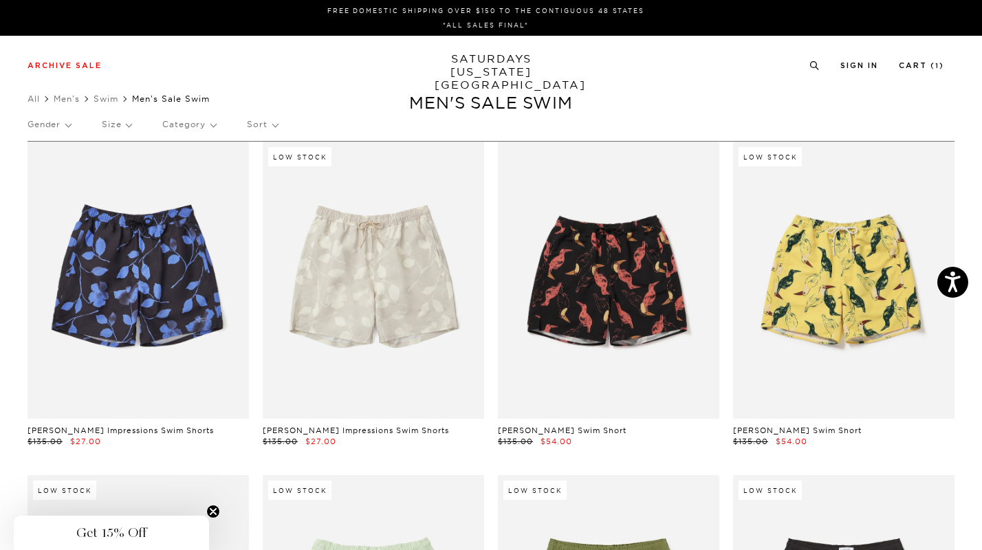
click at [107, 124] on p "Size" at bounding box center [117, 125] width 30 height 32
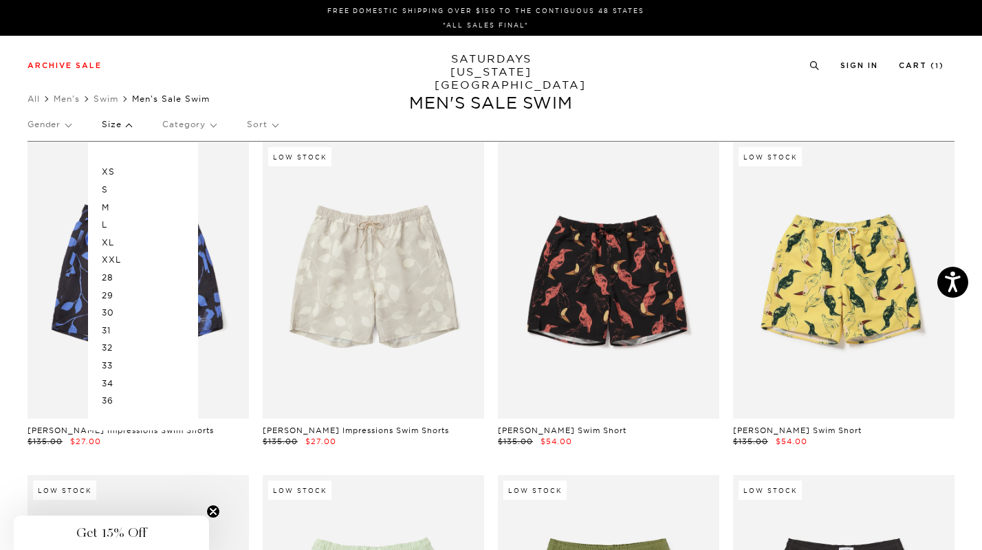
click at [105, 225] on p "L" at bounding box center [143, 225] width 83 height 18
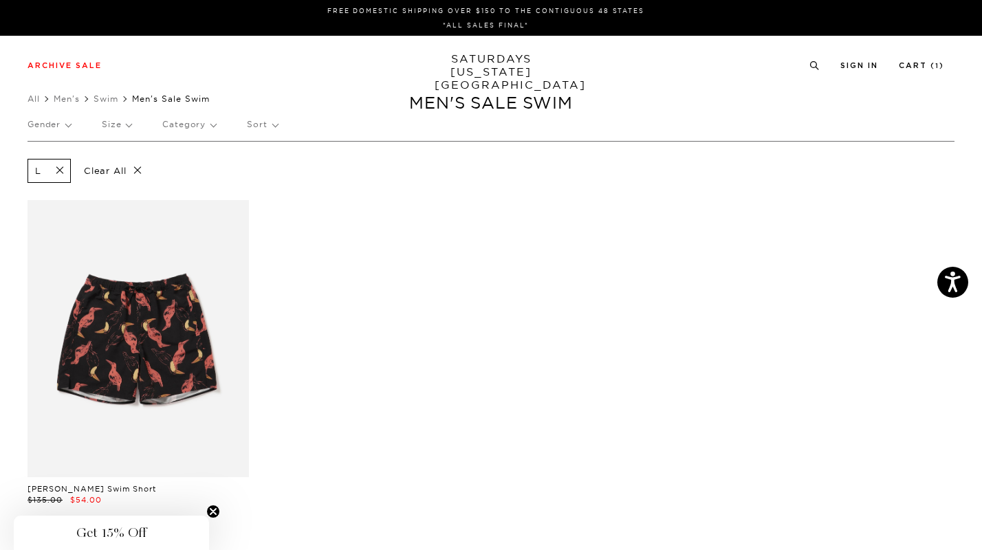
click at [127, 128] on p "Size" at bounding box center [117, 125] width 30 height 32
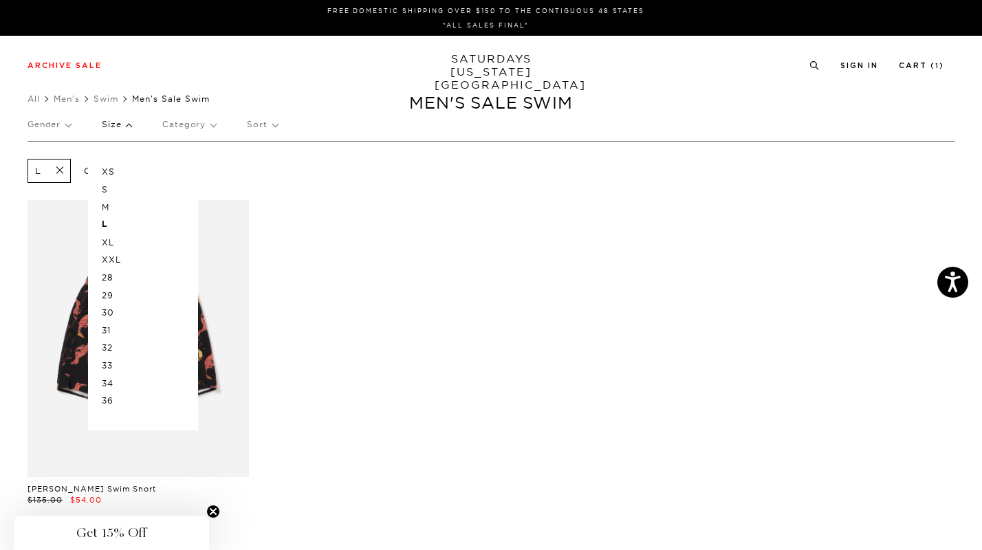
click at [111, 242] on p "XL" at bounding box center [143, 243] width 83 height 18
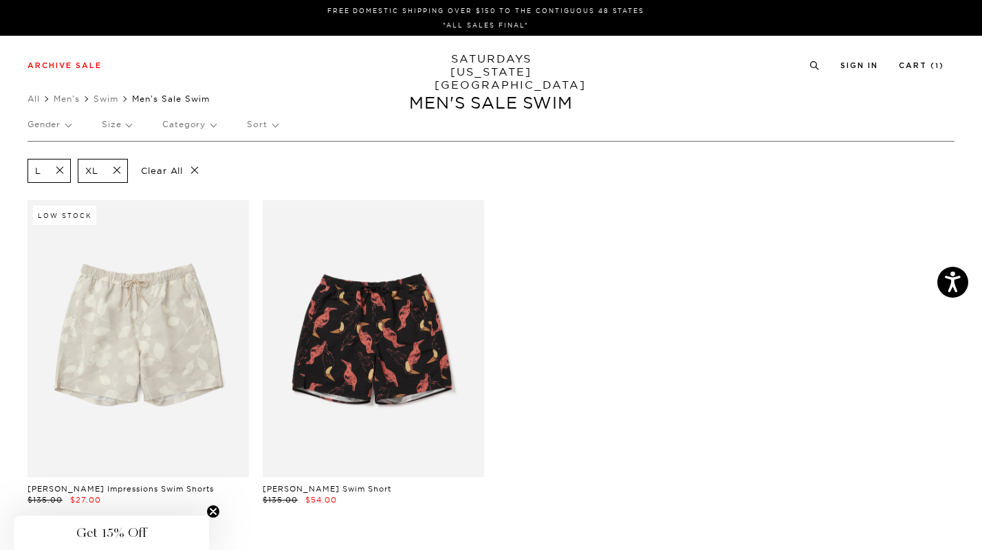
click at [124, 124] on p "Size" at bounding box center [117, 125] width 30 height 32
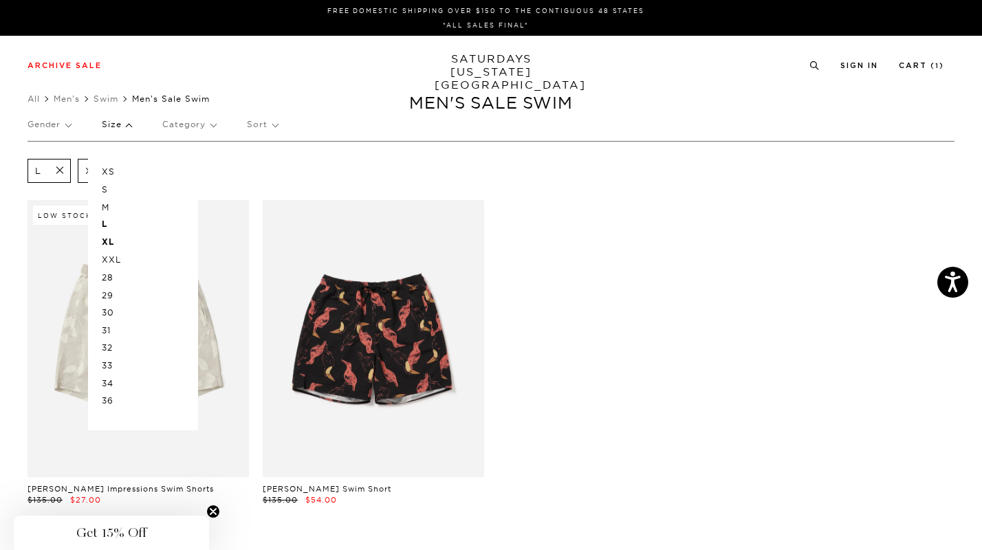
click at [111, 384] on p "34" at bounding box center [143, 384] width 83 height 18
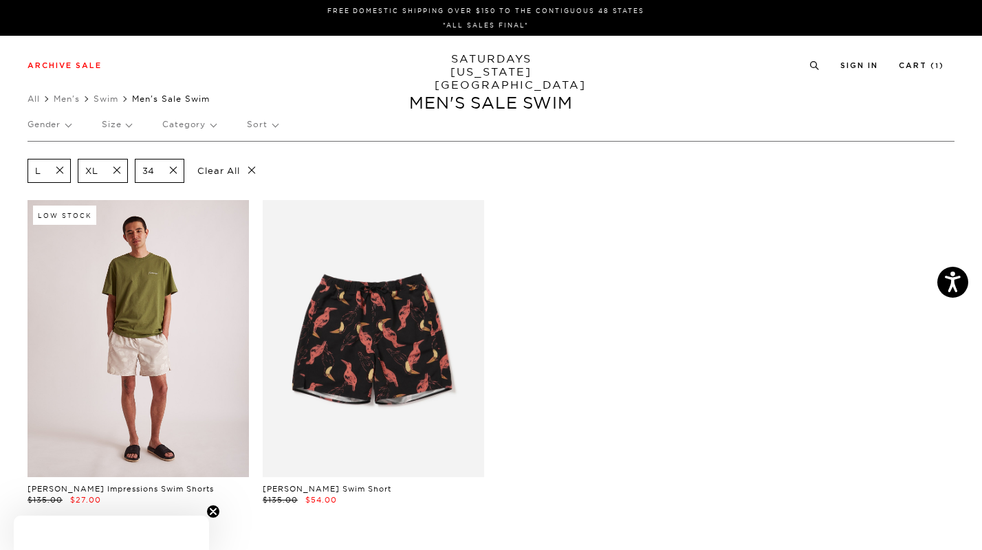
click at [155, 369] on link at bounding box center [138, 338] width 221 height 277
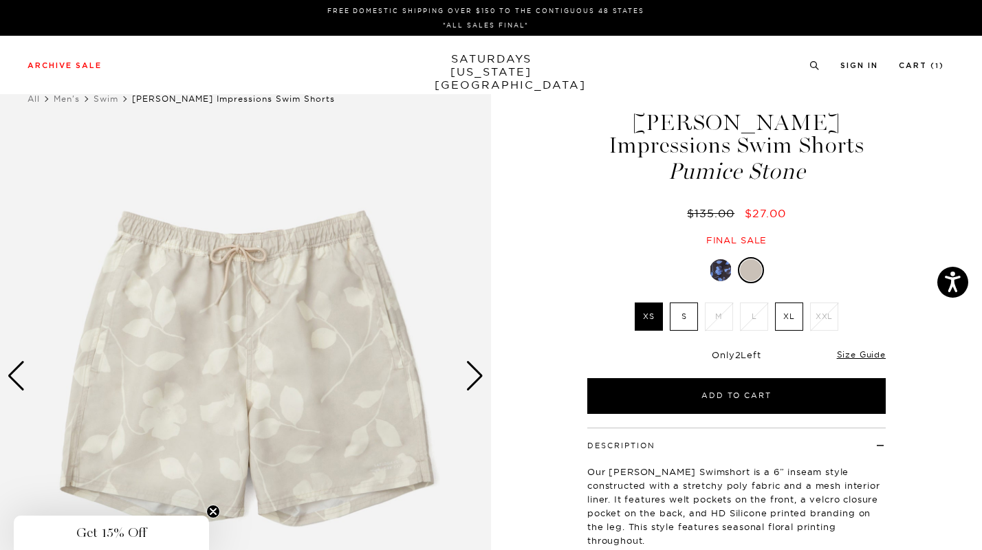
click at [469, 369] on div "Next slide" at bounding box center [475, 376] width 19 height 30
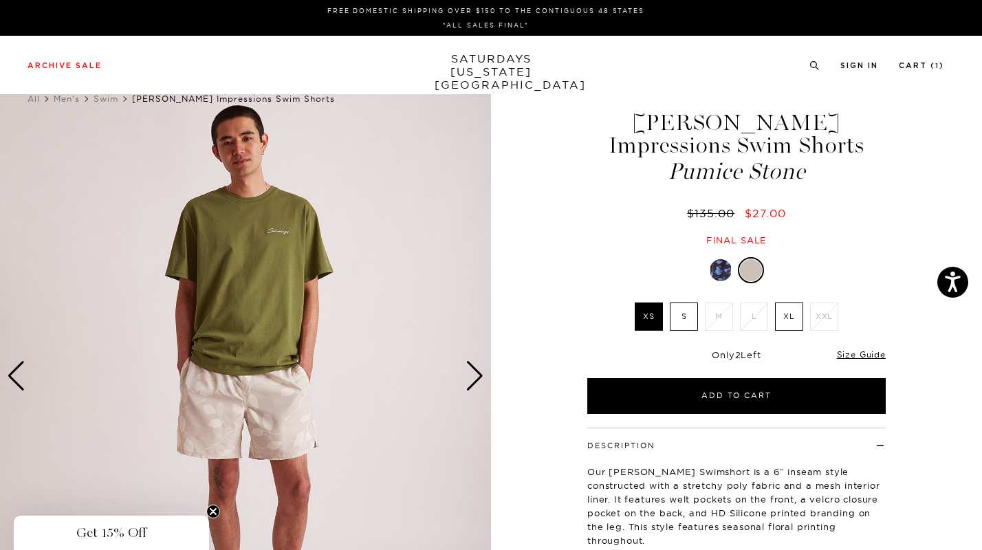
click at [469, 369] on div "Next slide" at bounding box center [475, 376] width 19 height 30
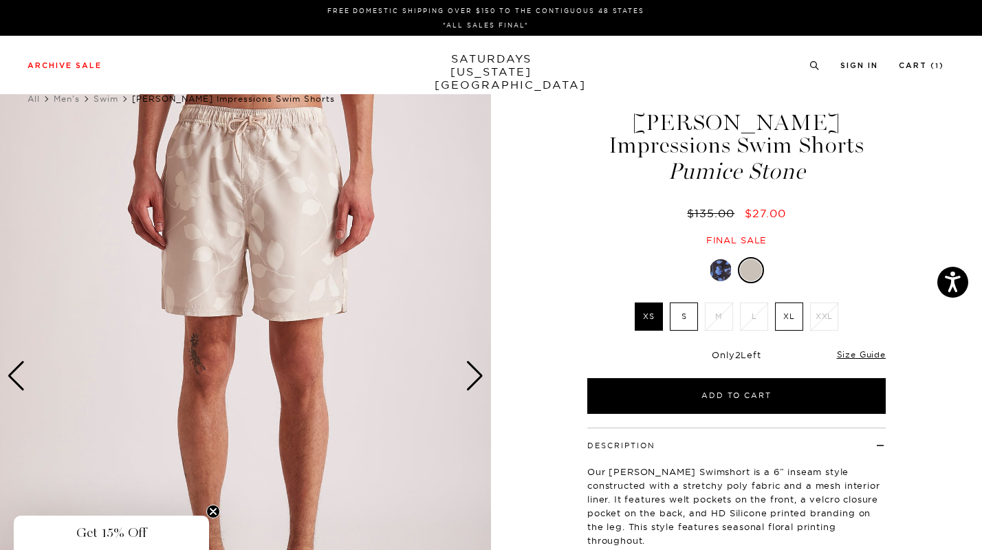
click at [469, 369] on div "Next slide" at bounding box center [475, 376] width 19 height 30
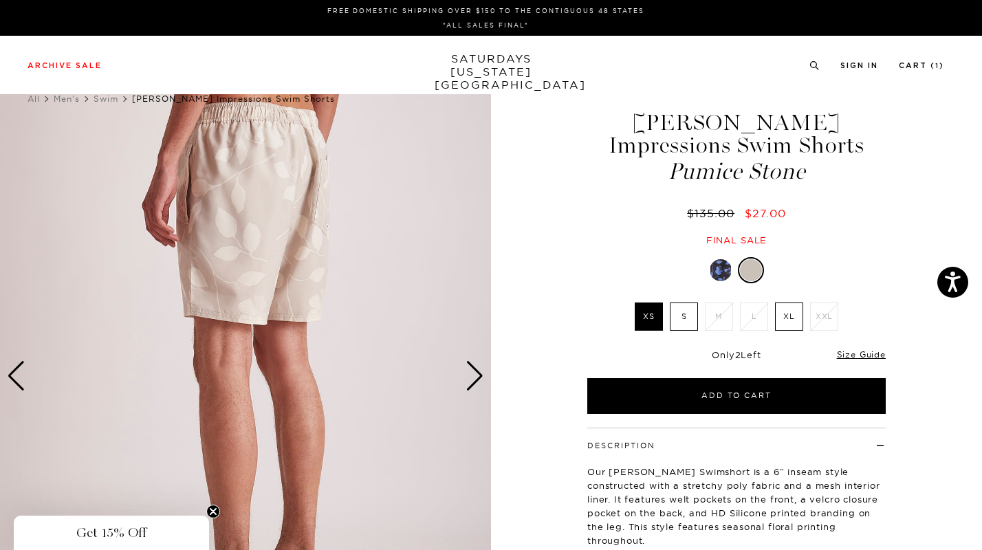
click at [469, 369] on div "Next slide" at bounding box center [475, 376] width 19 height 30
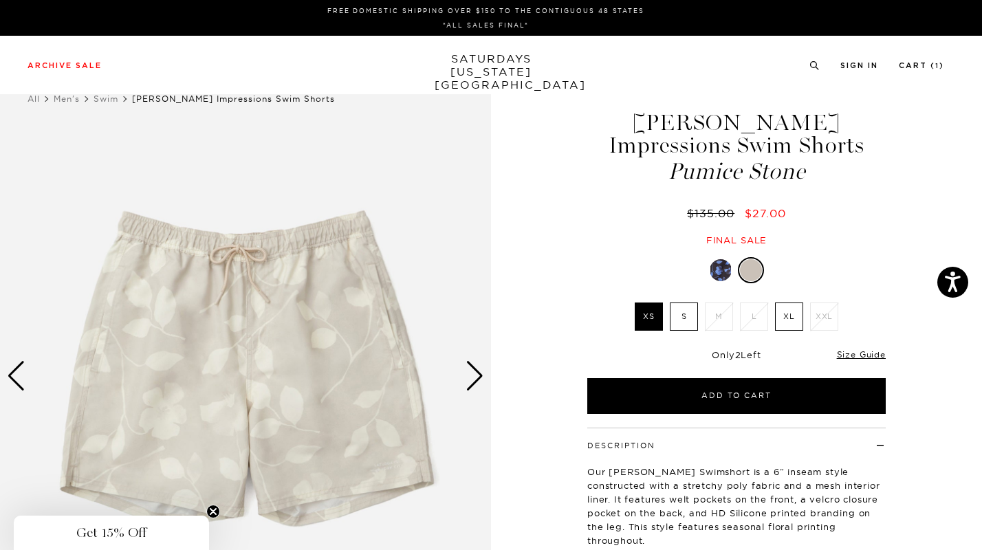
click at [723, 269] on div at bounding box center [721, 270] width 22 height 22
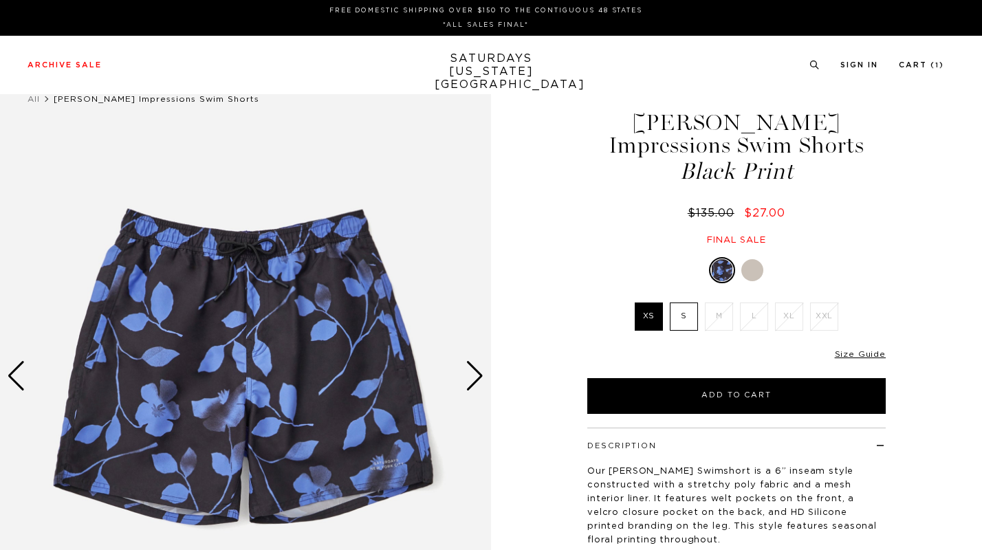
click at [756, 270] on div at bounding box center [752, 270] width 22 height 22
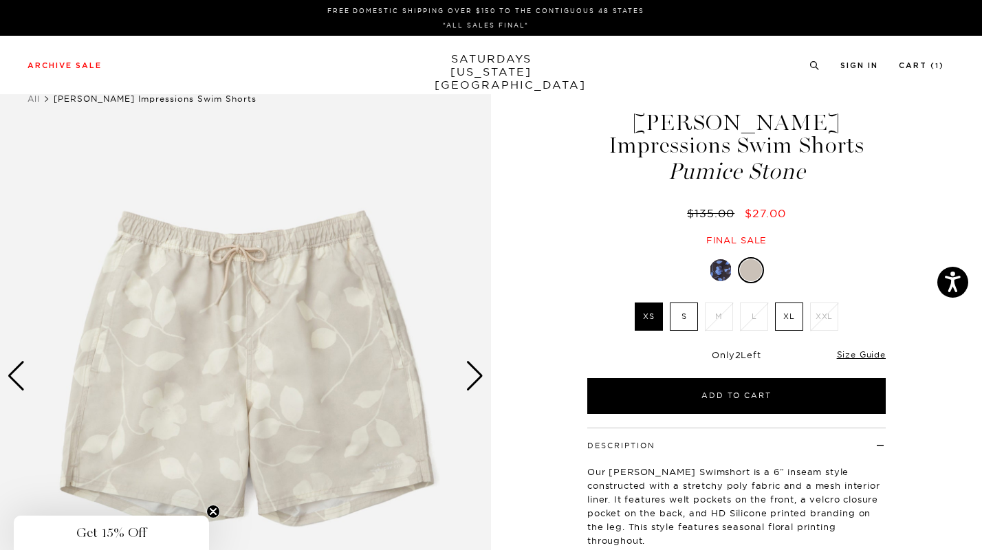
click at [471, 380] on div "Next slide" at bounding box center [475, 376] width 19 height 30
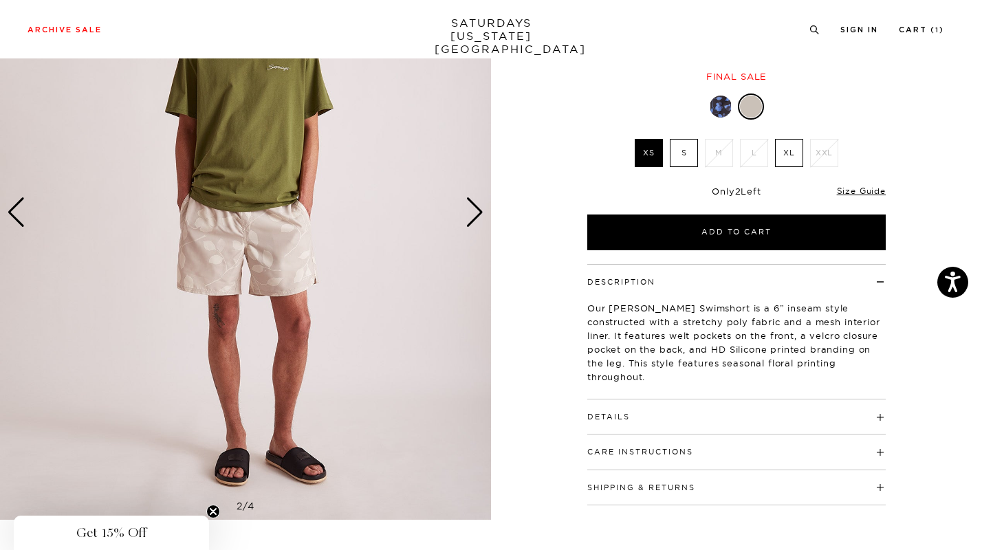
scroll to position [165, 0]
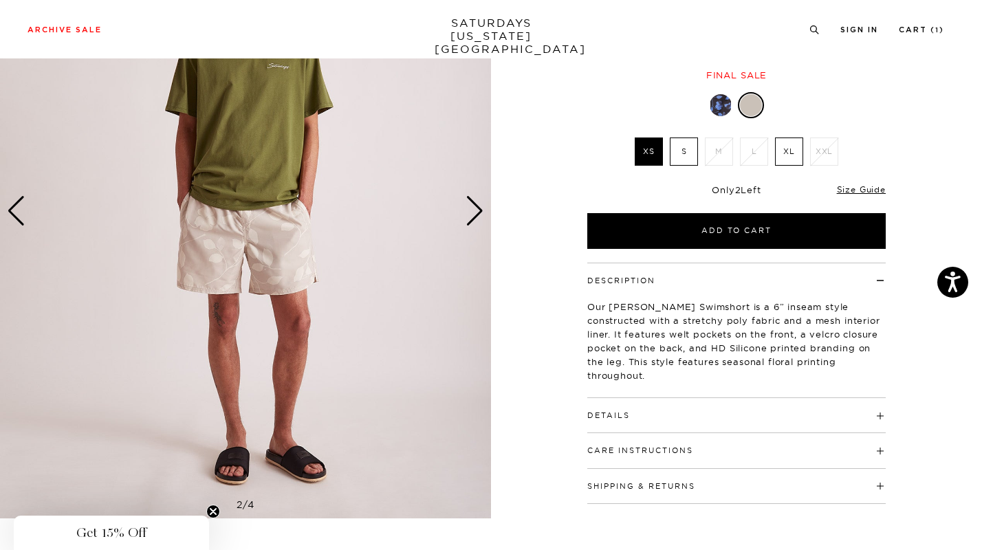
click at [679, 408] on h4 "Details" at bounding box center [736, 409] width 298 height 23
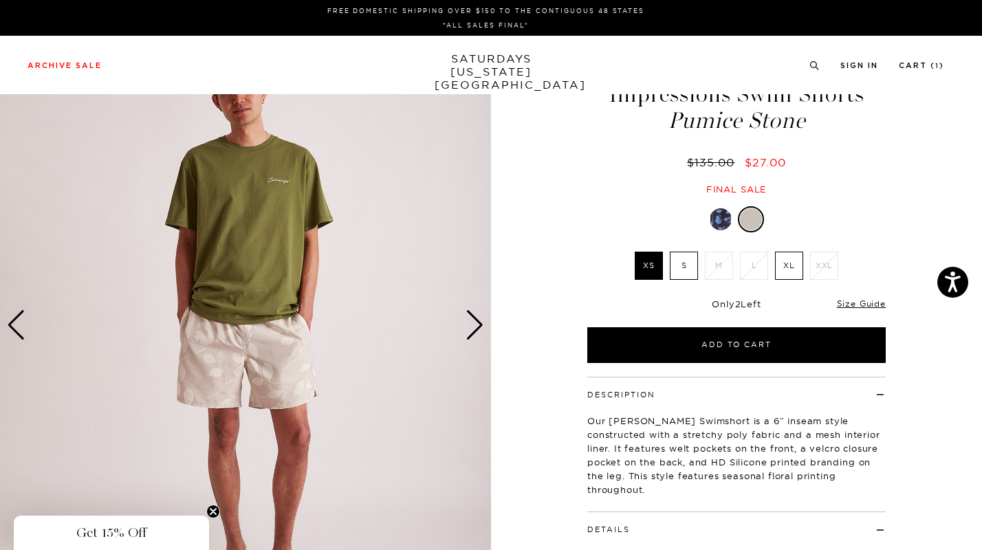
scroll to position [0, 0]
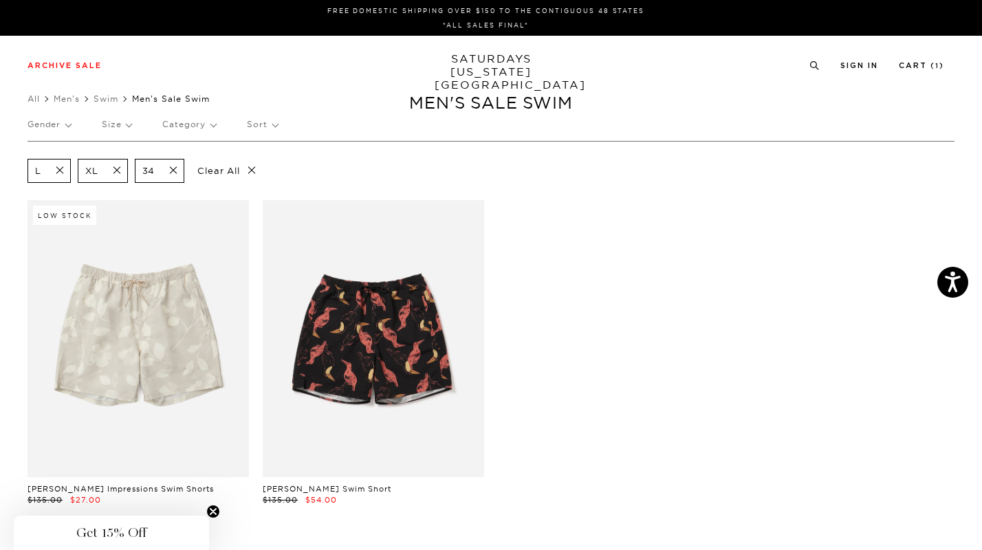
click at [63, 173] on span at bounding box center [55, 170] width 29 height 13
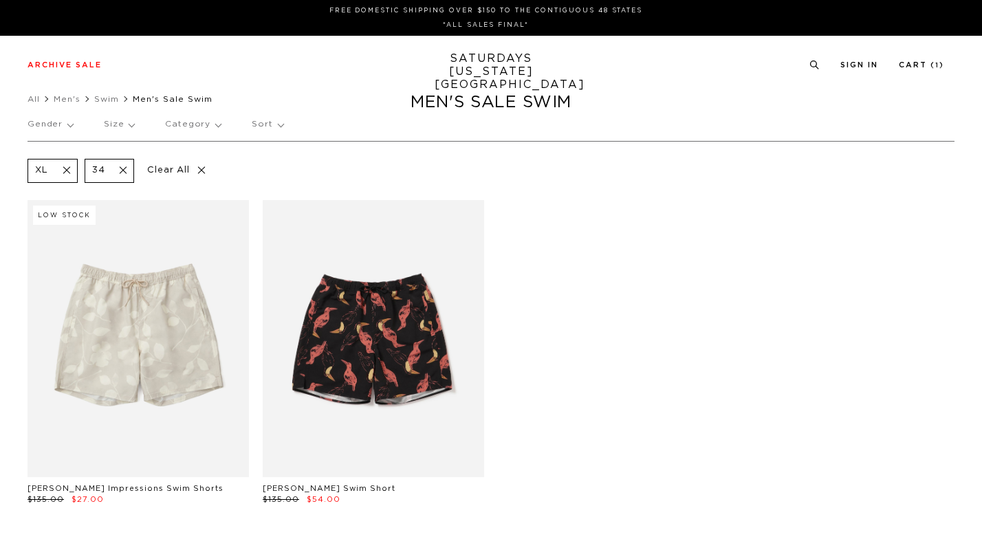
click at [70, 171] on span at bounding box center [62, 170] width 29 height 13
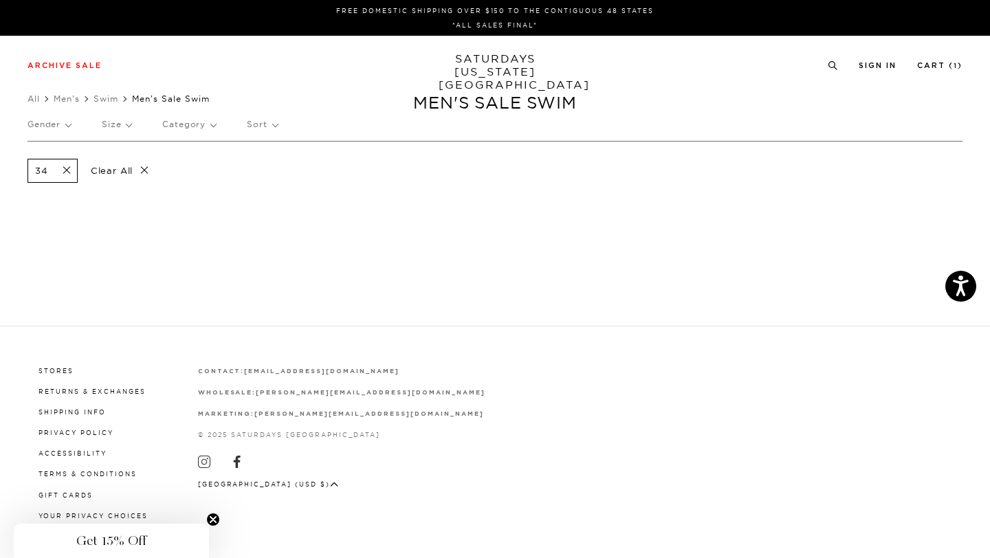
click at [120, 122] on p "Size" at bounding box center [117, 125] width 30 height 32
click at [111, 206] on p "M" at bounding box center [143, 208] width 83 height 18
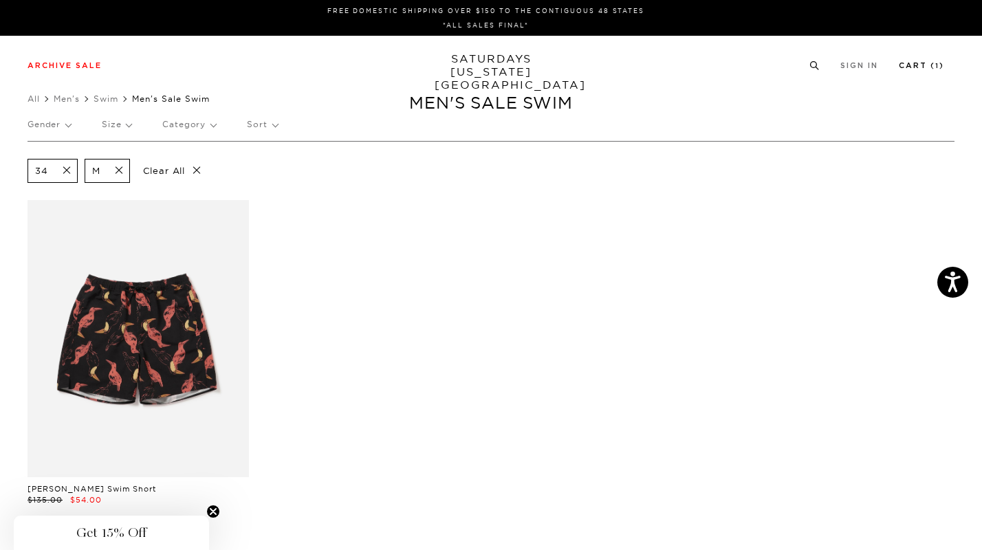
click at [939, 67] on link "Cart ( 1 )" at bounding box center [921, 66] width 45 height 8
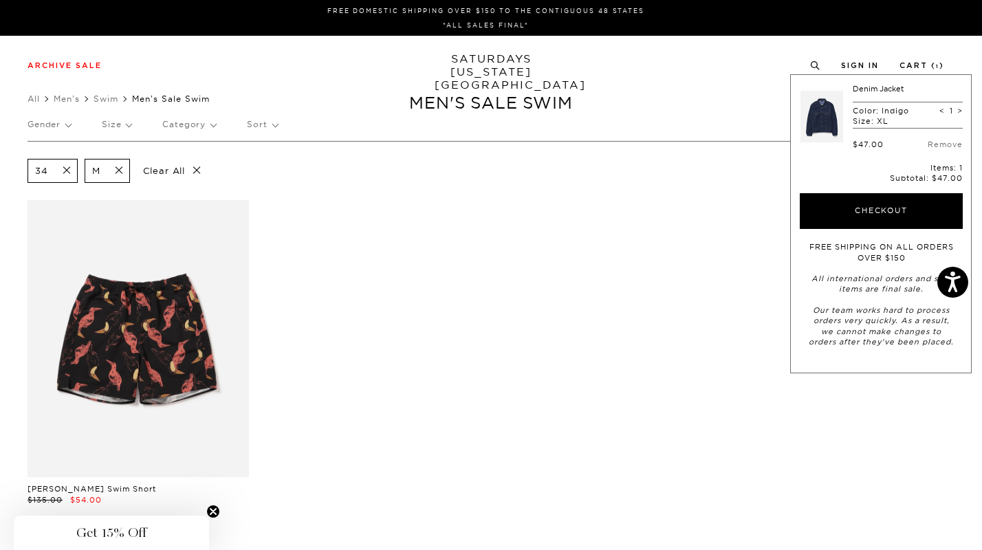
click at [692, 306] on div "[PERSON_NAME] Swim Short $135.00 $54.00" at bounding box center [491, 367] width 941 height 334
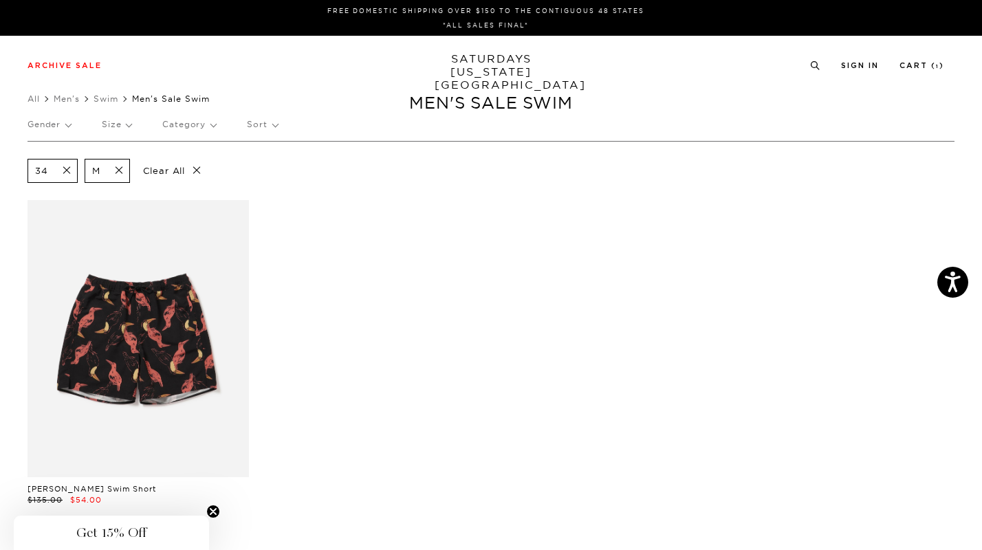
click at [117, 120] on p "Size" at bounding box center [117, 125] width 30 height 32
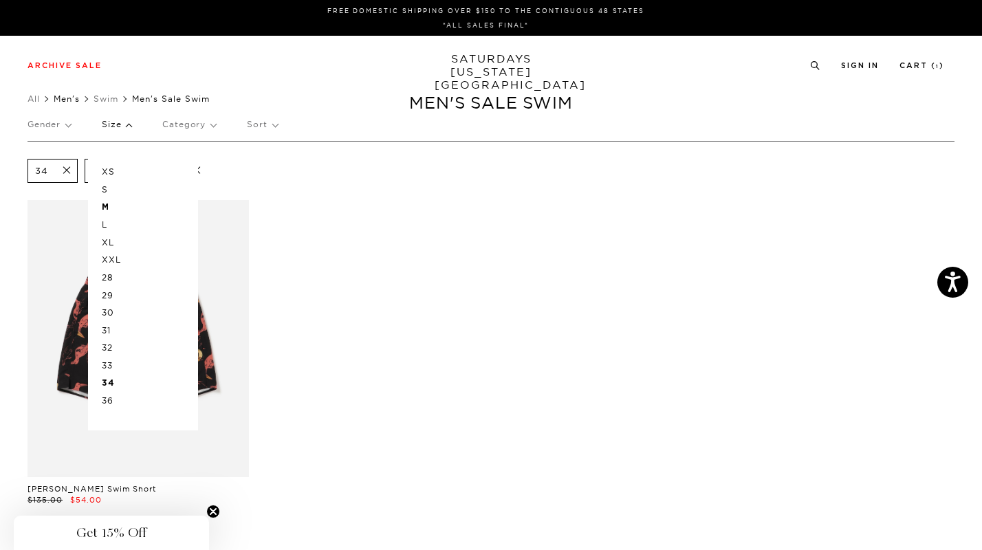
click at [67, 99] on link "Men's" at bounding box center [67, 99] width 26 height 10
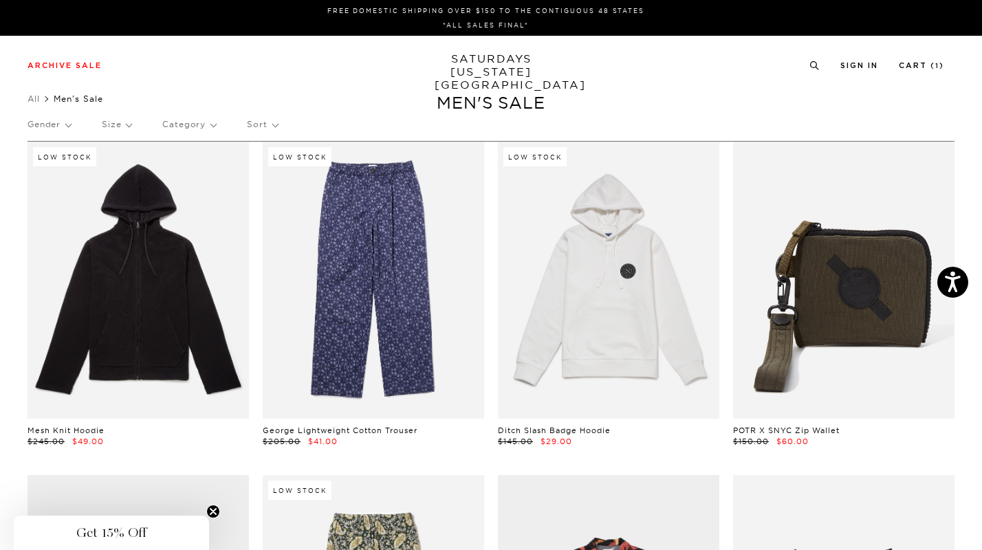
click at [121, 128] on p "Size" at bounding box center [117, 125] width 30 height 32
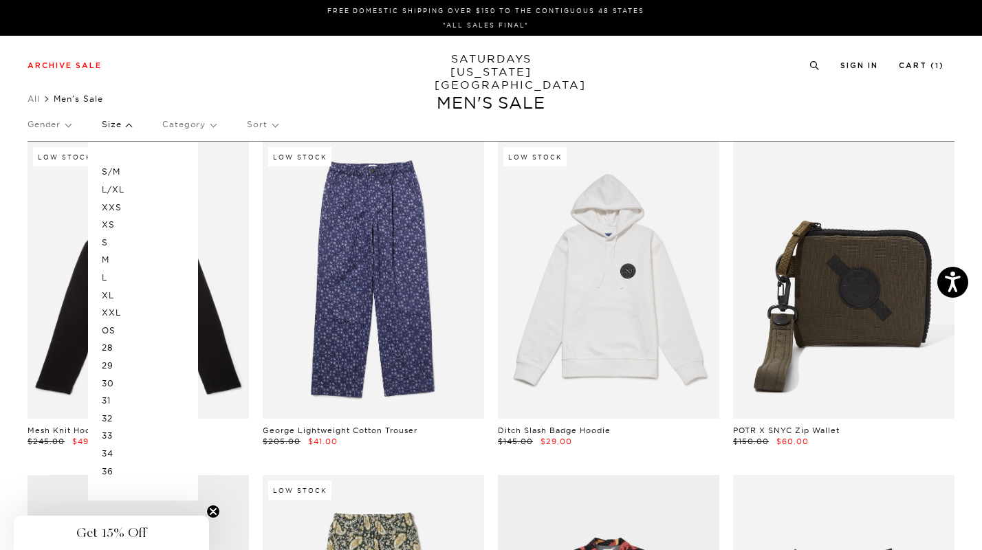
click at [121, 128] on p "Size" at bounding box center [117, 125] width 30 height 32
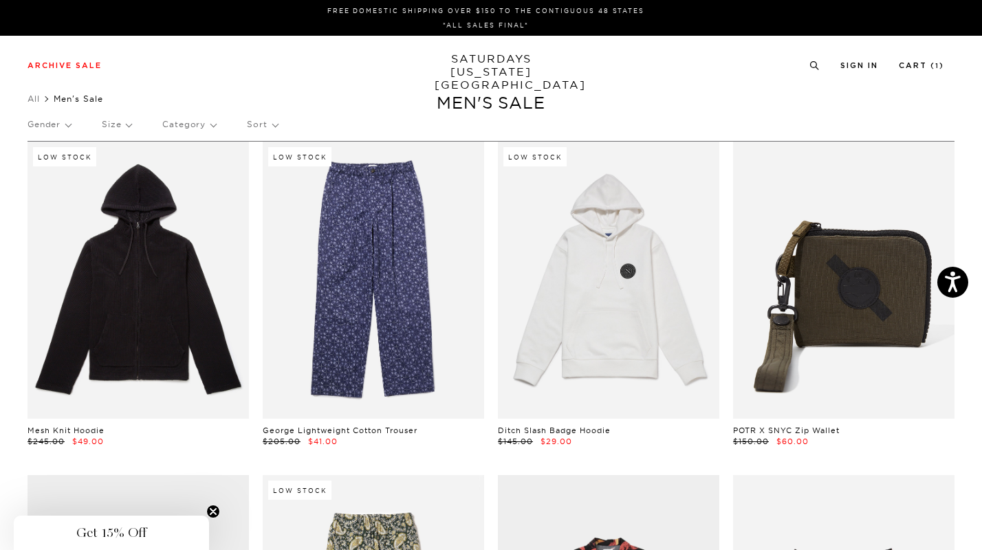
click at [54, 129] on p "Gender" at bounding box center [49, 125] width 43 height 32
click at [183, 125] on p "Category" at bounding box center [189, 125] width 54 height 32
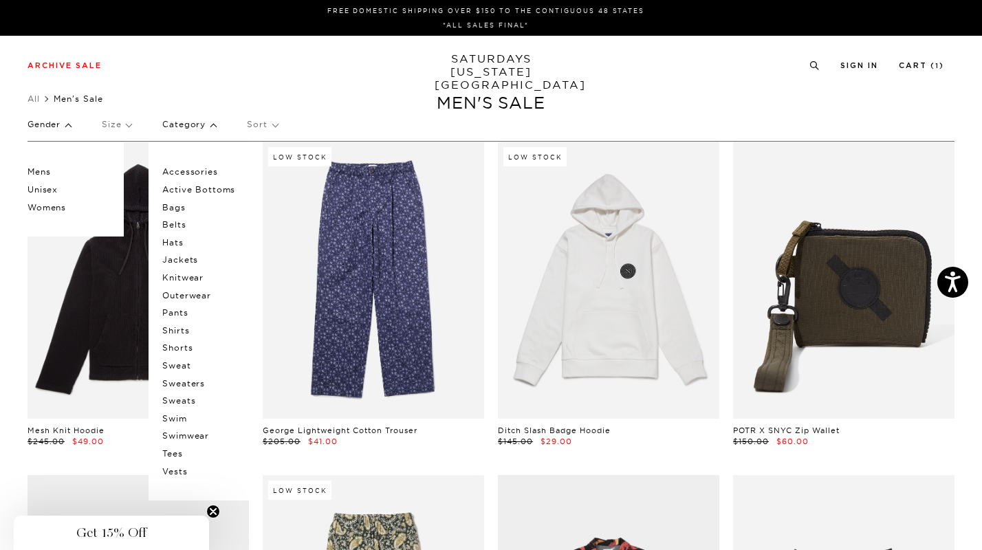
click at [255, 125] on p "Sort" at bounding box center [262, 125] width 30 height 32
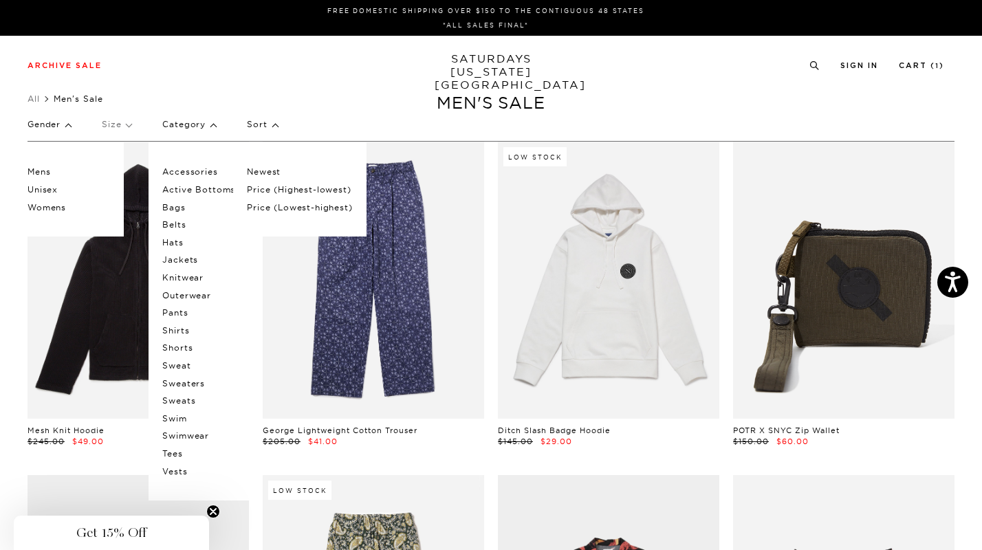
click at [266, 124] on p "Sort" at bounding box center [262, 125] width 30 height 32
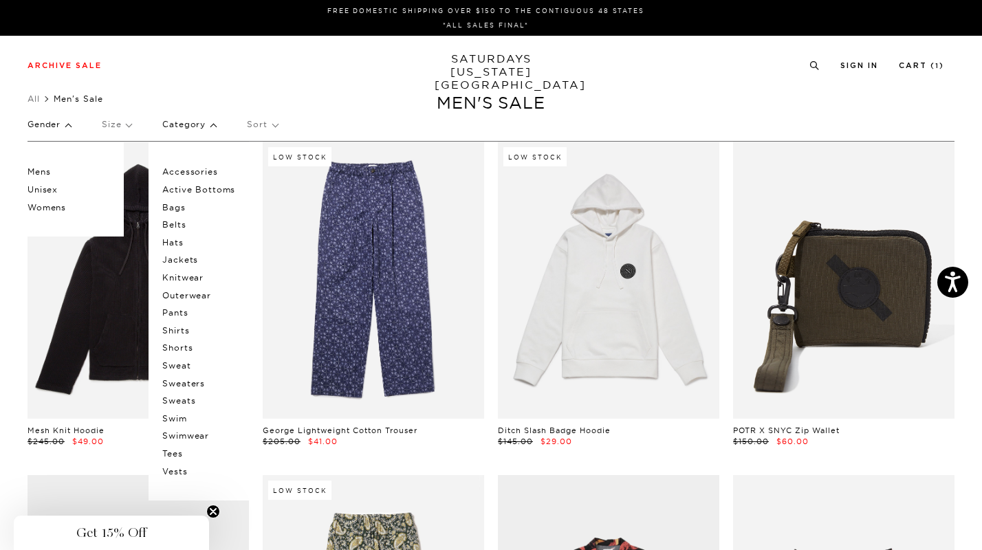
click at [127, 127] on p "Size" at bounding box center [117, 125] width 30 height 32
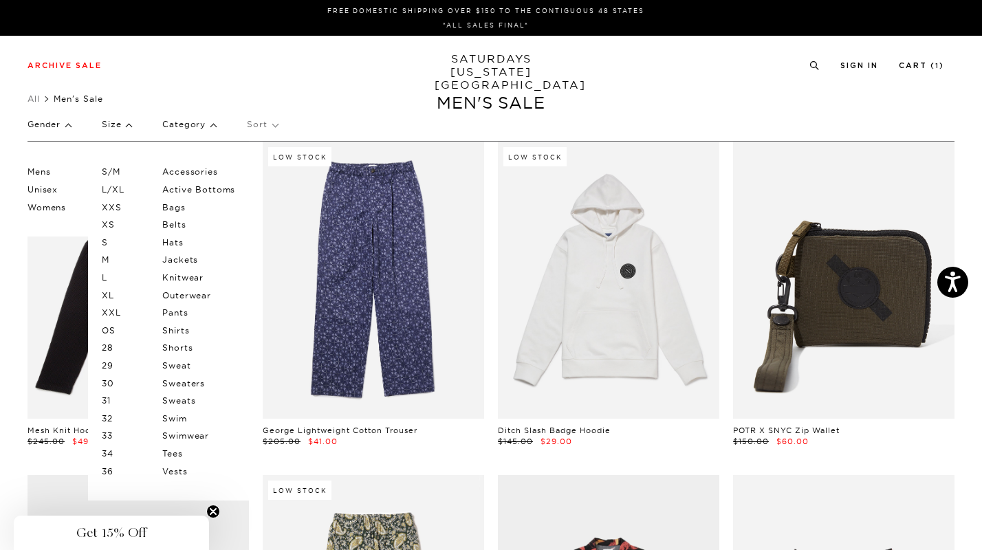
click at [107, 275] on p "L" at bounding box center [143, 278] width 83 height 18
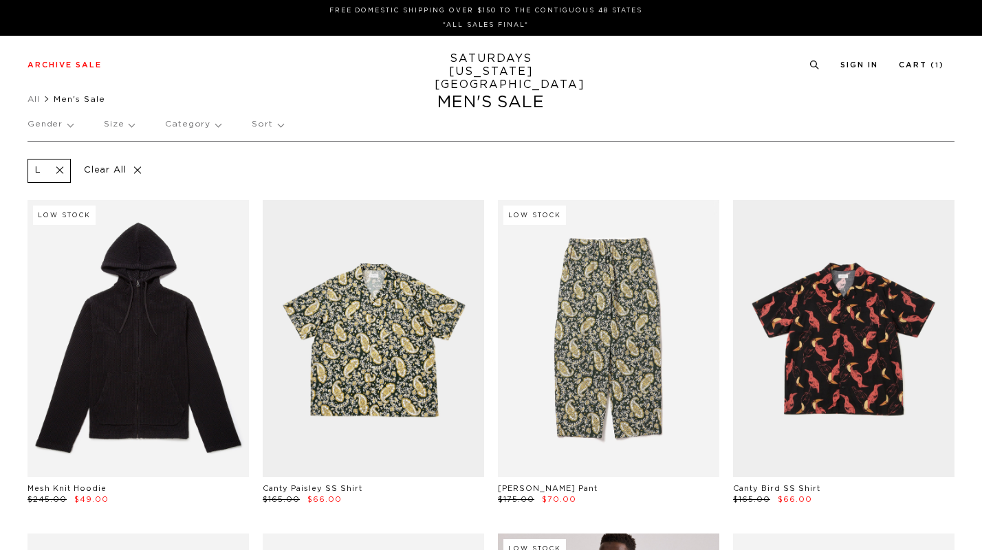
click at [129, 126] on p "Size" at bounding box center [119, 125] width 30 height 32
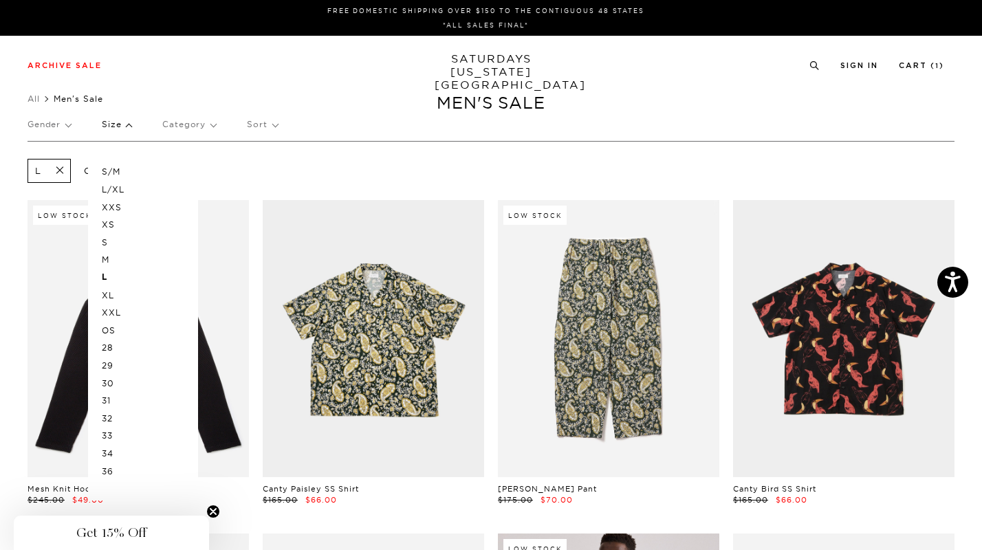
click at [113, 294] on p "XL" at bounding box center [143, 296] width 83 height 18
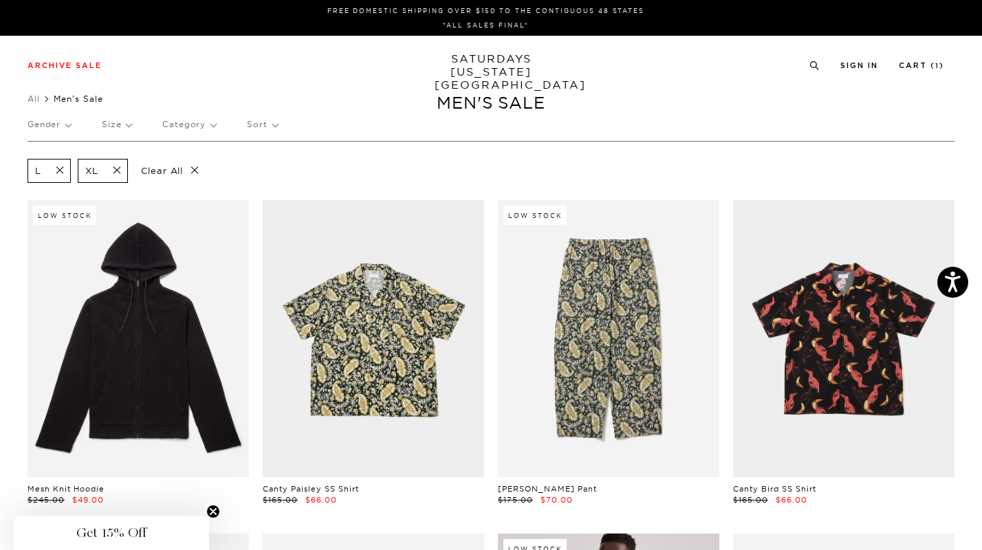
click at [136, 127] on div "Gender Size Category Sort" at bounding box center [491, 125] width 927 height 32
click at [130, 127] on p "Size" at bounding box center [117, 125] width 30 height 32
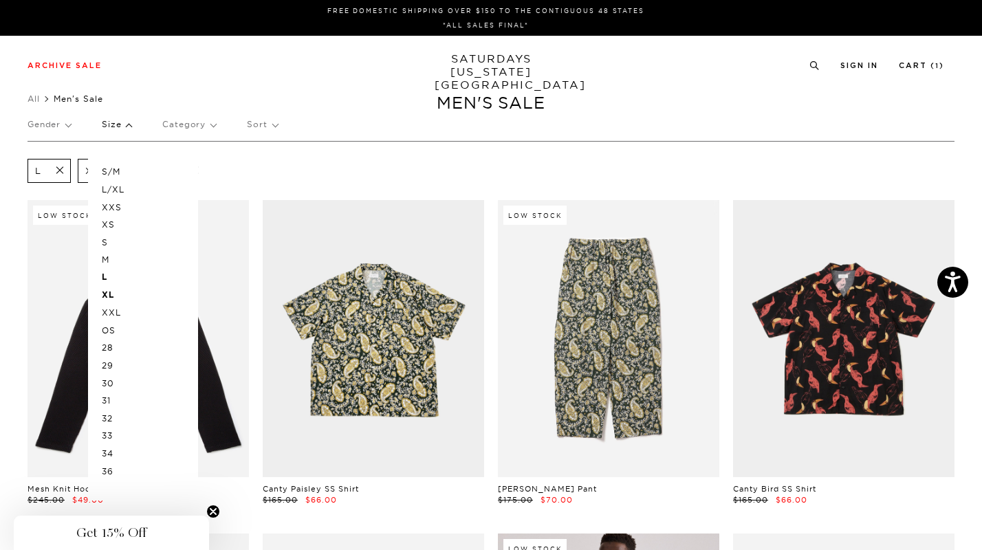
click at [343, 157] on div "L XL Clear All" at bounding box center [491, 170] width 927 height 31
click at [268, 120] on p "Sort" at bounding box center [262, 125] width 30 height 32
click at [288, 206] on p "Price (Lowest-highest)" at bounding box center [299, 208] width 105 height 18
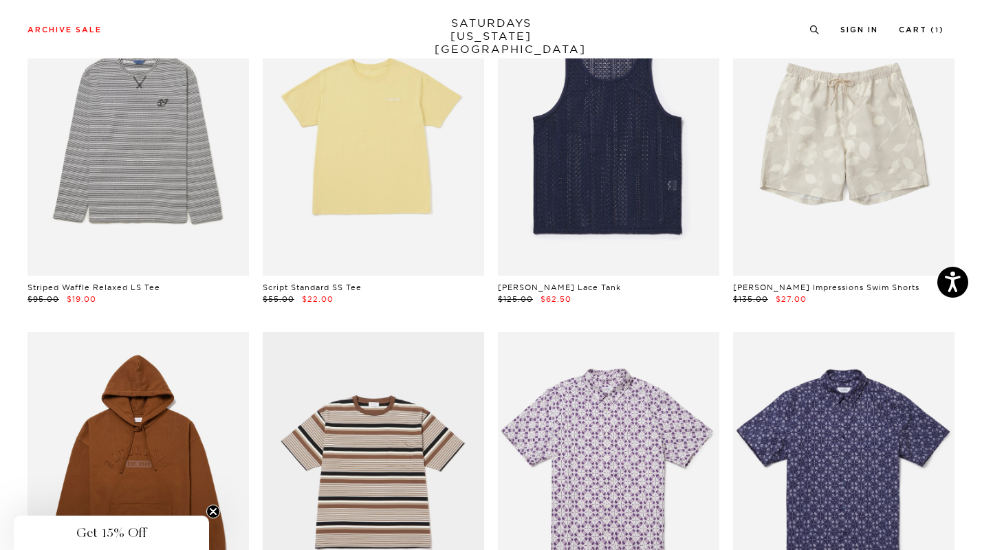
scroll to position [708, 0]
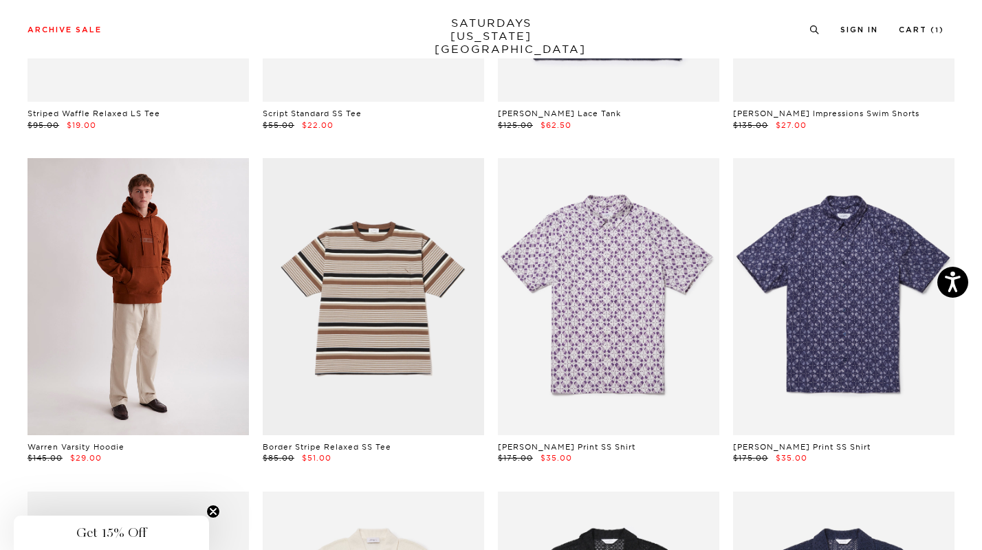
click at [200, 345] on link at bounding box center [138, 296] width 221 height 277
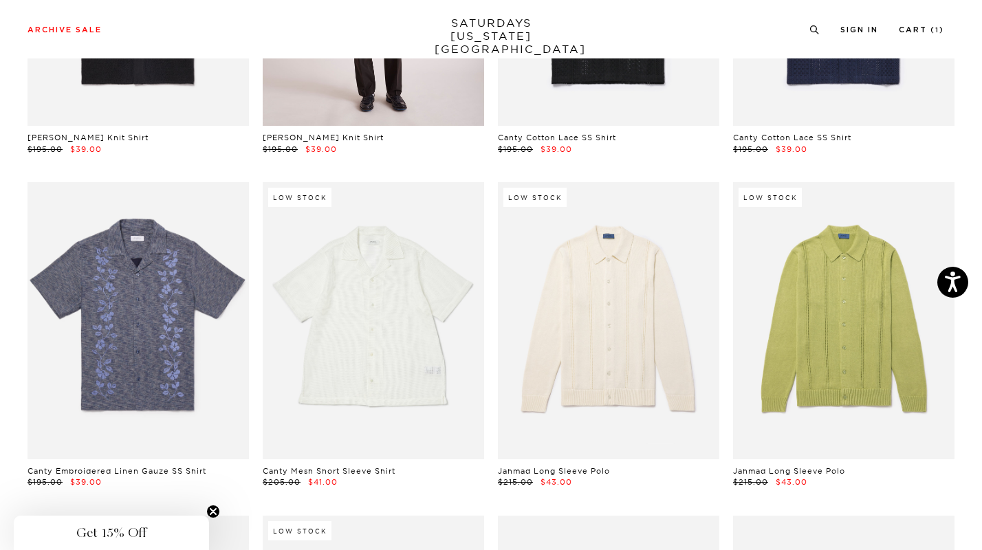
scroll to position [1362, 0]
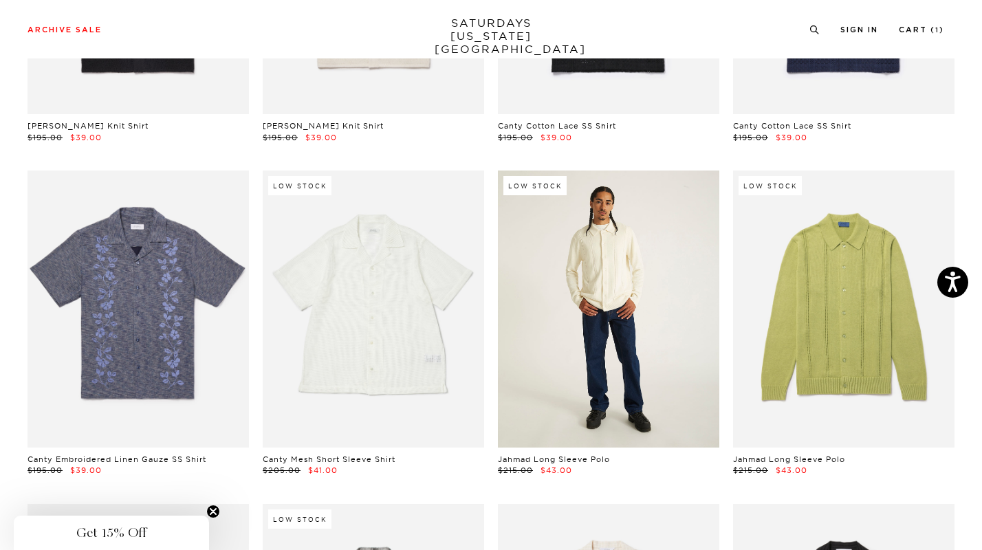
click at [618, 349] on link at bounding box center [608, 309] width 221 height 277
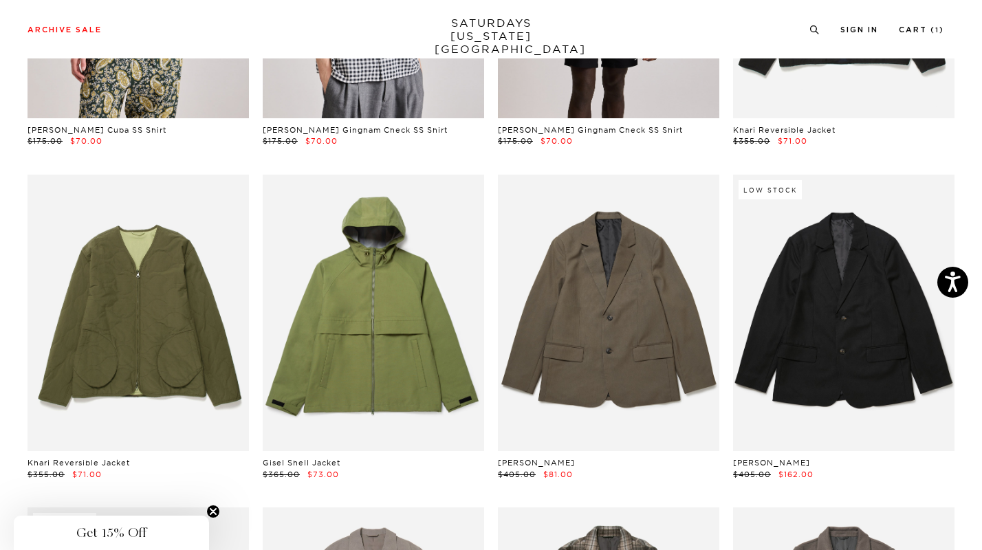
scroll to position [4358, 0]
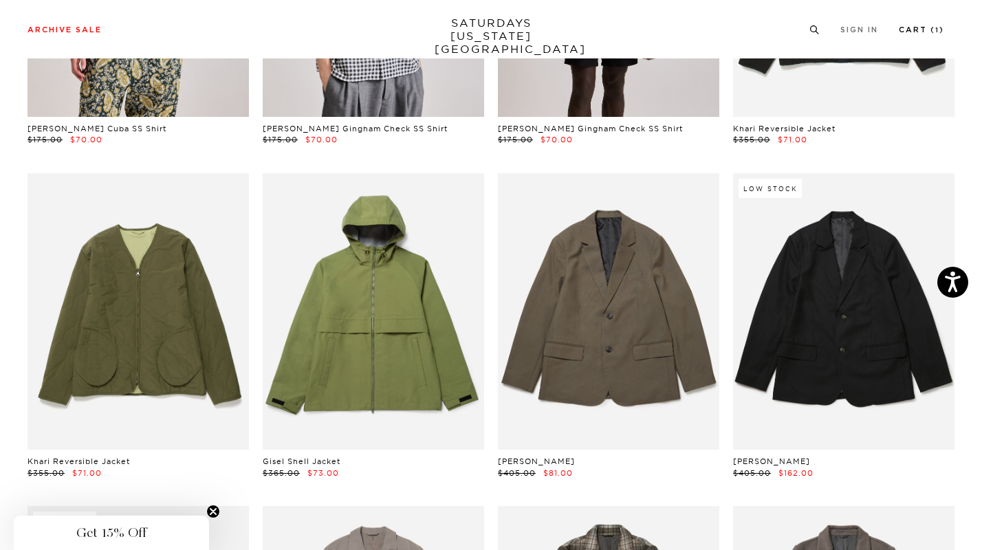
click at [943, 28] on link "Cart ( 1 )" at bounding box center [921, 30] width 45 height 8
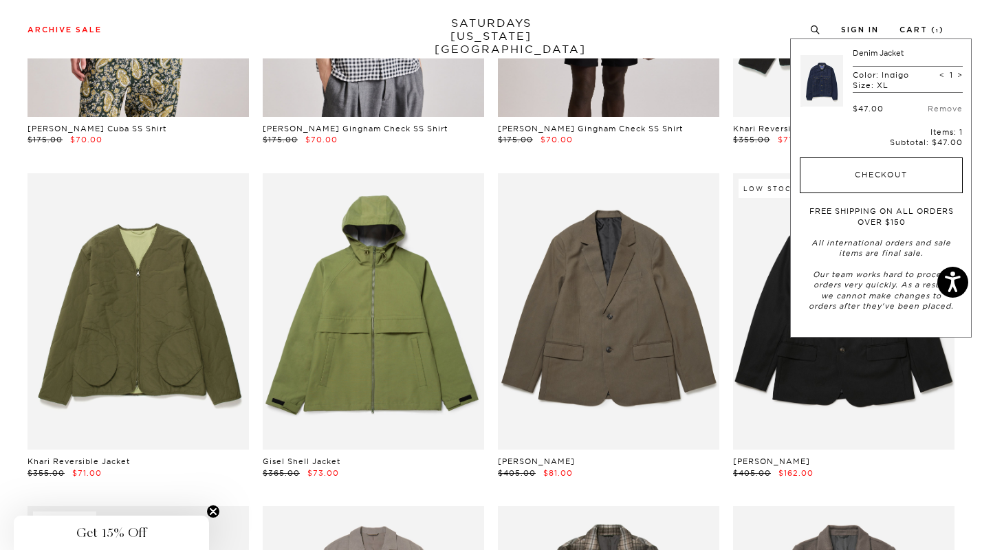
click at [877, 167] on button "Checkout" at bounding box center [881, 175] width 163 height 36
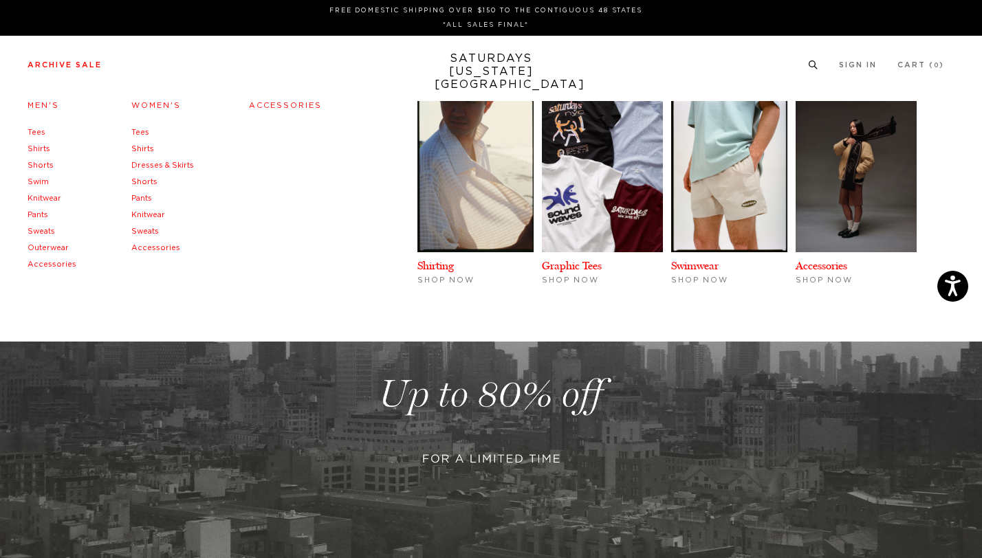
click at [46, 102] on link "Men's" at bounding box center [44, 106] width 32 height 8
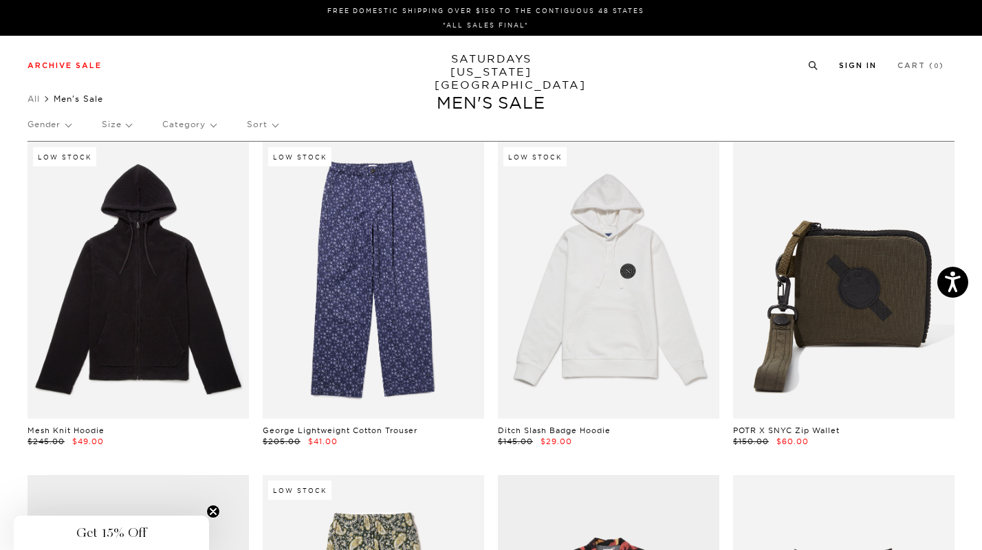
click at [817, 69] on icon at bounding box center [815, 68] width 3 height 3
type input "s"
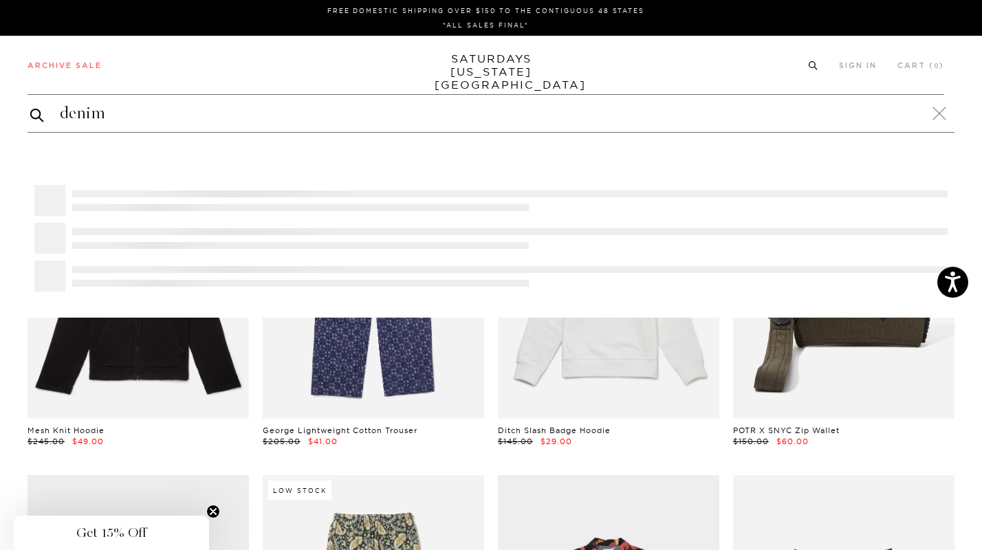
type input "denim"
click at [30, 107] on button "submit" at bounding box center [37, 115] width 14 height 17
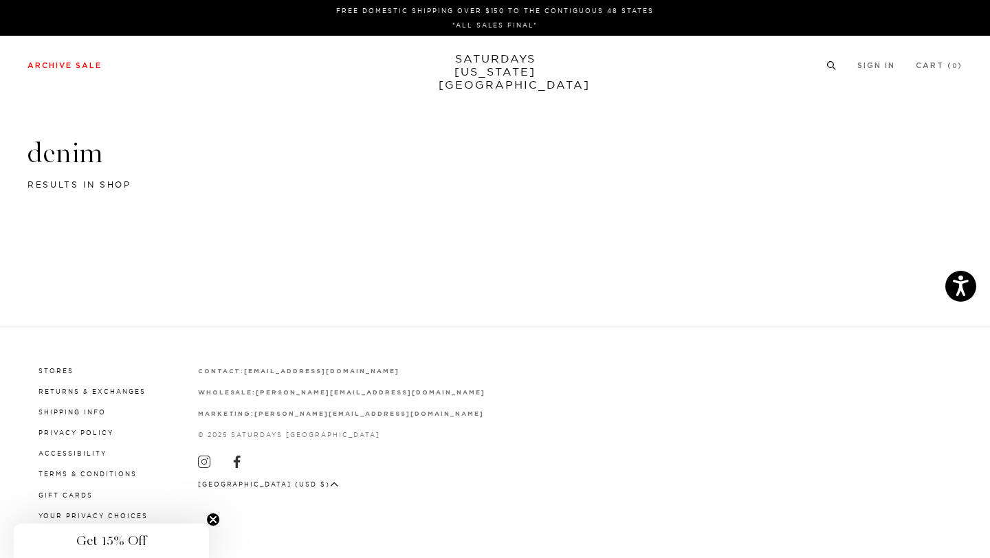
click at [829, 67] on circle at bounding box center [831, 65] width 6 height 6
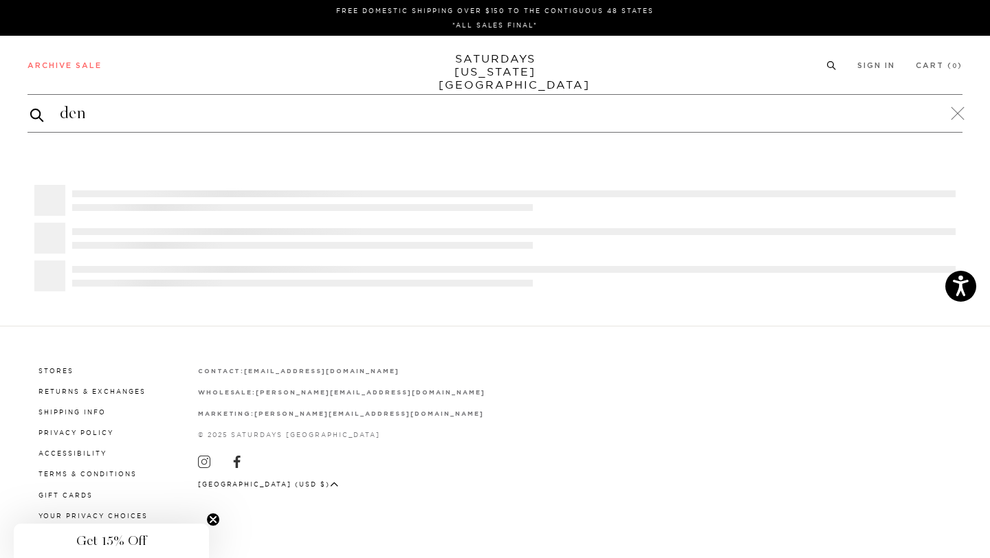
type input "den"
click at [30, 107] on button "submit" at bounding box center [37, 115] width 14 height 17
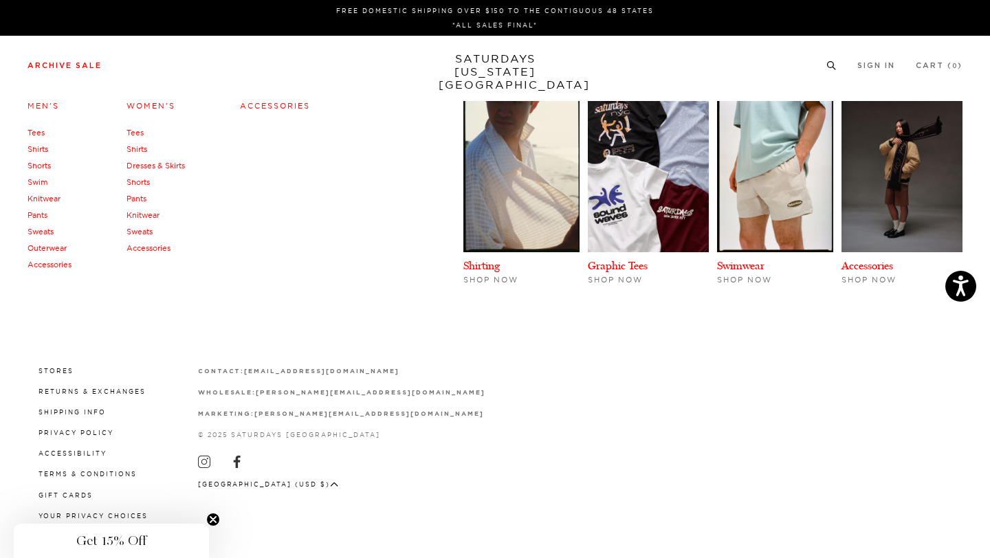
click at [43, 105] on link "Men's" at bounding box center [44, 106] width 32 height 10
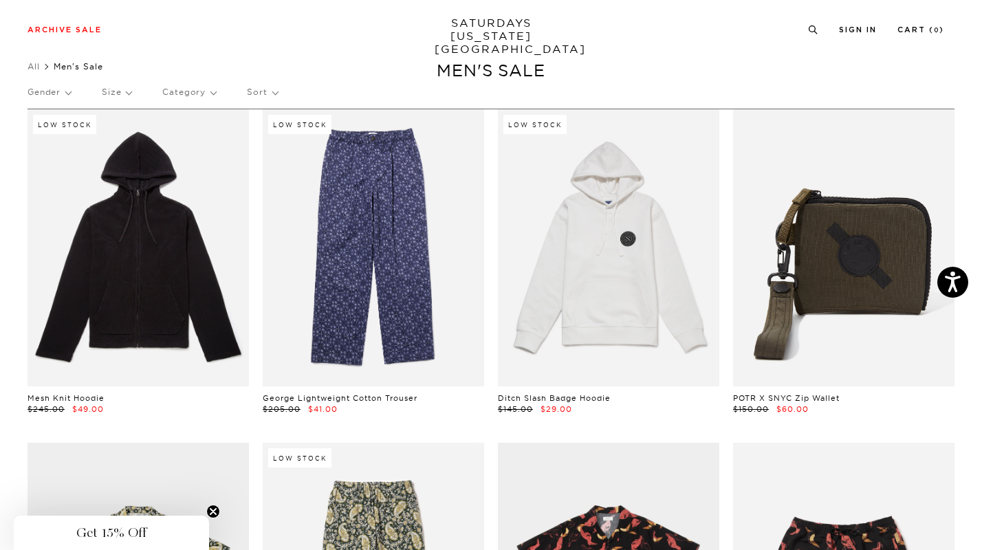
scroll to position [3487, 0]
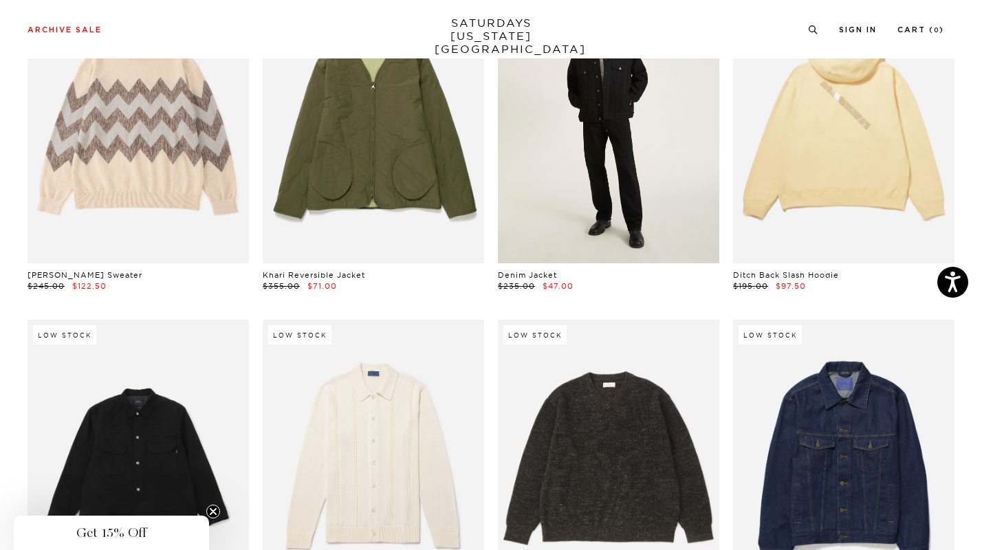
click at [620, 202] on link at bounding box center [608, 124] width 221 height 277
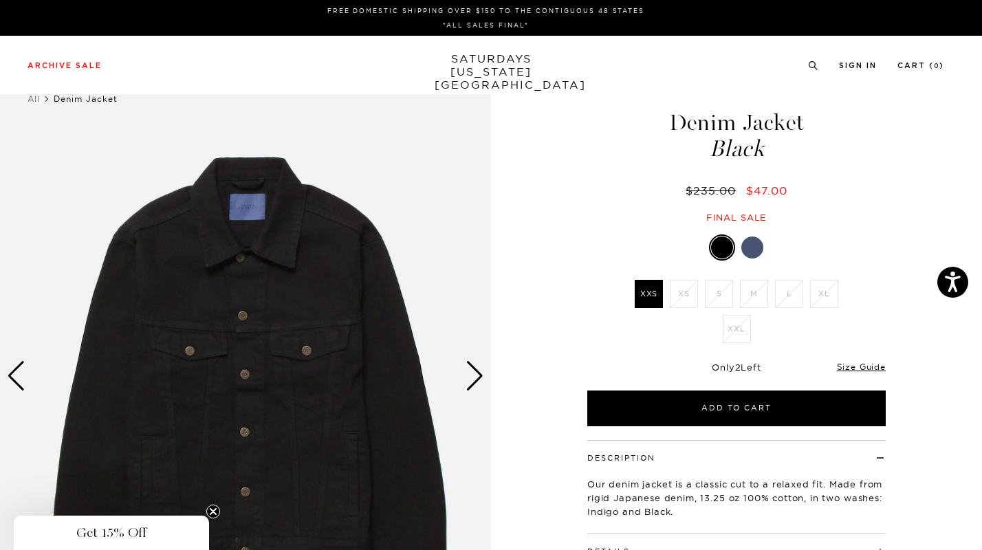
click at [758, 244] on div at bounding box center [752, 248] width 22 height 22
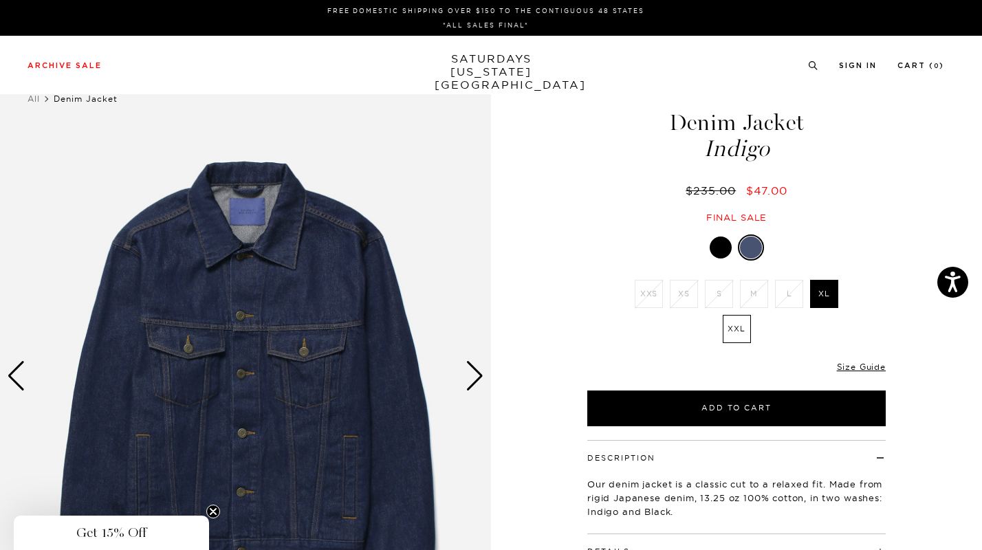
click at [728, 241] on div at bounding box center [721, 248] width 22 height 22
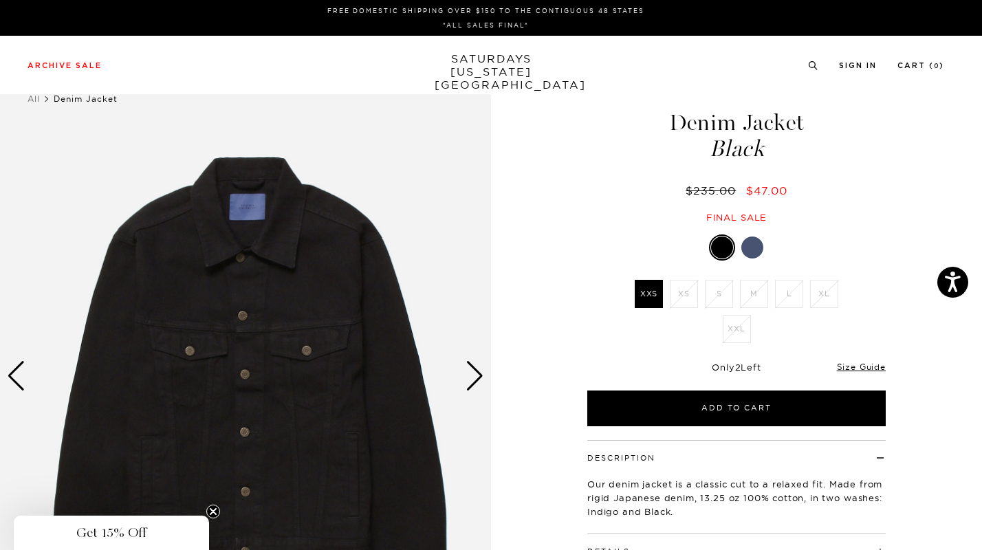
click at [761, 250] on div at bounding box center [752, 248] width 22 height 22
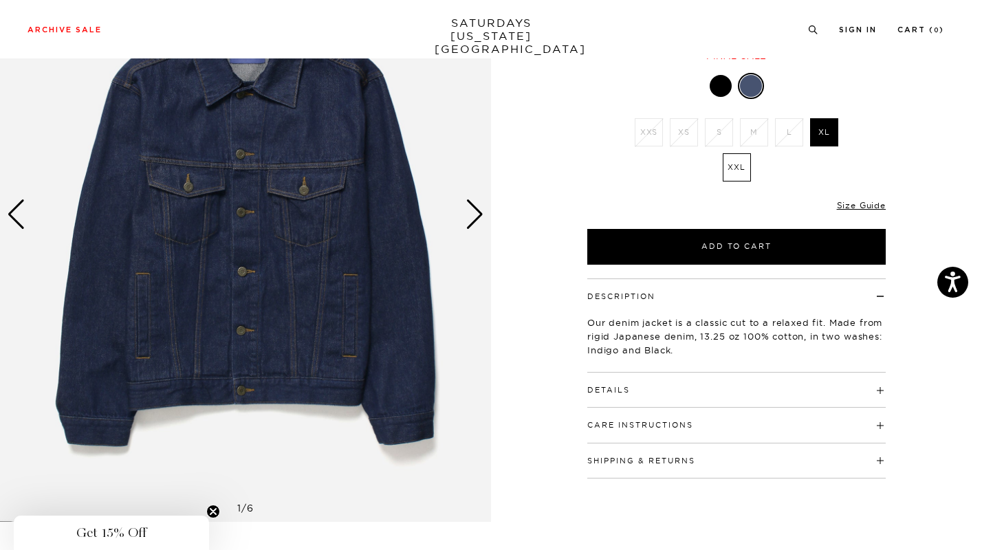
scroll to position [159, 0]
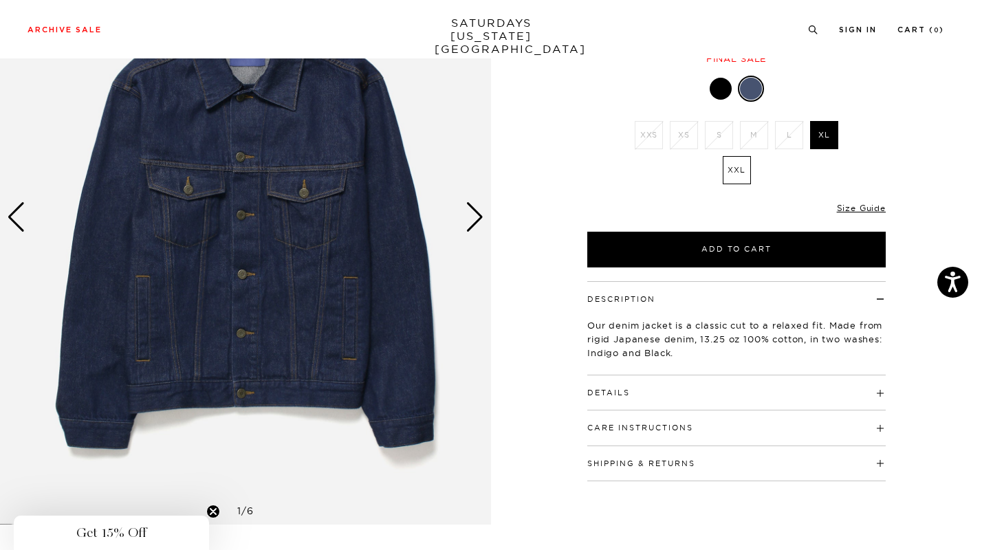
click at [657, 391] on h4 "Details" at bounding box center [736, 386] width 298 height 23
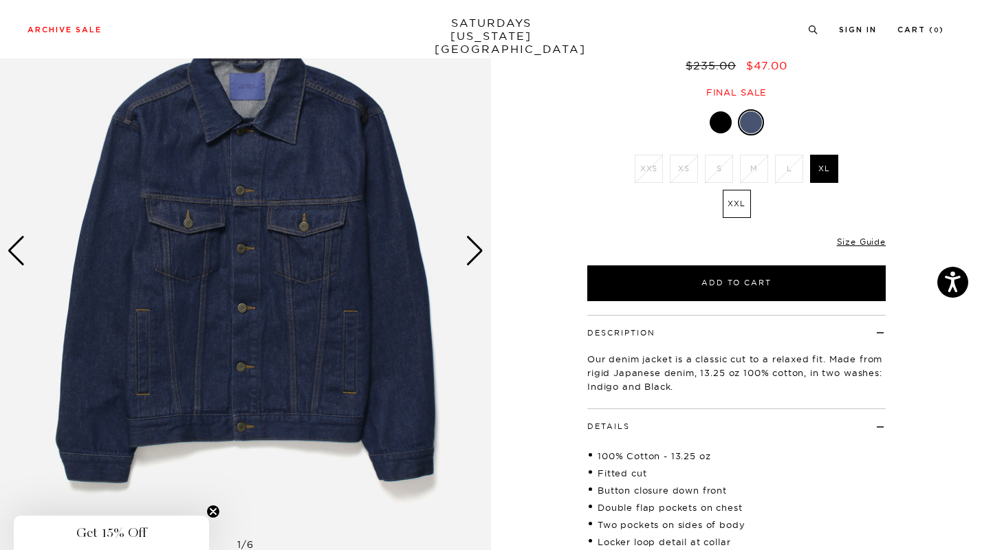
scroll to position [124, 0]
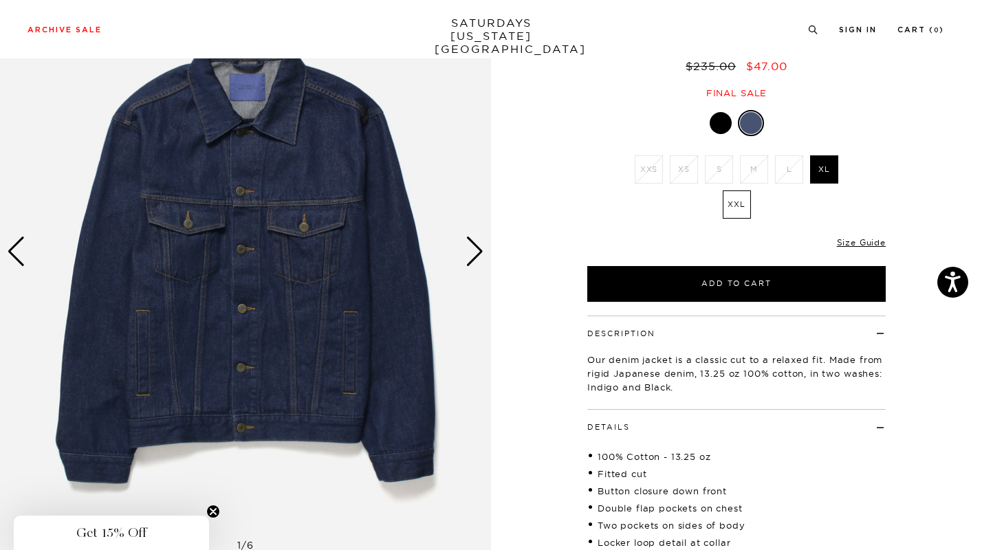
click at [476, 242] on div "Next slide" at bounding box center [475, 252] width 19 height 30
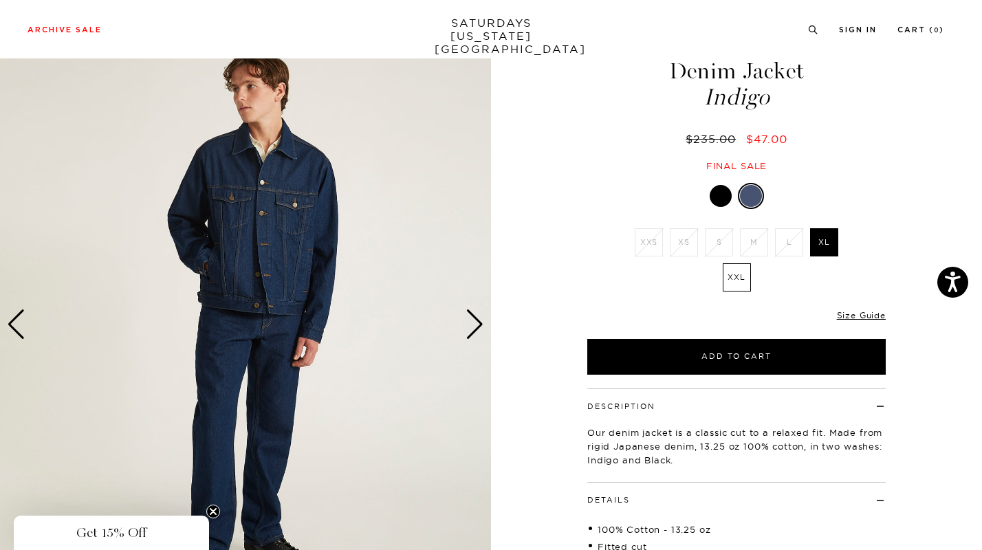
scroll to position [51, 0]
click at [477, 324] on div "Next slide" at bounding box center [475, 325] width 19 height 30
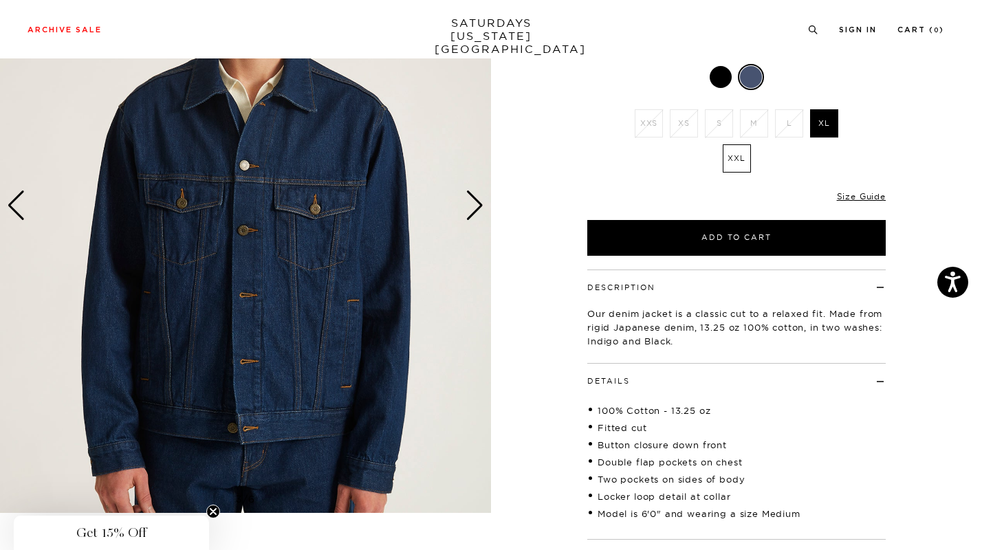
scroll to position [165, 0]
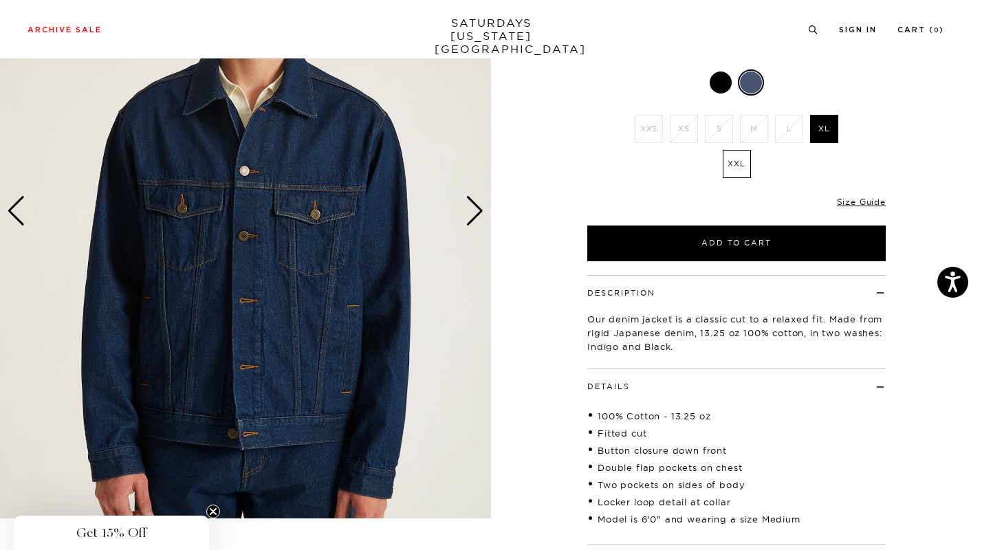
click at [477, 219] on div "Next slide" at bounding box center [475, 211] width 19 height 30
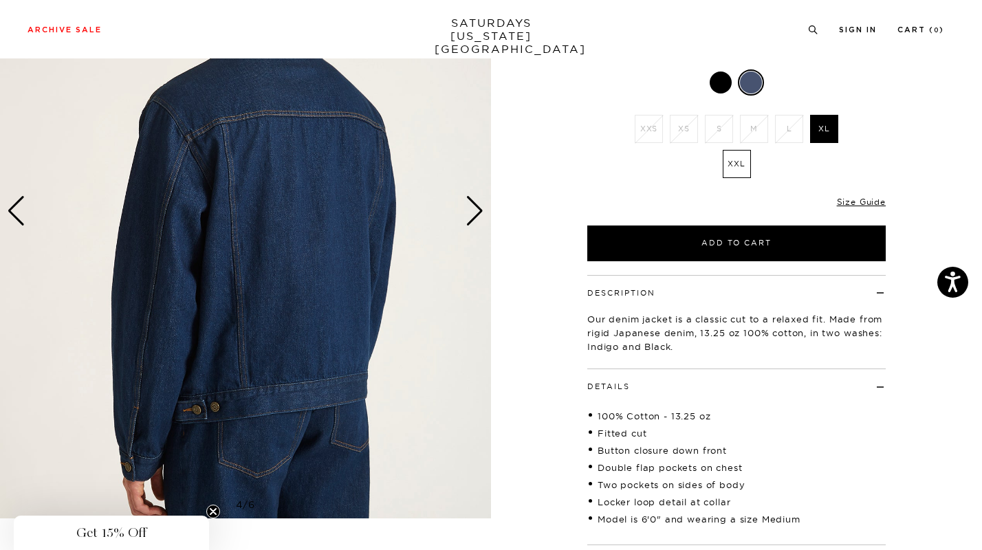
click at [477, 219] on div "Next slide" at bounding box center [475, 211] width 19 height 30
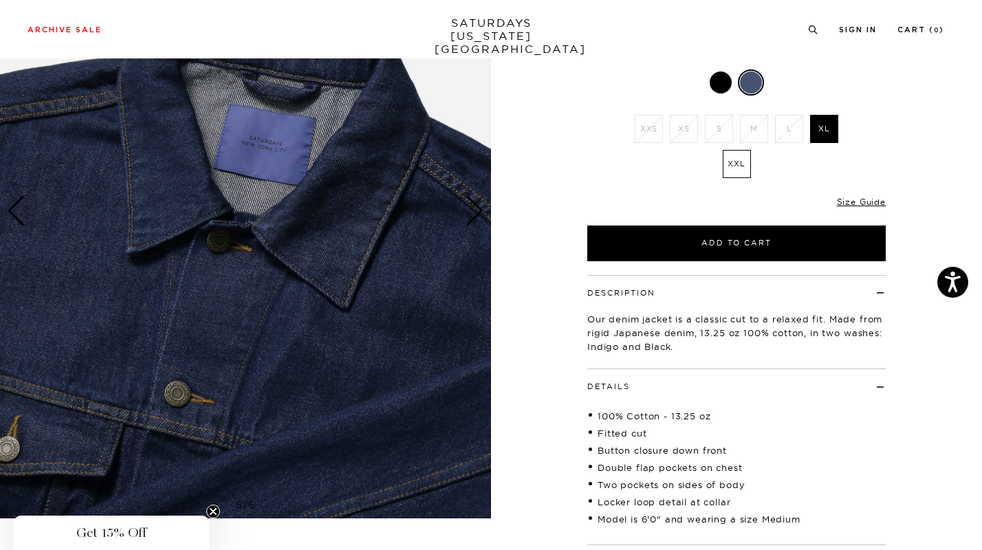
click at [477, 219] on div "Next slide" at bounding box center [475, 211] width 19 height 30
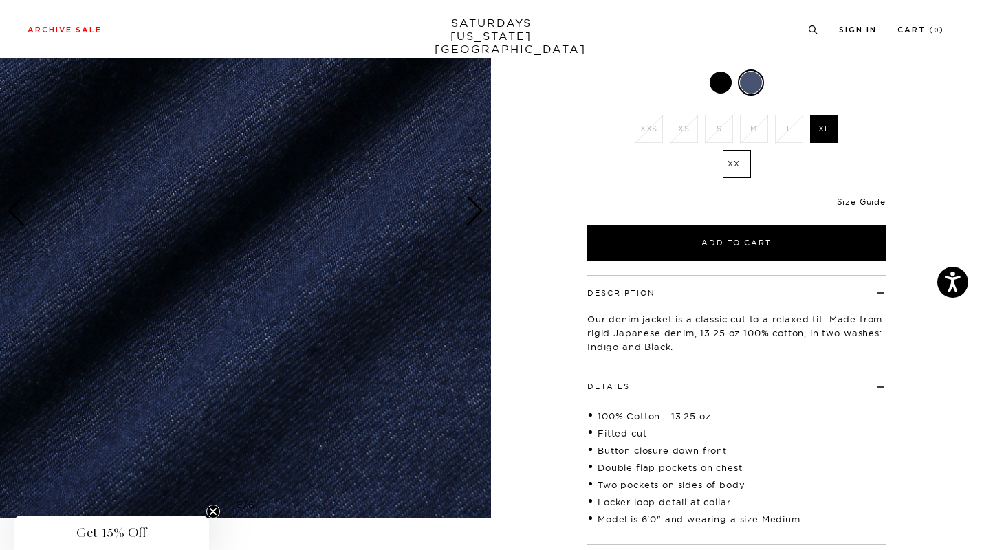
click at [477, 219] on div "Next slide" at bounding box center [475, 211] width 19 height 30
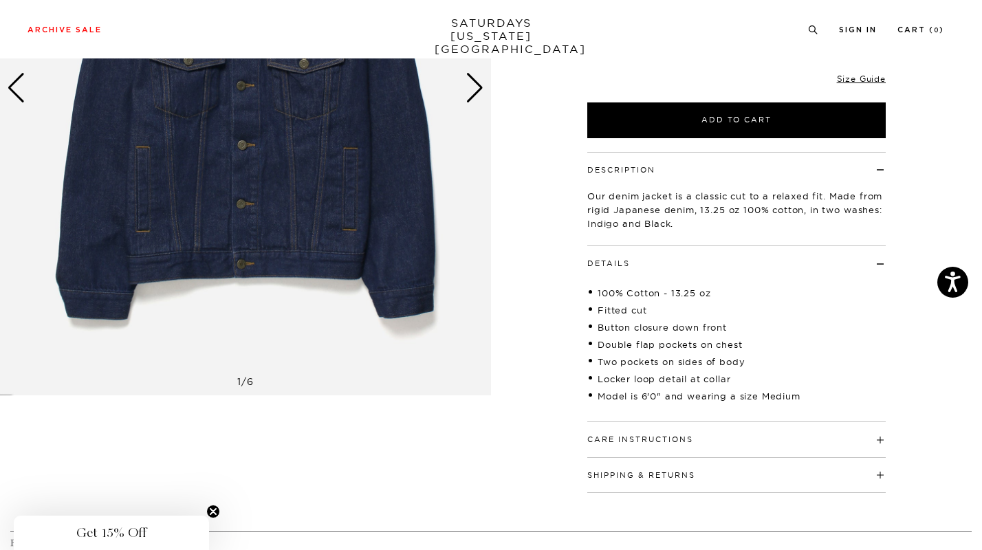
scroll to position [291, 0]
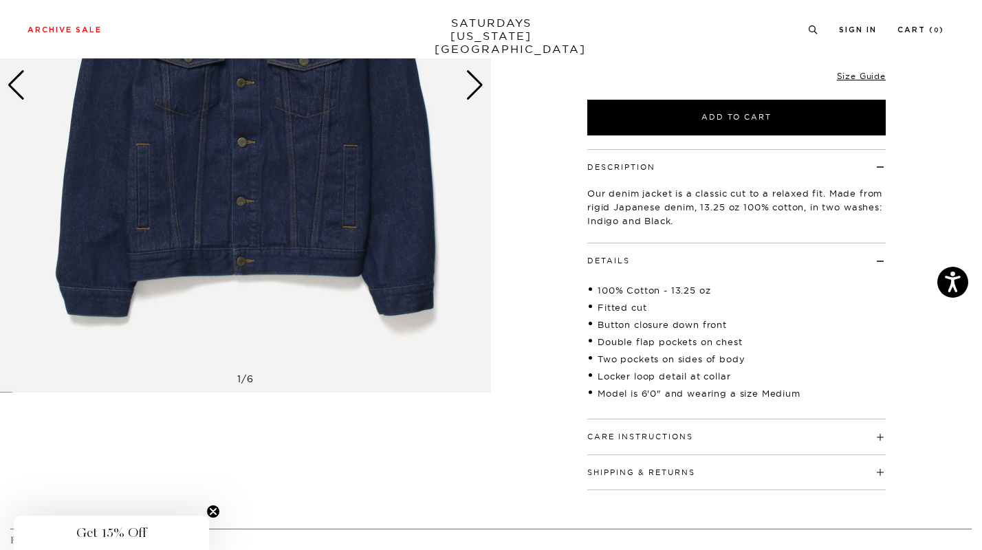
click at [654, 428] on h4 "Care Instructions" at bounding box center [736, 430] width 298 height 23
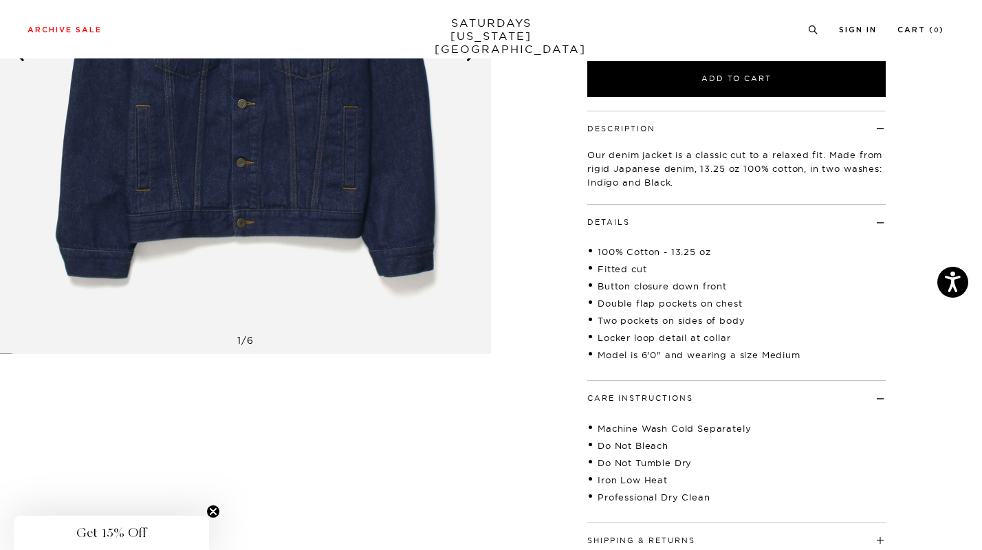
scroll to position [334, 0]
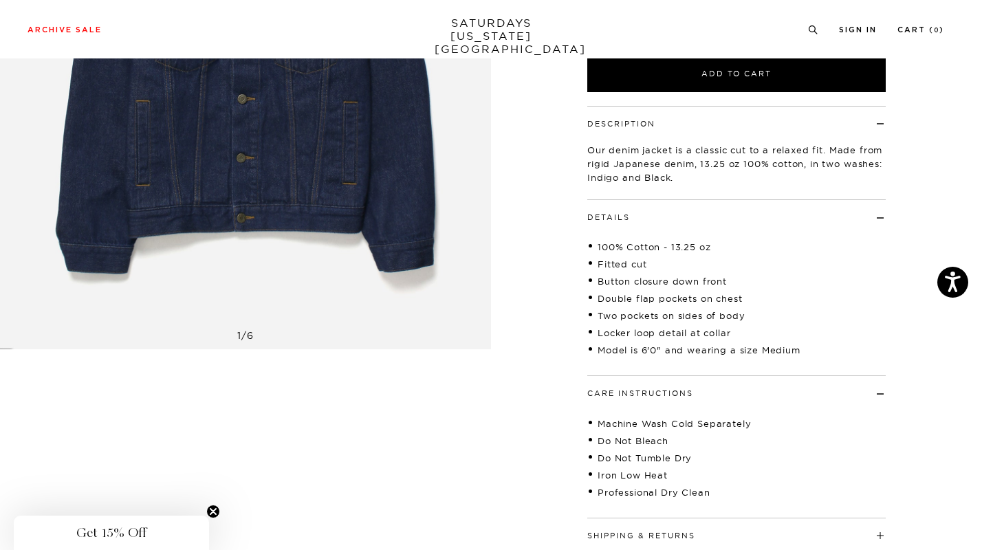
click at [675, 390] on button "Care Instructions" at bounding box center [640, 394] width 106 height 8
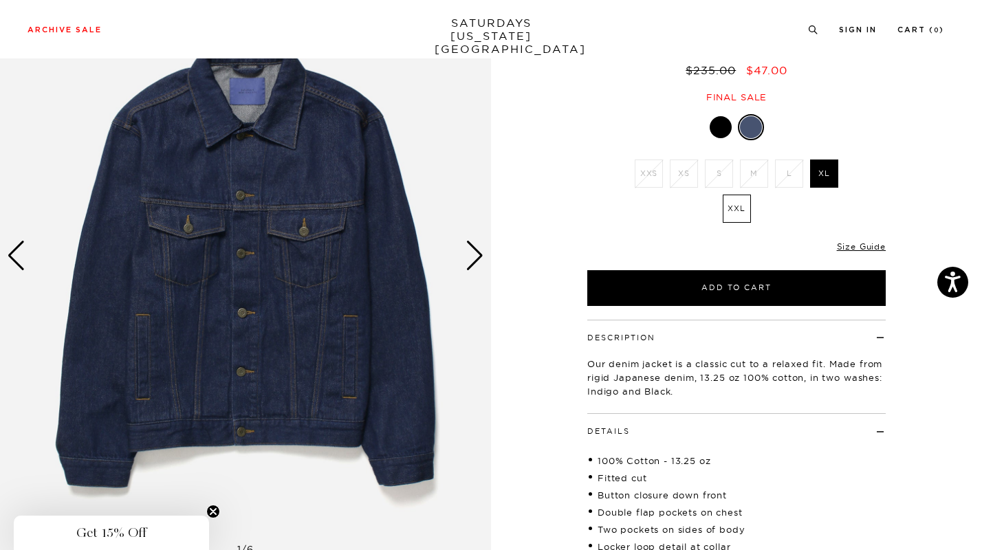
scroll to position [118, 0]
